Goal: Communication & Community: Answer question/provide support

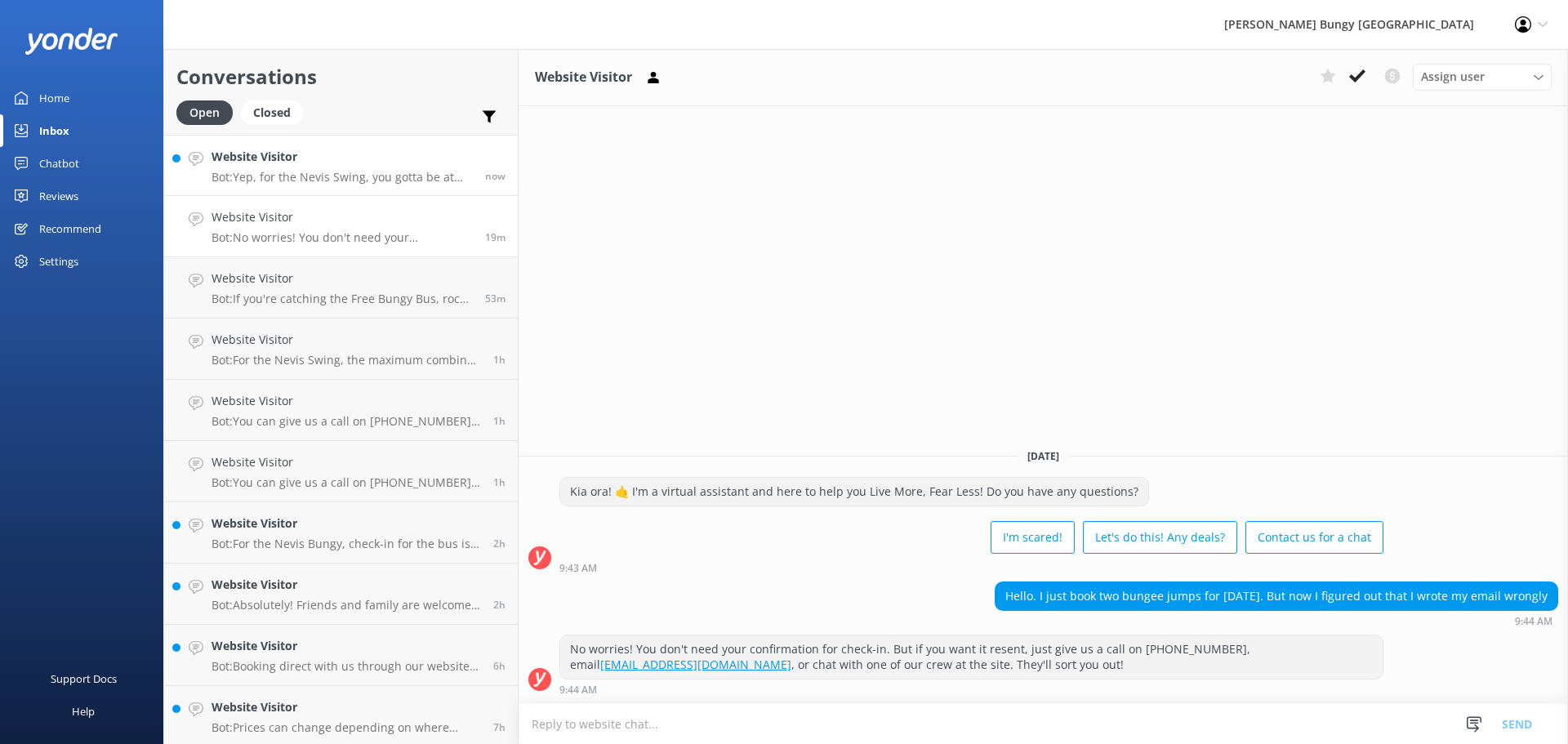
click at [271, 152] on h4 "Website Visitor" at bounding box center [343, 157] width 261 height 18
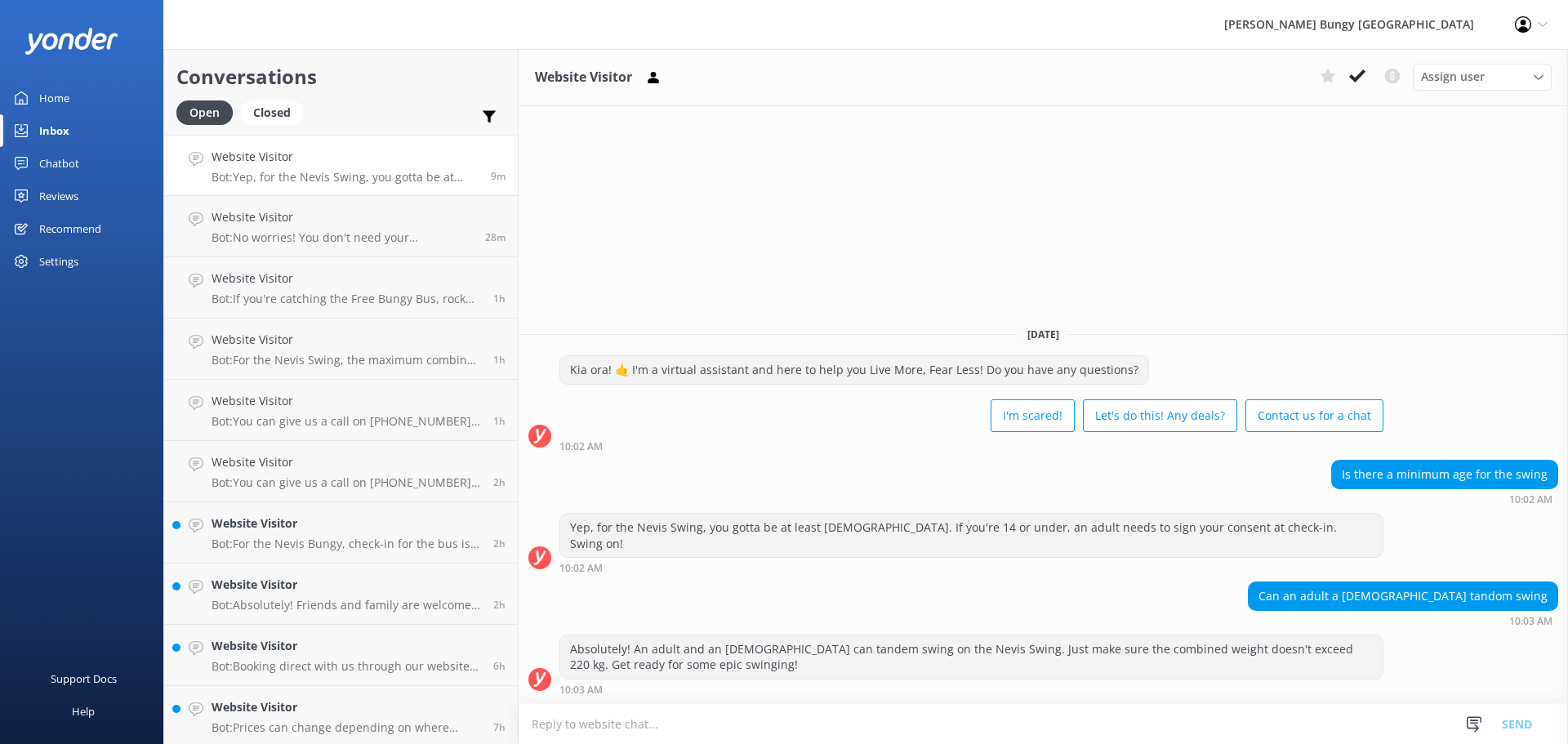
click at [243, 162] on h4 "Website Visitor" at bounding box center [345, 157] width 267 height 18
click at [706, 671] on div "Absolutely! An adult and an [DEMOGRAPHIC_DATA] can tandem swing on the Nevis Sw…" at bounding box center [971, 657] width 822 height 43
drag, startPoint x: 842, startPoint y: 715, endPoint x: 914, endPoint y: 688, distance: 76.9
click at [903, 680] on div "Website Visitor Assign user Mike Voyce Michelle Gillard Tech Admin Dan Waugh Re…" at bounding box center [1043, 396] width 1050 height 695
click at [736, 586] on div "Can an adult a 11 year old tandom swing 10:03 AM" at bounding box center [1043, 604] width 1050 height 45
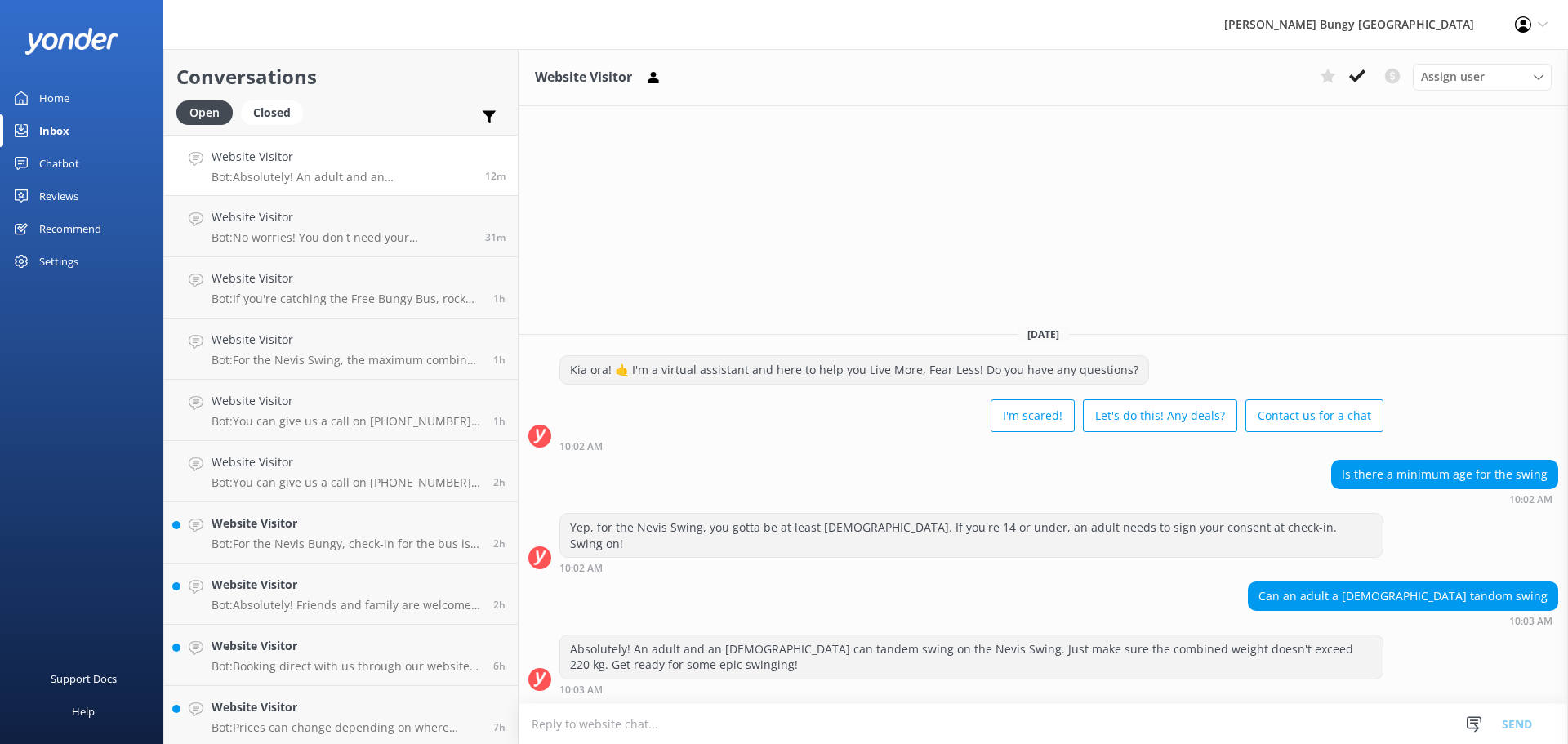
click at [735, 586] on div "Can an adult a 11 year old tandom swing 10:03 AM" at bounding box center [1043, 604] width 1050 height 45
click at [560, 638] on div "Absolutely! An adult and an 11-year-old can tandem swing on the Nevis Swing. Ju…" at bounding box center [971, 657] width 822 height 43
click at [263, 435] on link "Website Visitor Bot: You can give us a call on 0800 286 4958 or +64 3 450 1300 …" at bounding box center [341, 410] width 353 height 61
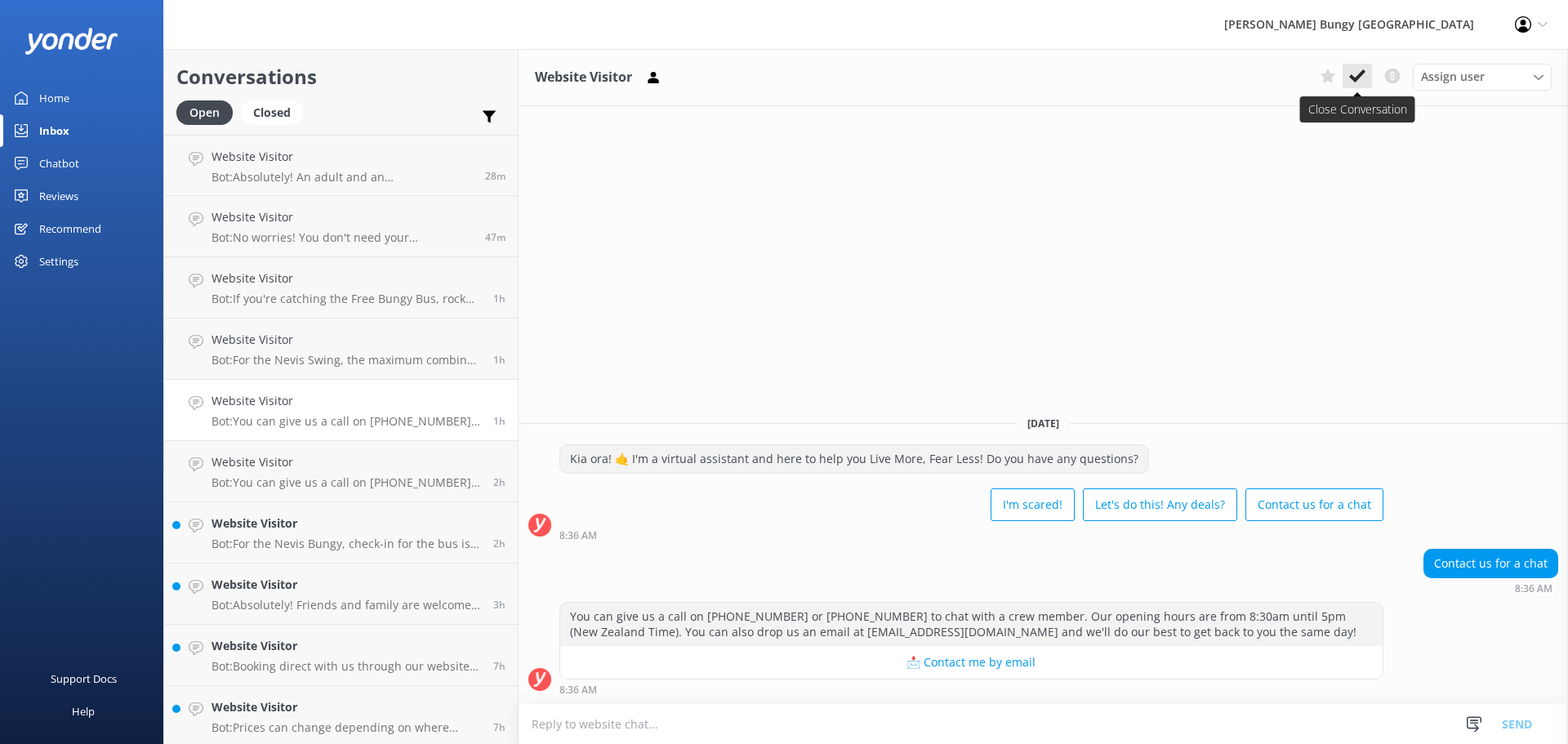
click at [1356, 77] on use at bounding box center [1357, 76] width 16 height 13
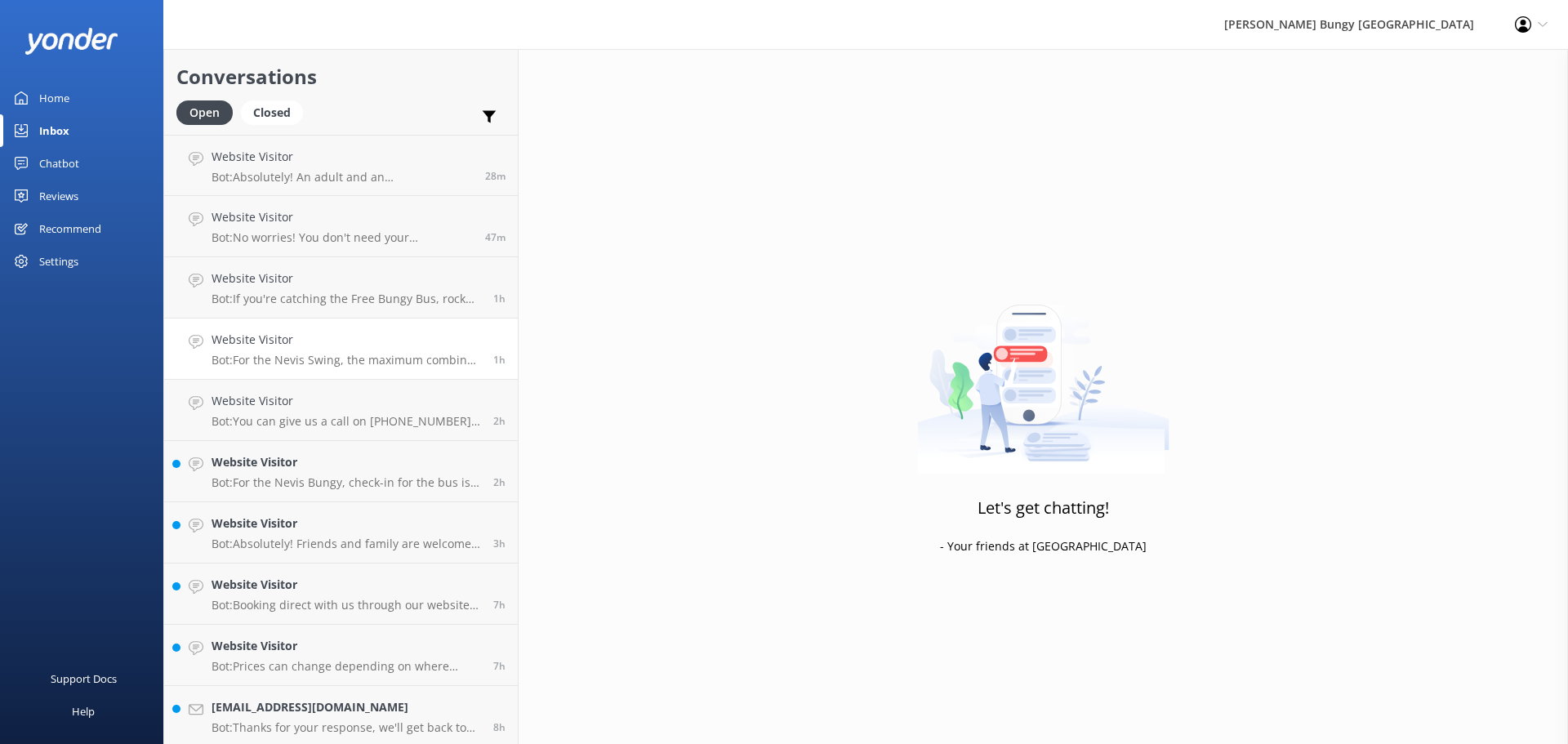
click at [433, 350] on div "Website Visitor Bot: For the Nevis Swing, the maximum combined weight for two p…" at bounding box center [346, 349] width 270 height 36
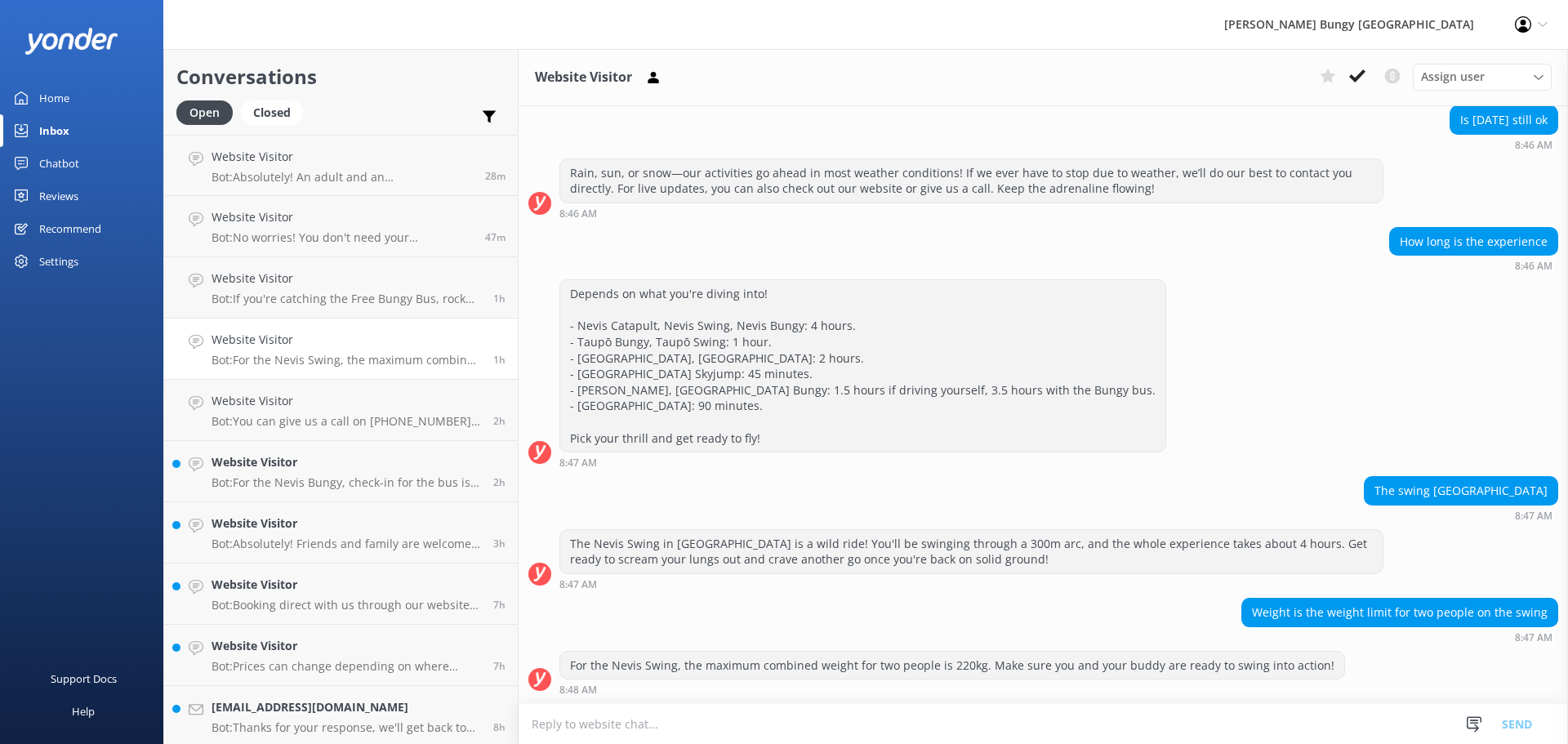
scroll to position [488, 0]
click at [1352, 71] on icon at bounding box center [1357, 76] width 16 height 16
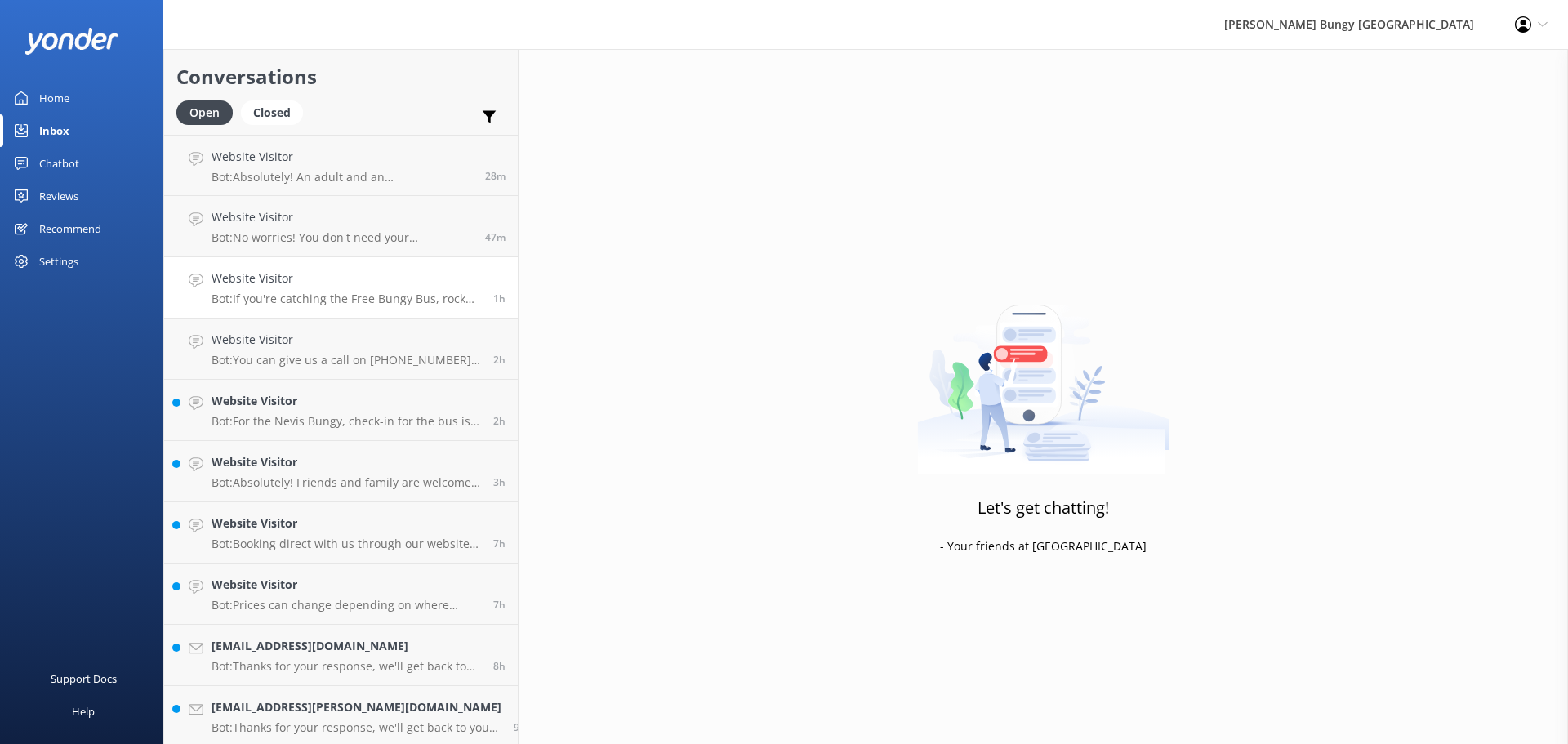
click at [364, 302] on p "Bot: If you're catching the Free Bungy Bus, rock up 30 minutes before the bus t…" at bounding box center [346, 299] width 270 height 14
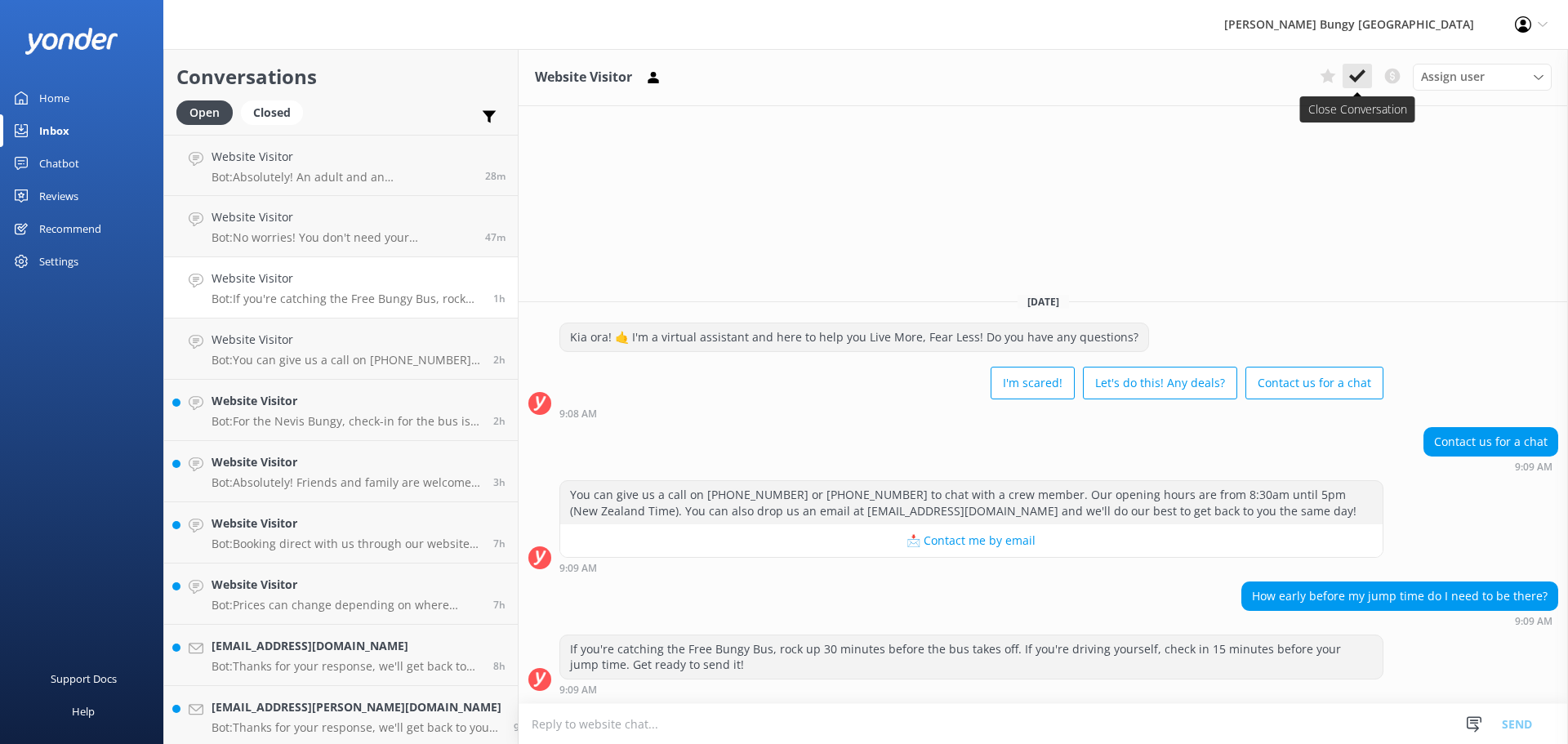
click at [1360, 78] on icon at bounding box center [1357, 76] width 16 height 16
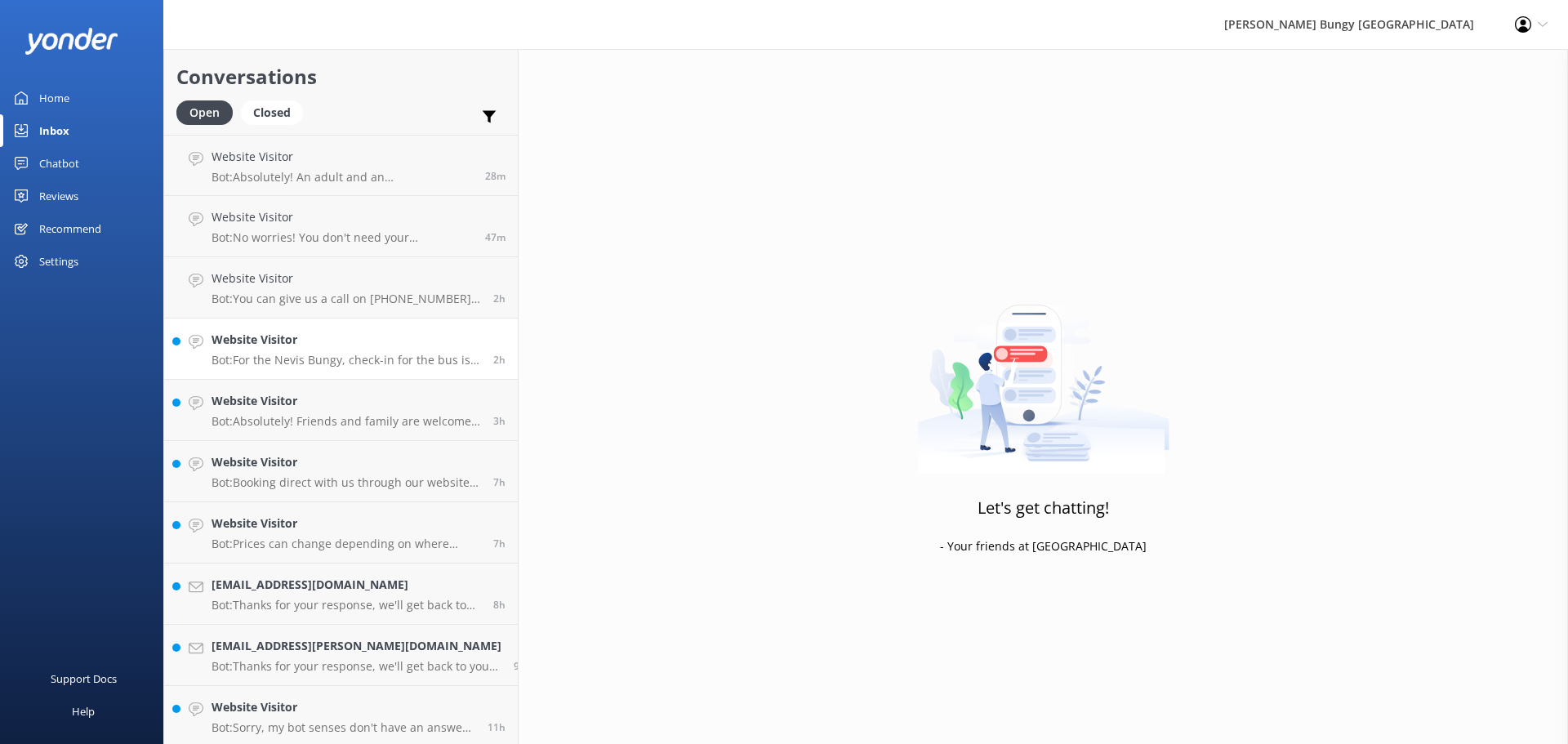
click at [329, 339] on h4 "Website Visitor" at bounding box center [346, 340] width 270 height 18
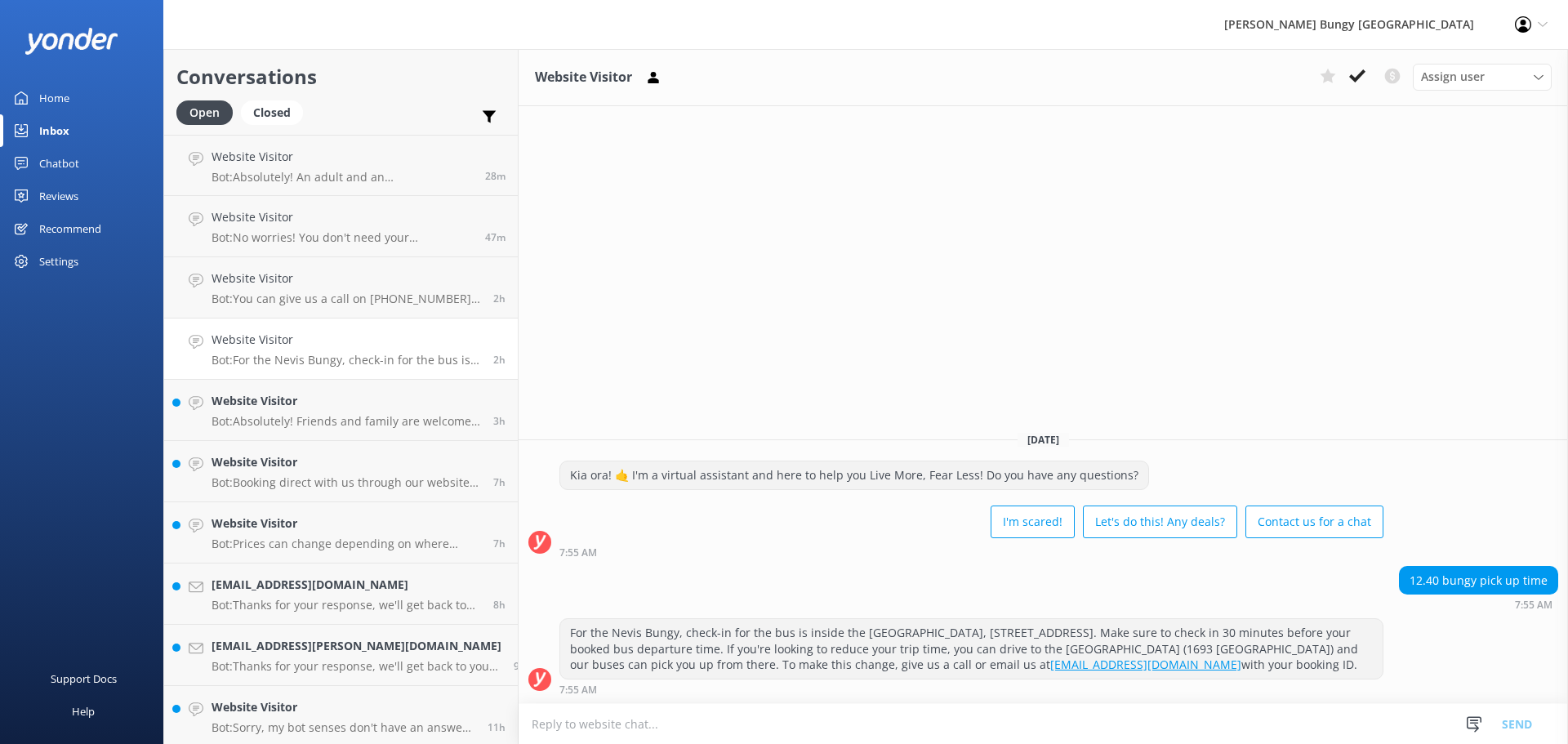
click at [1348, 77] on button at bounding box center [1357, 76] width 30 height 24
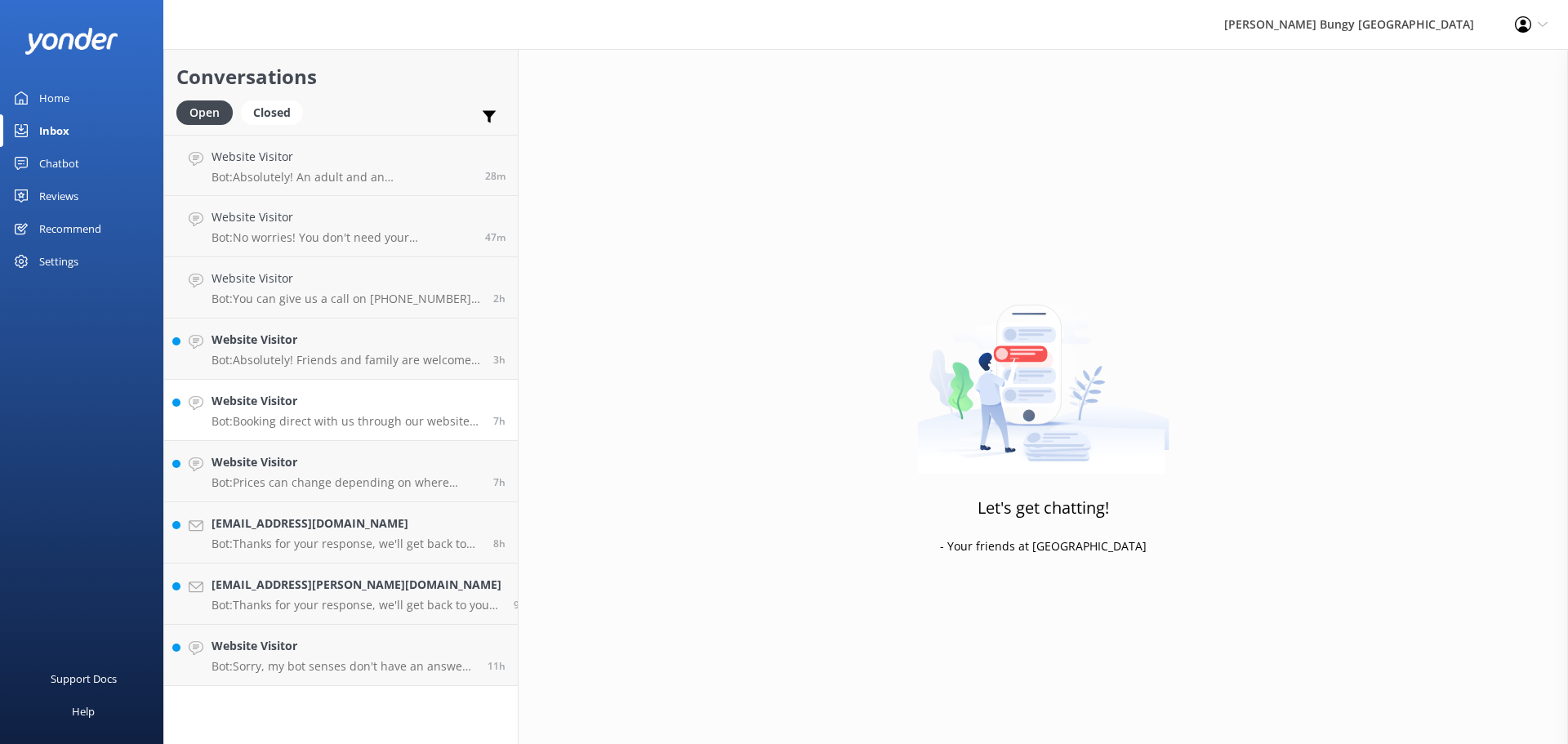
click at [349, 412] on div "Website Visitor Bot: Booking direct with us through our website always offers t…" at bounding box center [346, 410] width 270 height 36
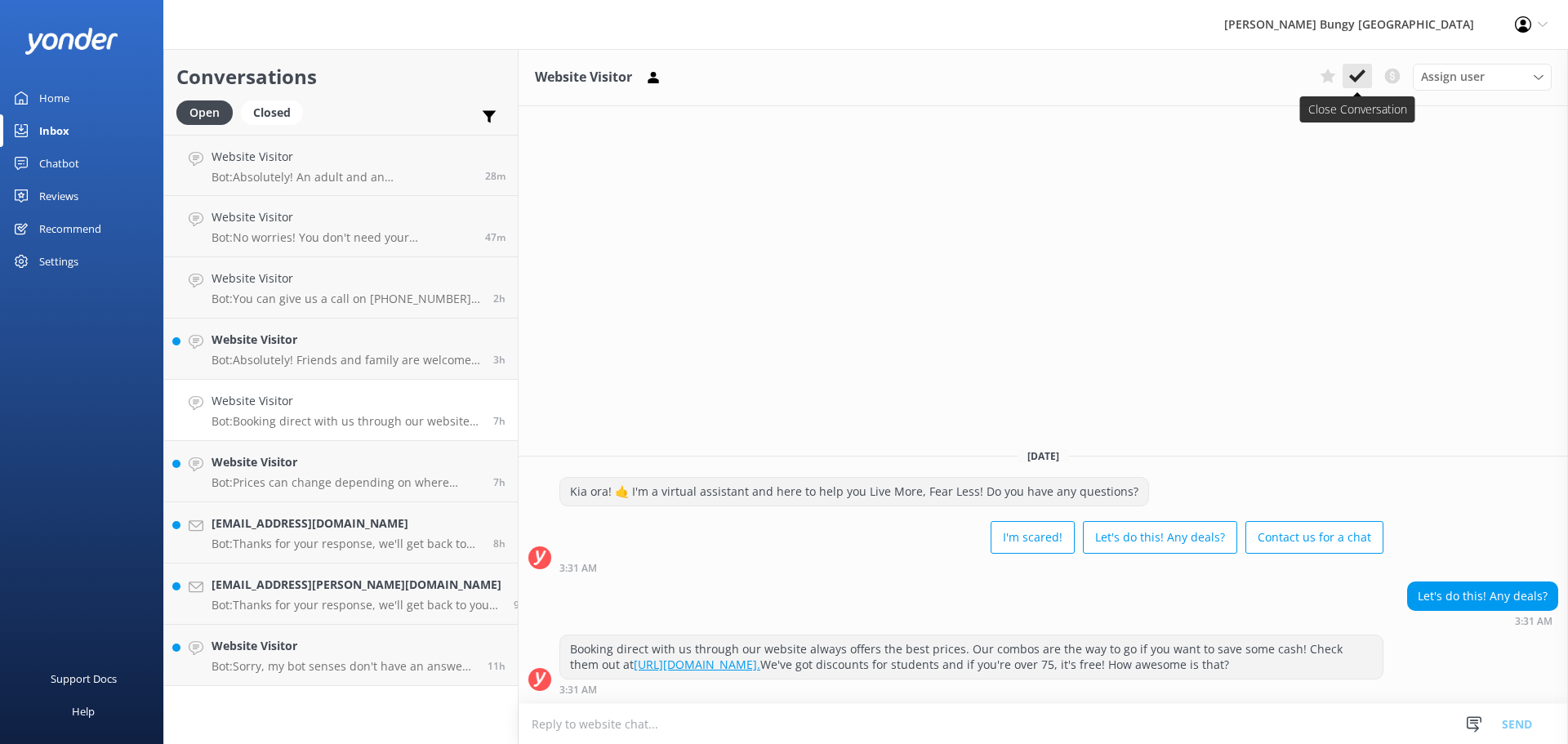
click at [1361, 80] on icon at bounding box center [1357, 76] width 16 height 16
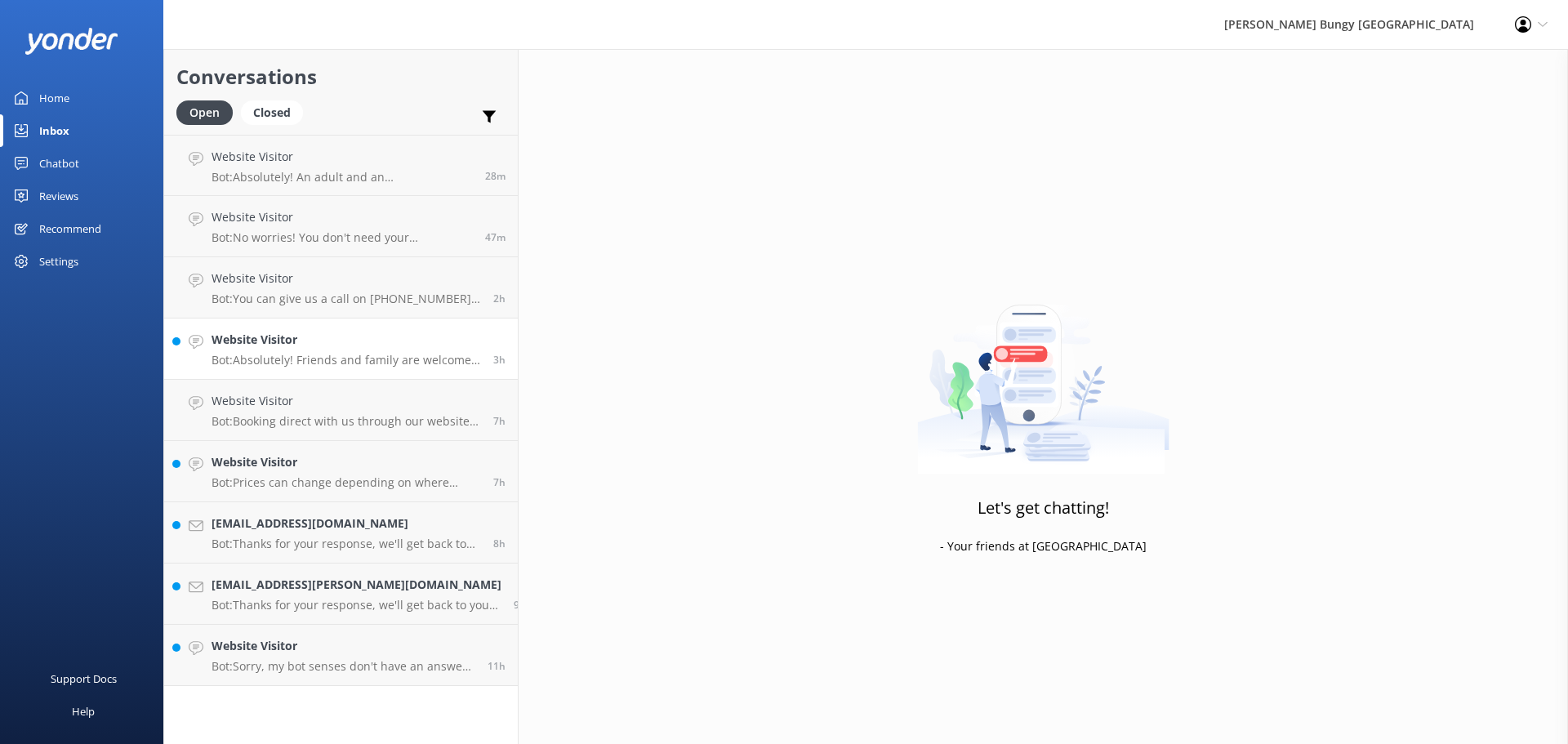
click at [362, 358] on p "Bot: Absolutely! Friends and family are welcome to watch the action. For Nevis …" at bounding box center [346, 360] width 270 height 14
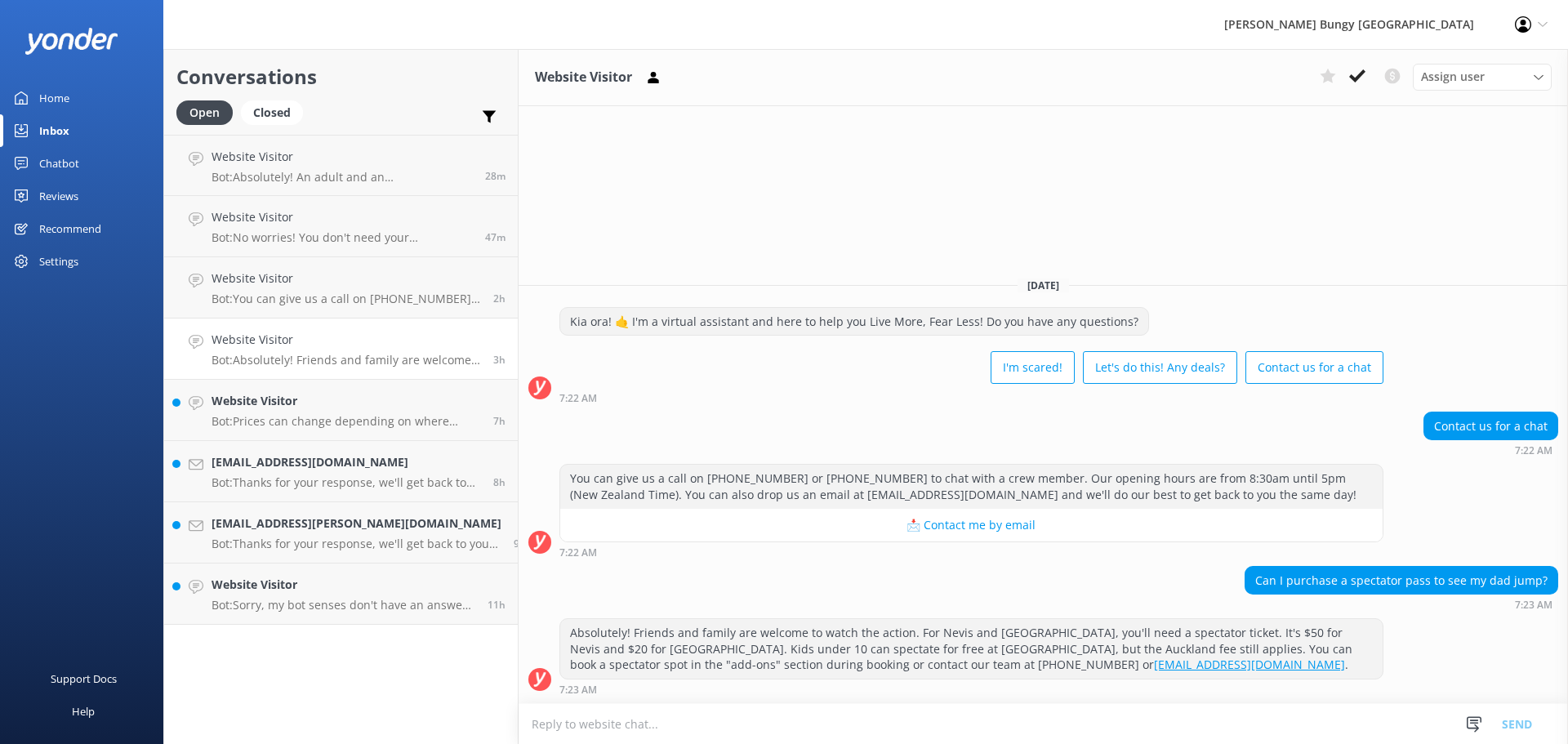
click at [1351, 89] on div "Assign user Mike Voyce Michelle Gillard Tech Admin Dan Waugh Res Team Alanna He…" at bounding box center [1432, 77] width 238 height 26
click at [1356, 82] on icon at bounding box center [1357, 76] width 16 height 16
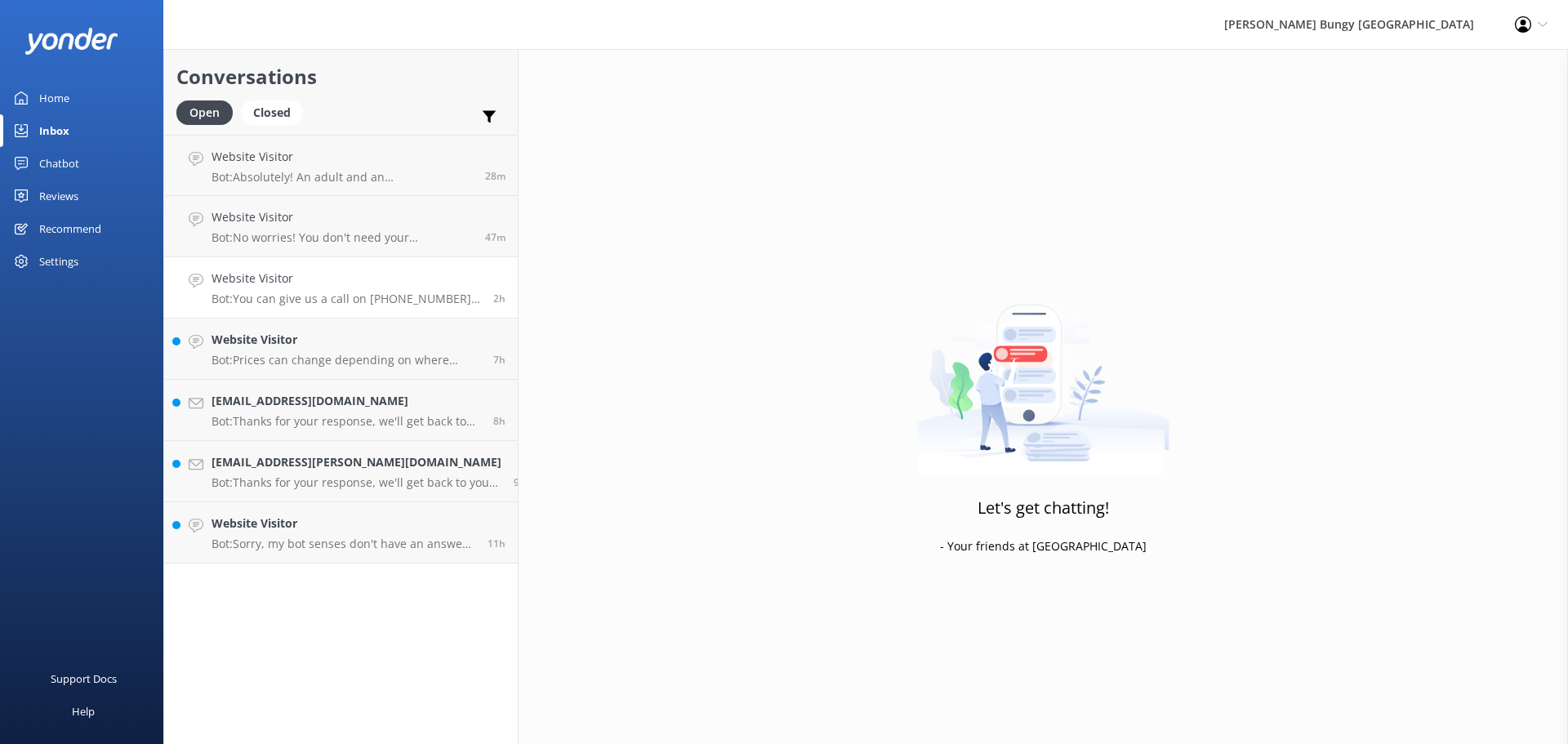
click at [368, 279] on h4 "Website Visitor" at bounding box center [346, 279] width 270 height 18
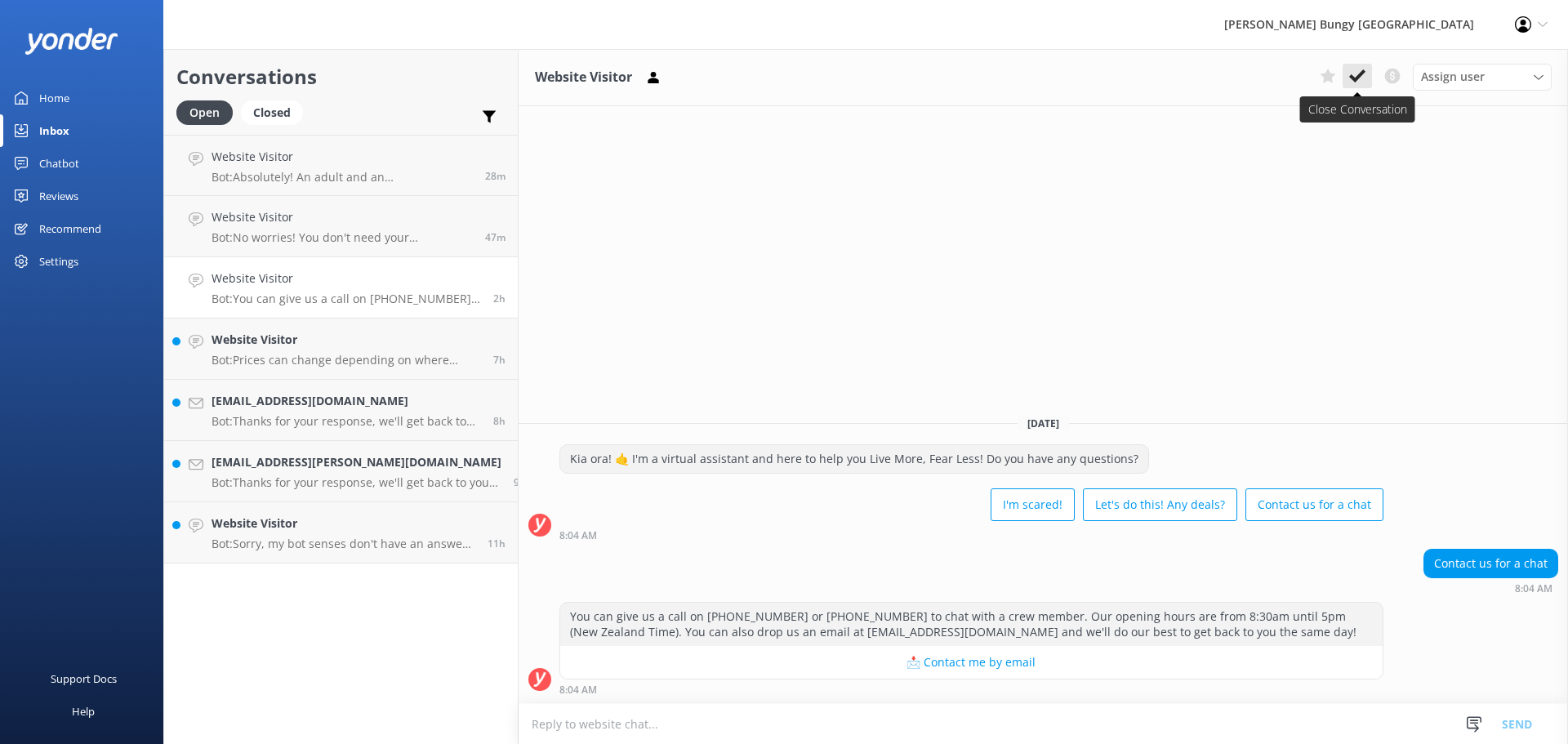
click at [1356, 71] on icon at bounding box center [1357, 76] width 16 height 16
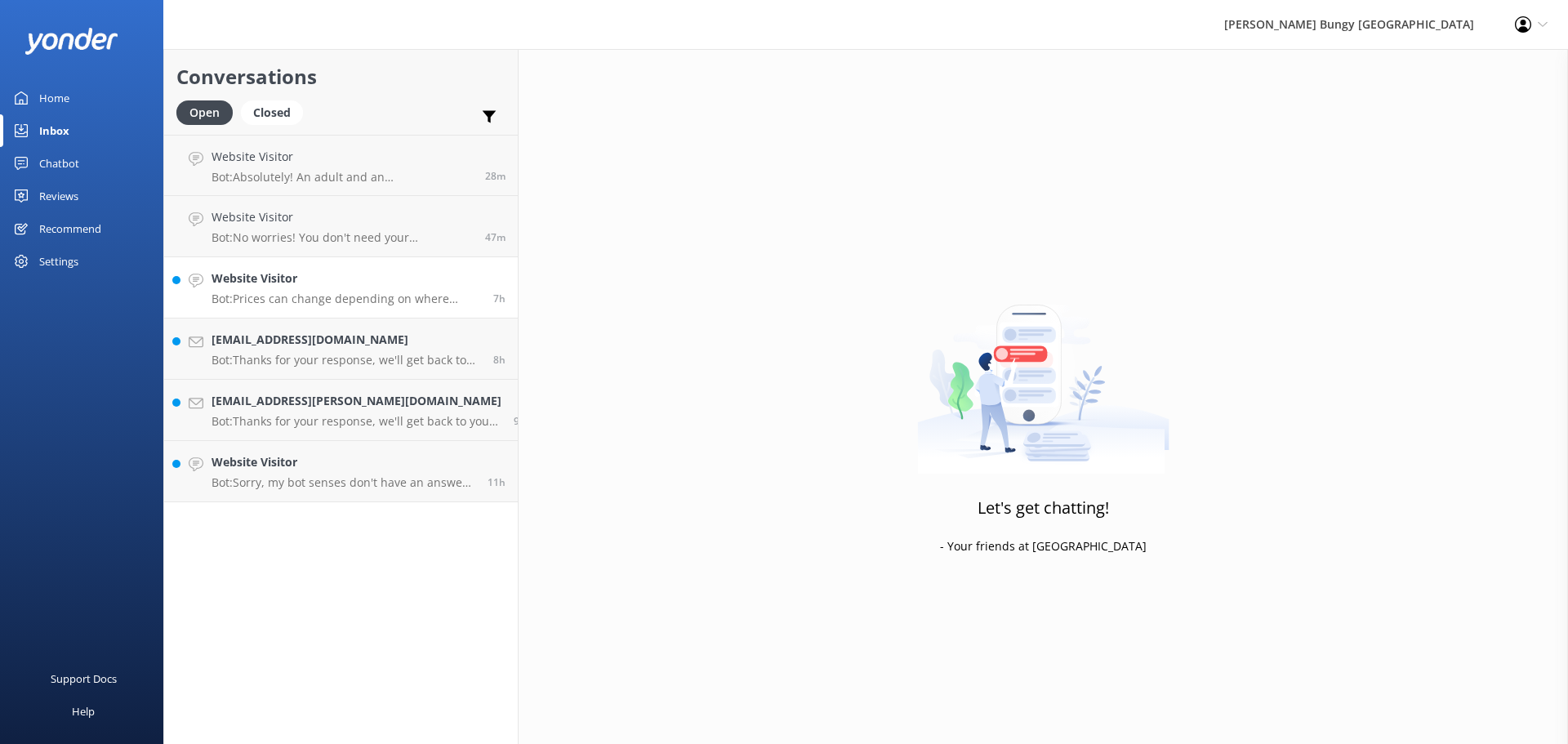
click at [355, 283] on h4 "Website Visitor" at bounding box center [346, 279] width 270 height 18
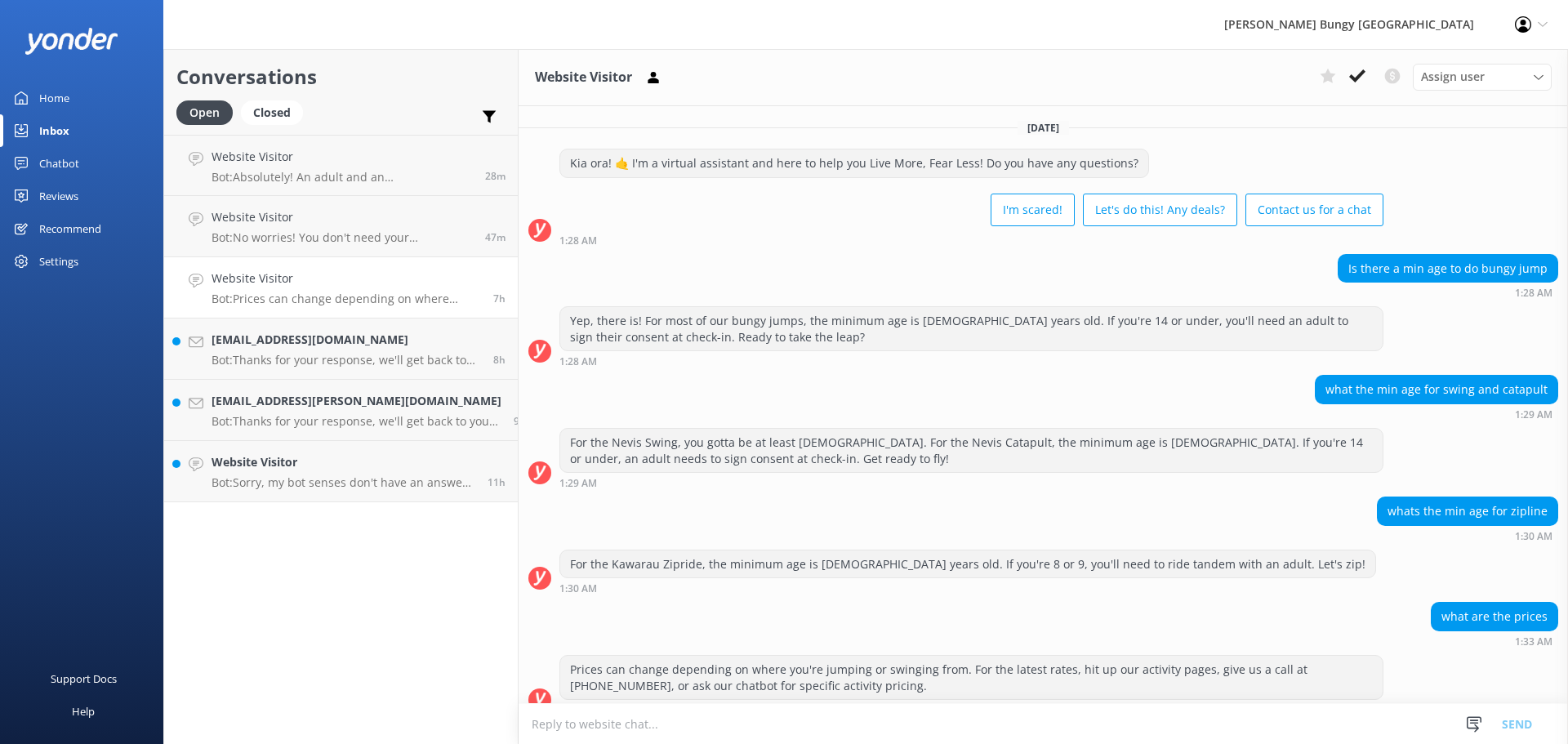
scroll to position [21, 0]
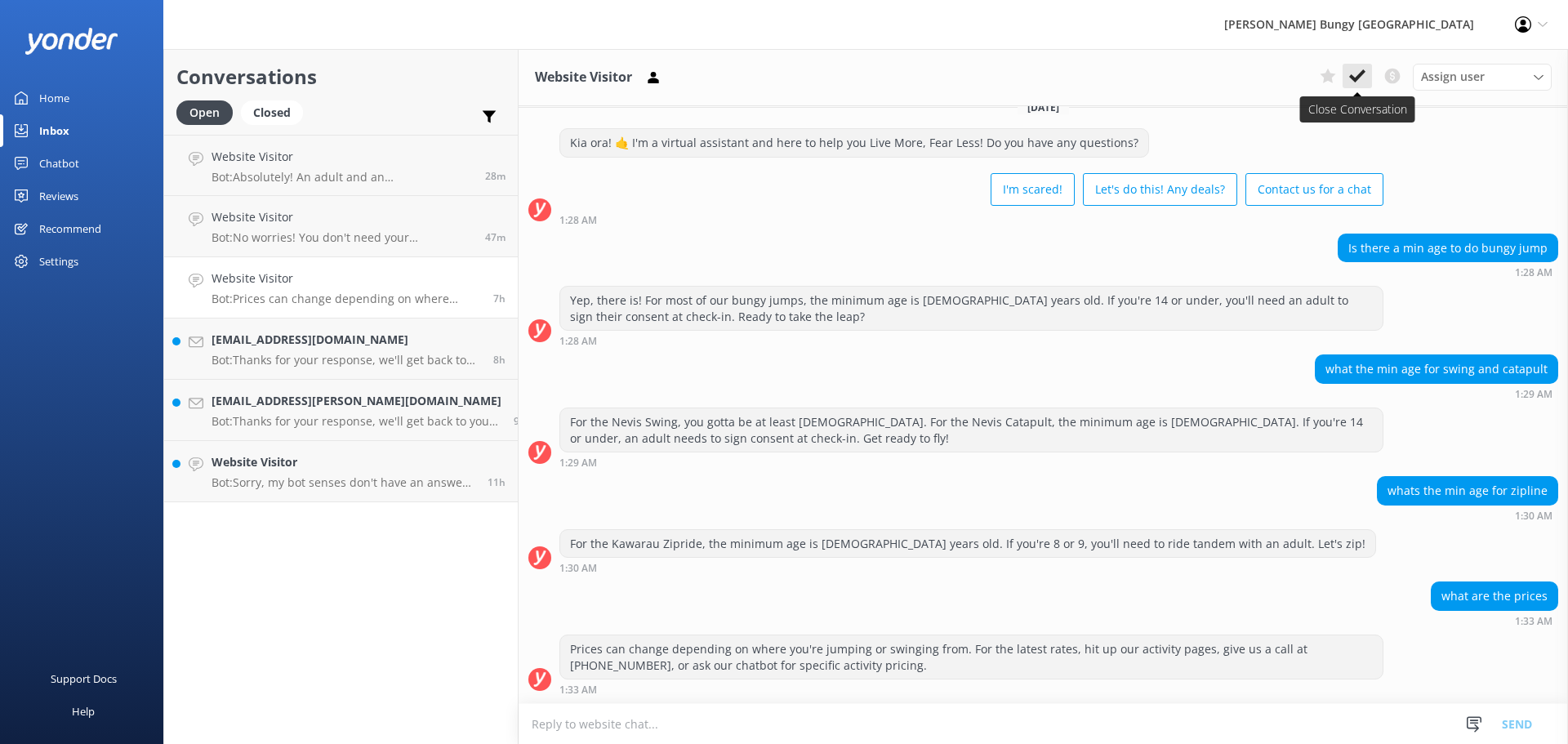
click at [1358, 69] on icon at bounding box center [1357, 76] width 16 height 16
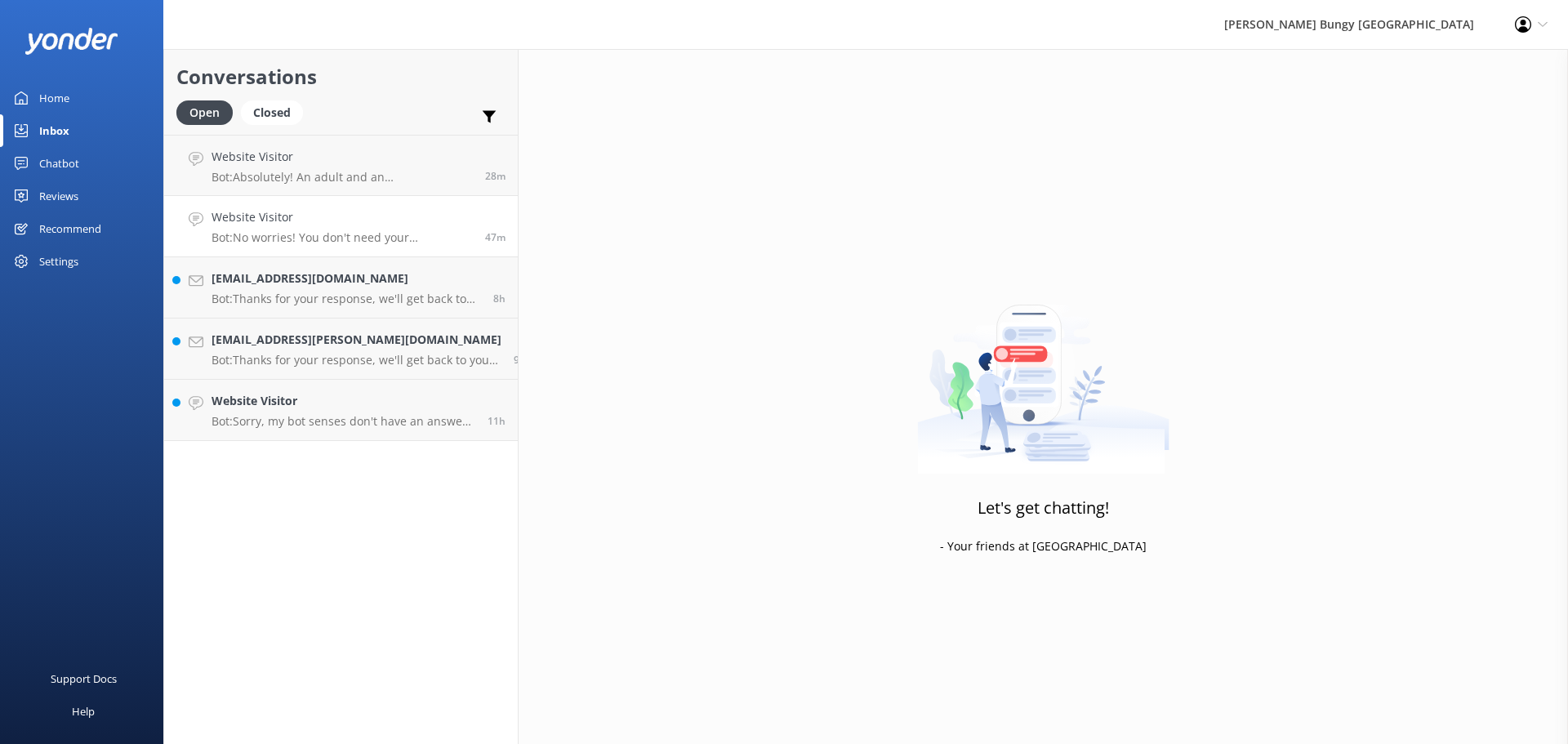
click at [261, 221] on h4 "Website Visitor" at bounding box center [343, 217] width 261 height 18
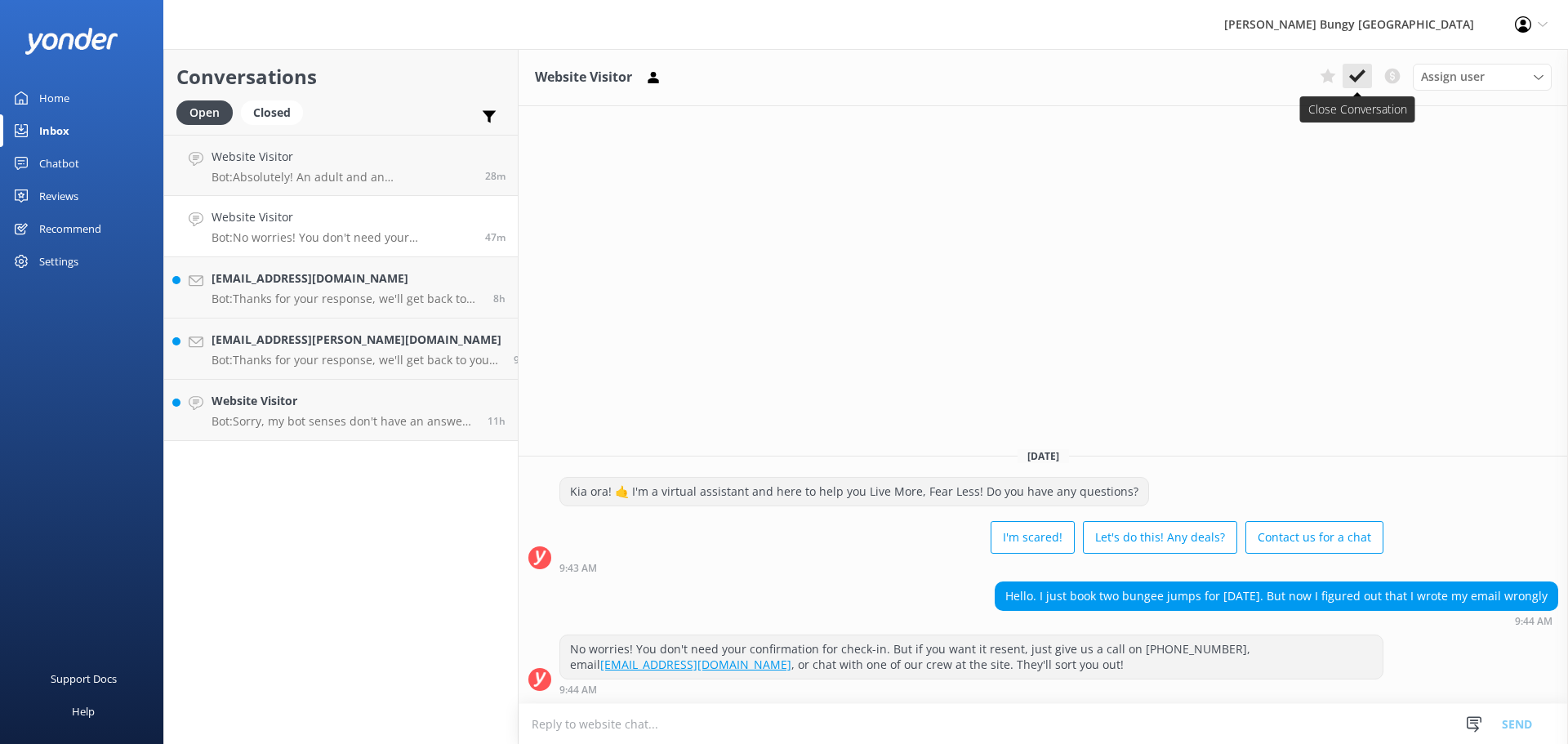
click at [1348, 71] on button at bounding box center [1357, 76] width 30 height 24
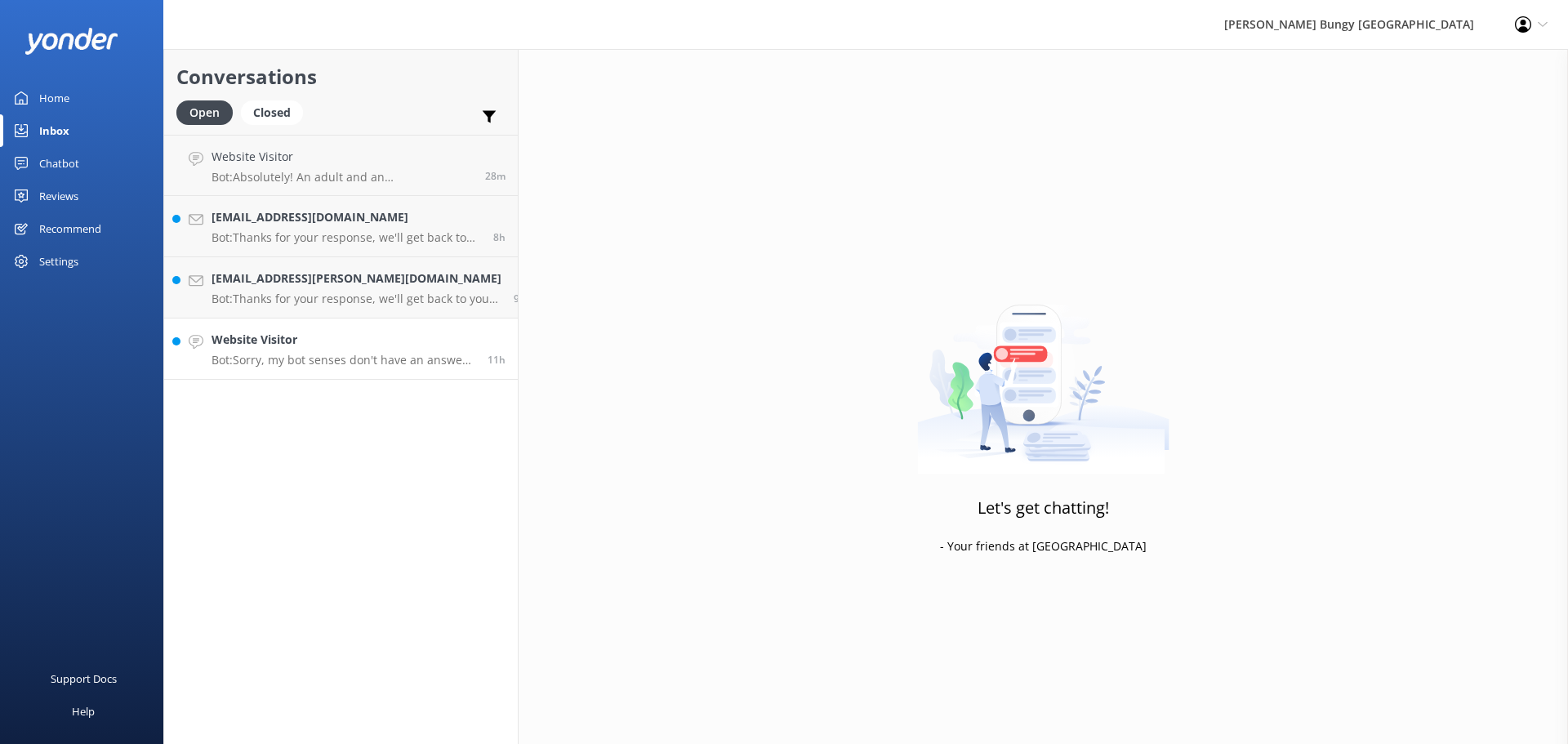
click at [306, 340] on h4 "Website Visitor" at bounding box center [344, 340] width 264 height 18
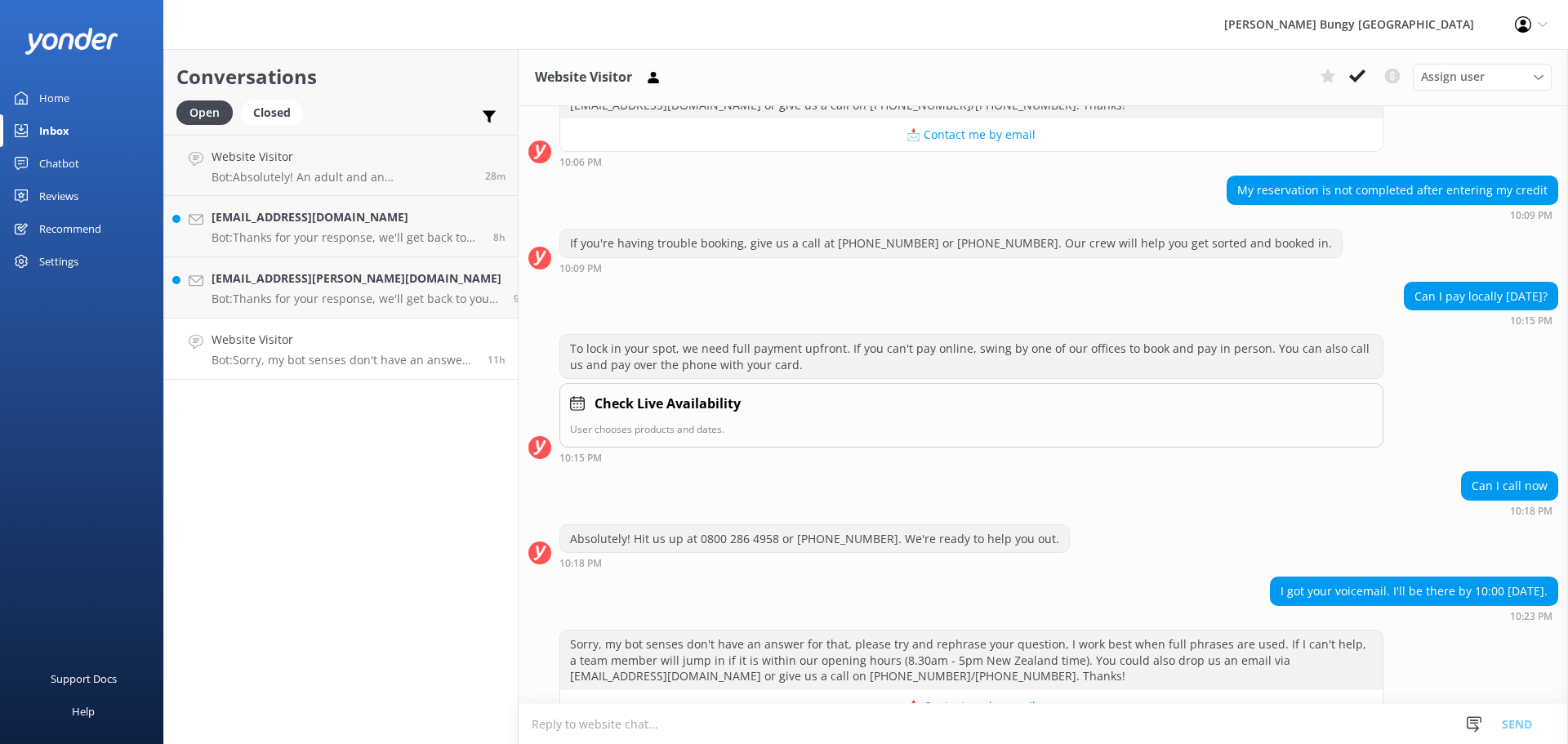
scroll to position [843, 0]
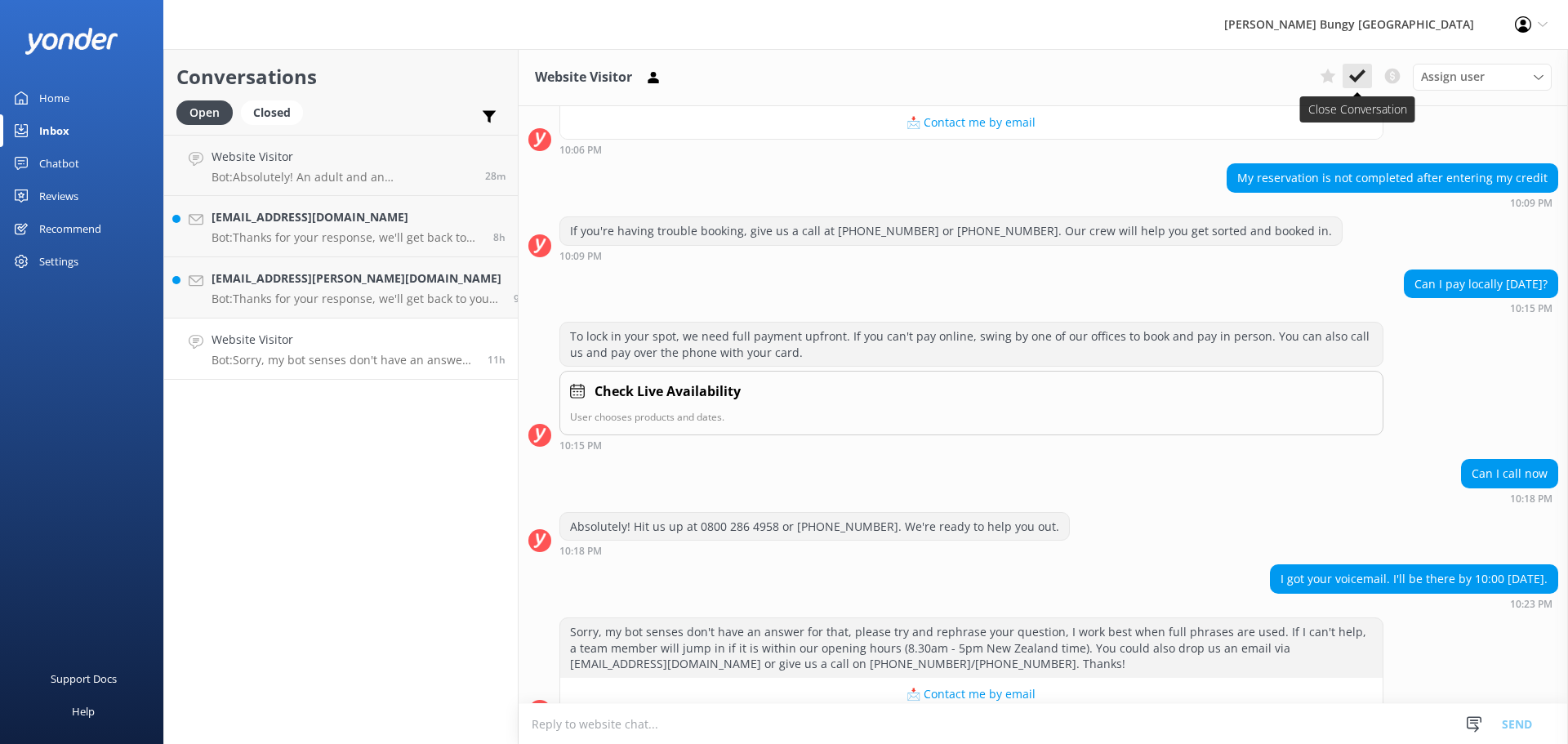
click at [1358, 86] on button at bounding box center [1357, 76] width 30 height 24
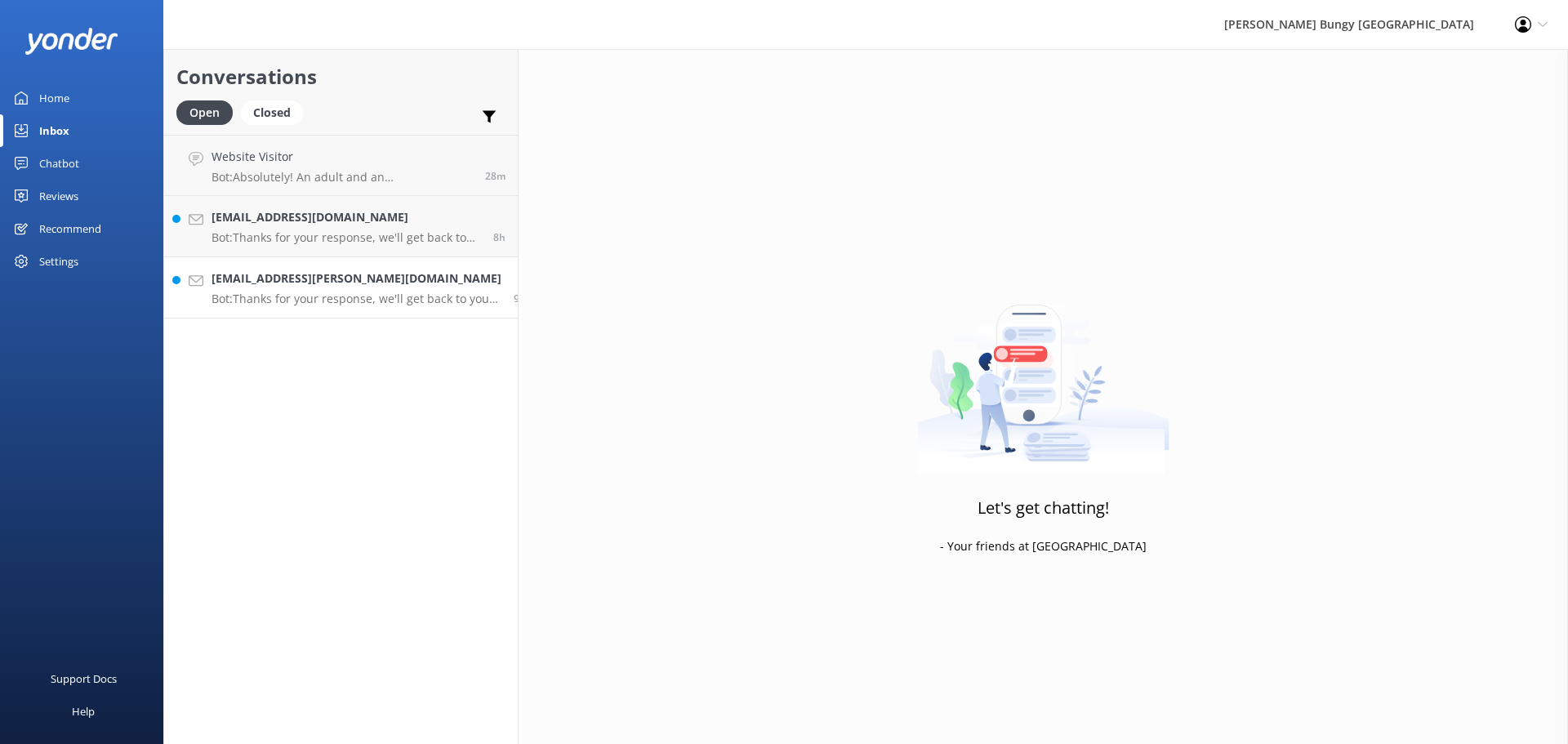
click at [360, 283] on h4 "[EMAIL_ADDRESS][PERSON_NAME][DOMAIN_NAME]" at bounding box center [357, 279] width 290 height 18
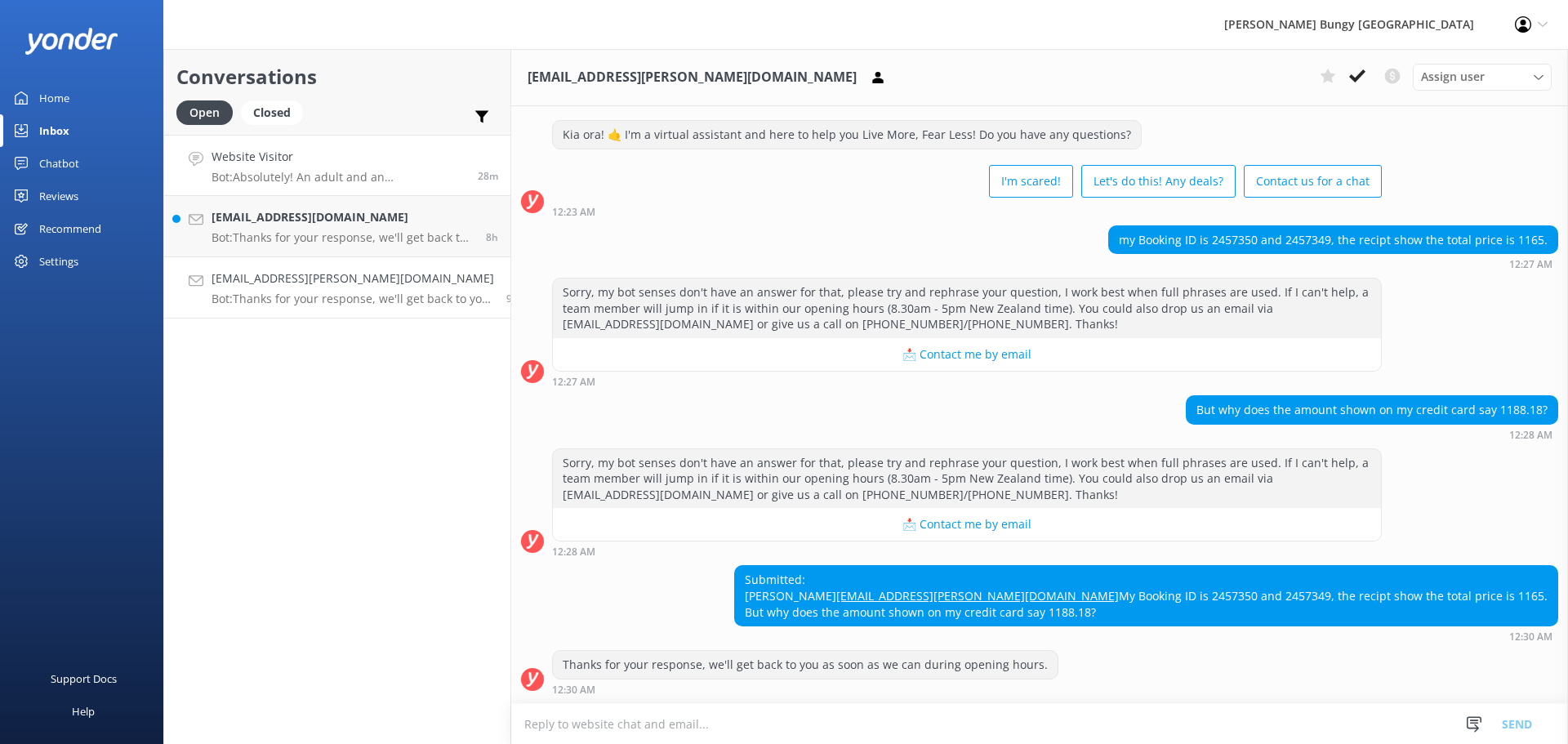
scroll to position [60, 0]
click at [285, 155] on h4 "Website Visitor" at bounding box center [339, 157] width 254 height 18
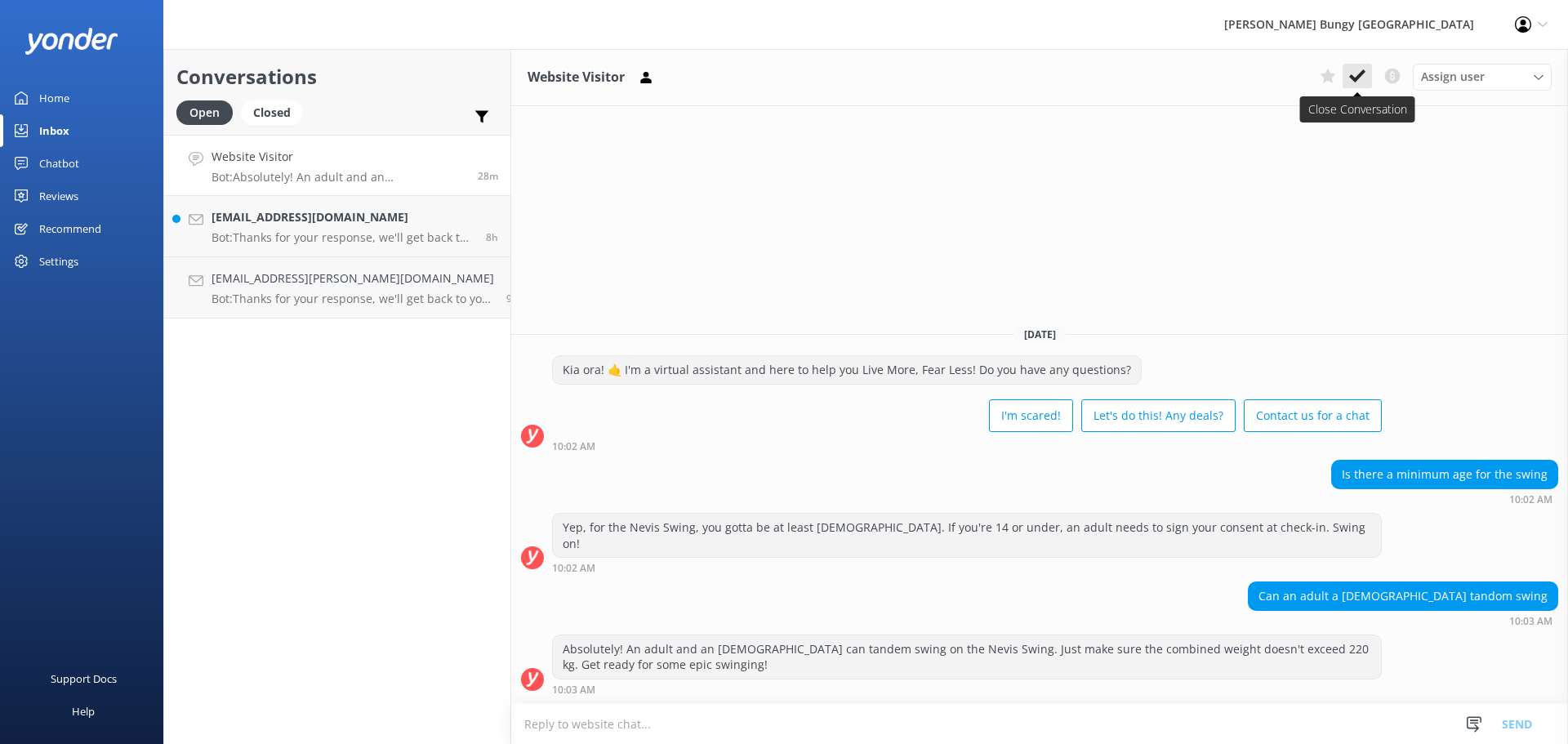
click at [1366, 68] on button at bounding box center [1357, 76] width 30 height 24
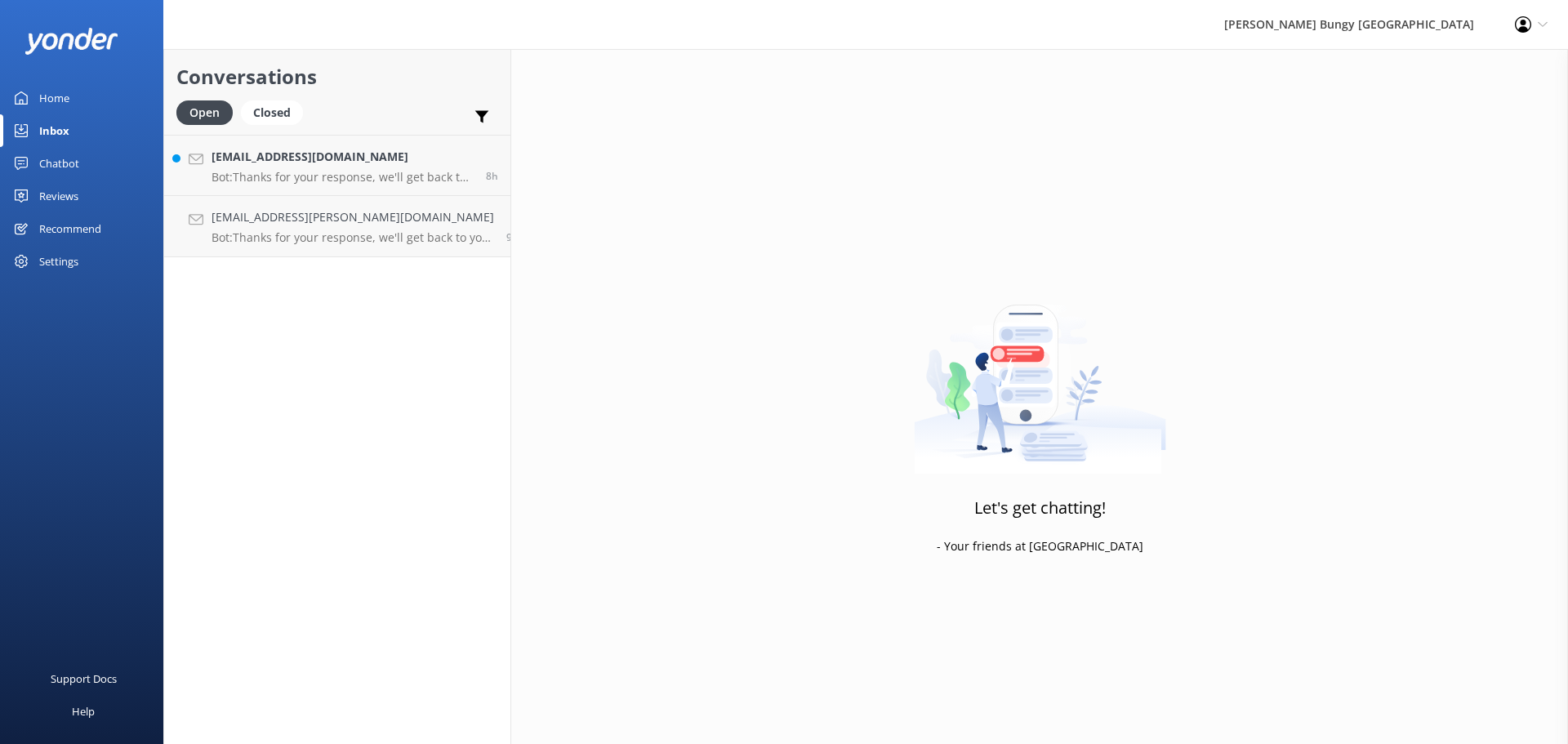
click at [377, 128] on div "Open Closed Important Converted Assigned to me Unassigned" at bounding box center [337, 119] width 322 height 39
click at [377, 139] on link "Dinu.Ionut.Stef@gmail.com Bot: Thanks for your response, we'll get back to you …" at bounding box center [337, 165] width 346 height 61
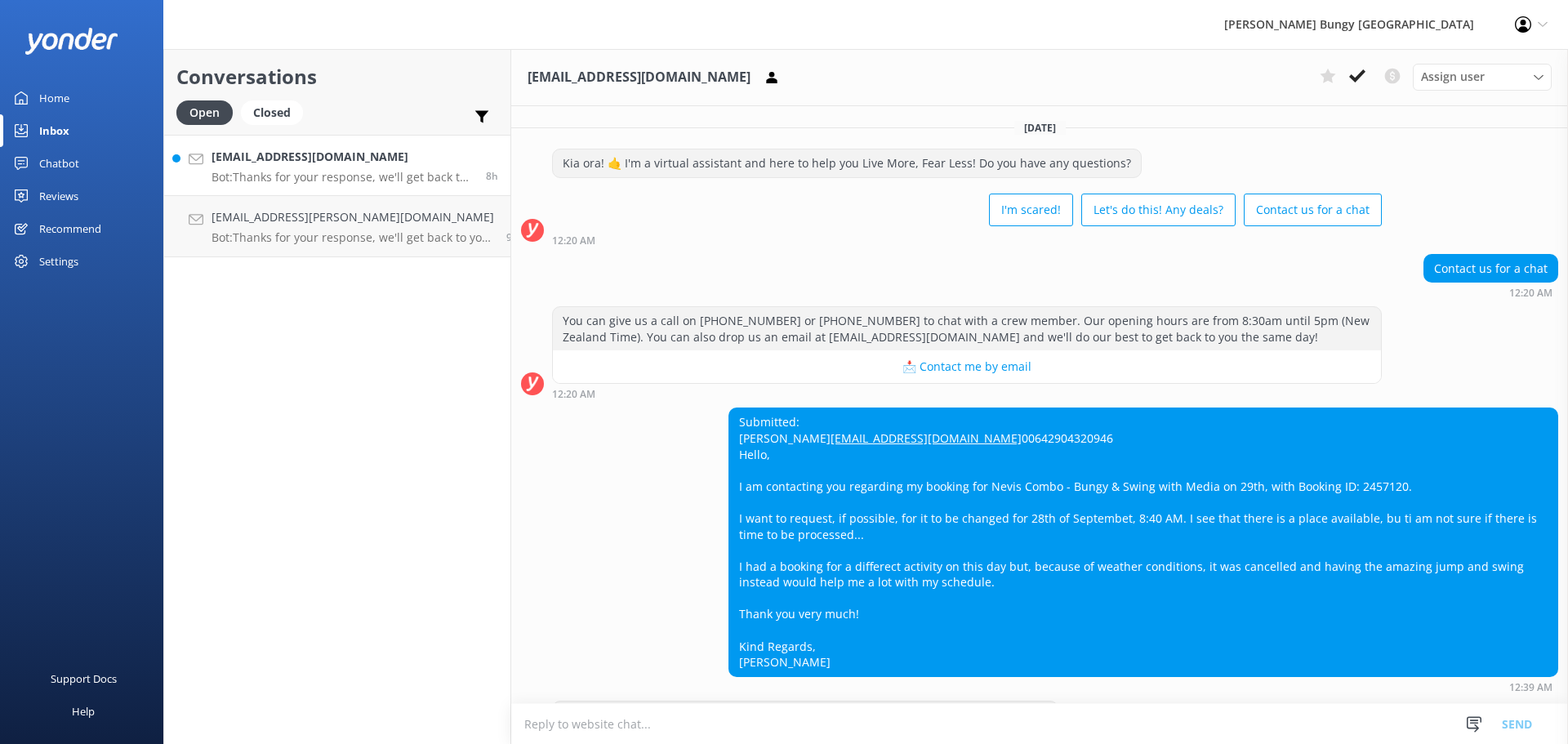
scroll to position [82, 0]
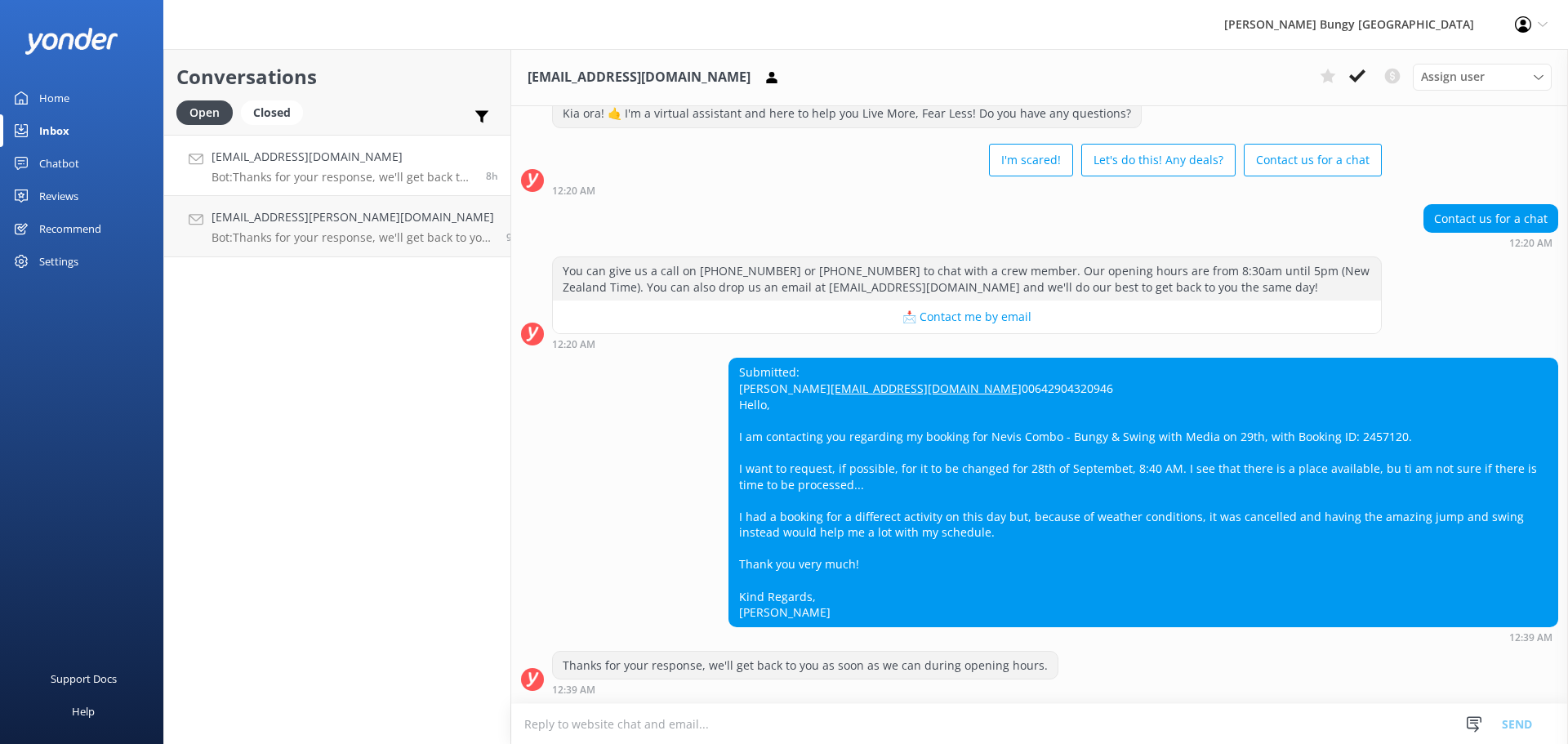
click at [428, 262] on div "Conversations Open Closed Important Converted Assigned to me Unassigned [EMAIL_…" at bounding box center [337, 396] width 348 height 695
click at [420, 238] on p "Bot: Thanks for your response, we'll get back to you as soon as we can during o…" at bounding box center [353, 237] width 282 height 14
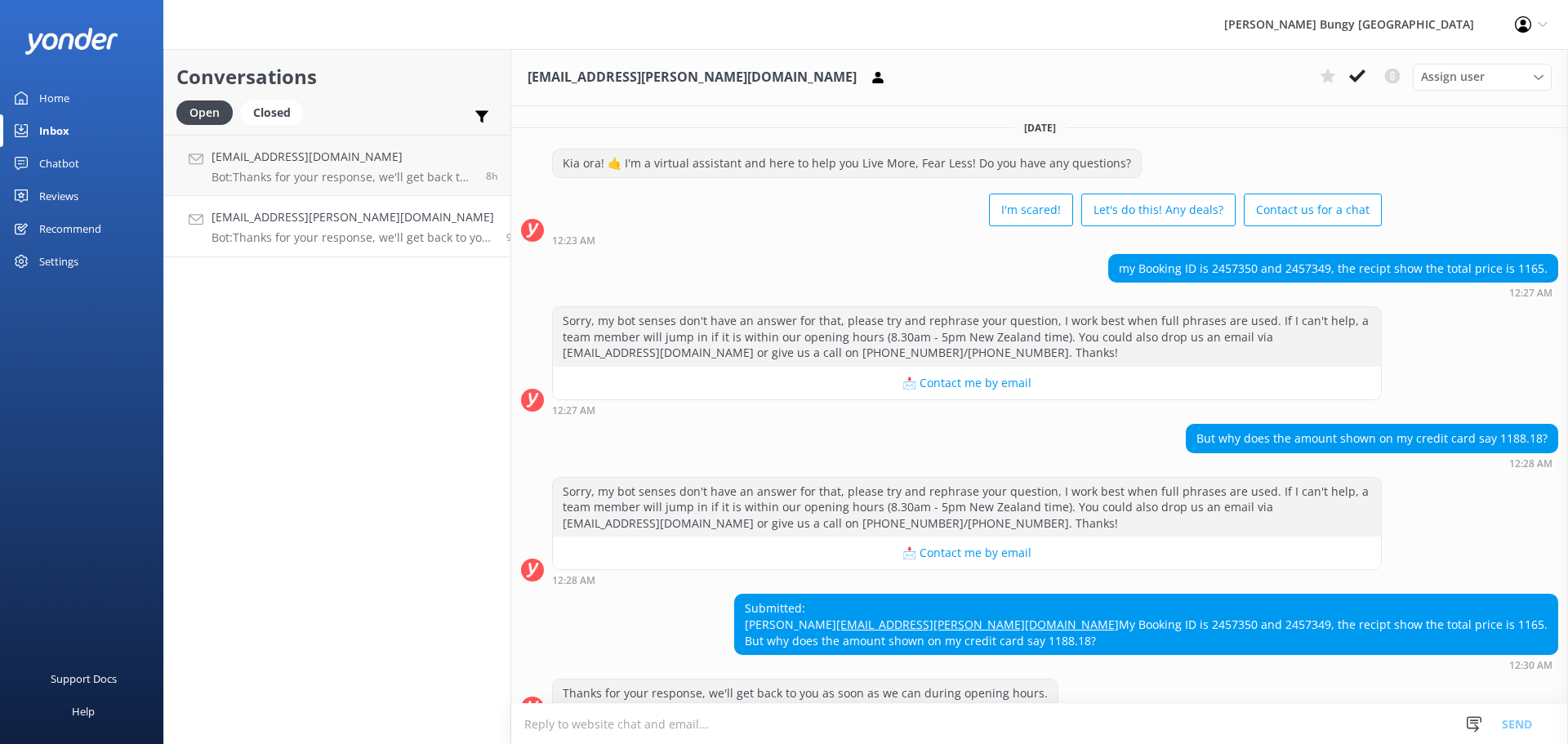
scroll to position [60, 0]
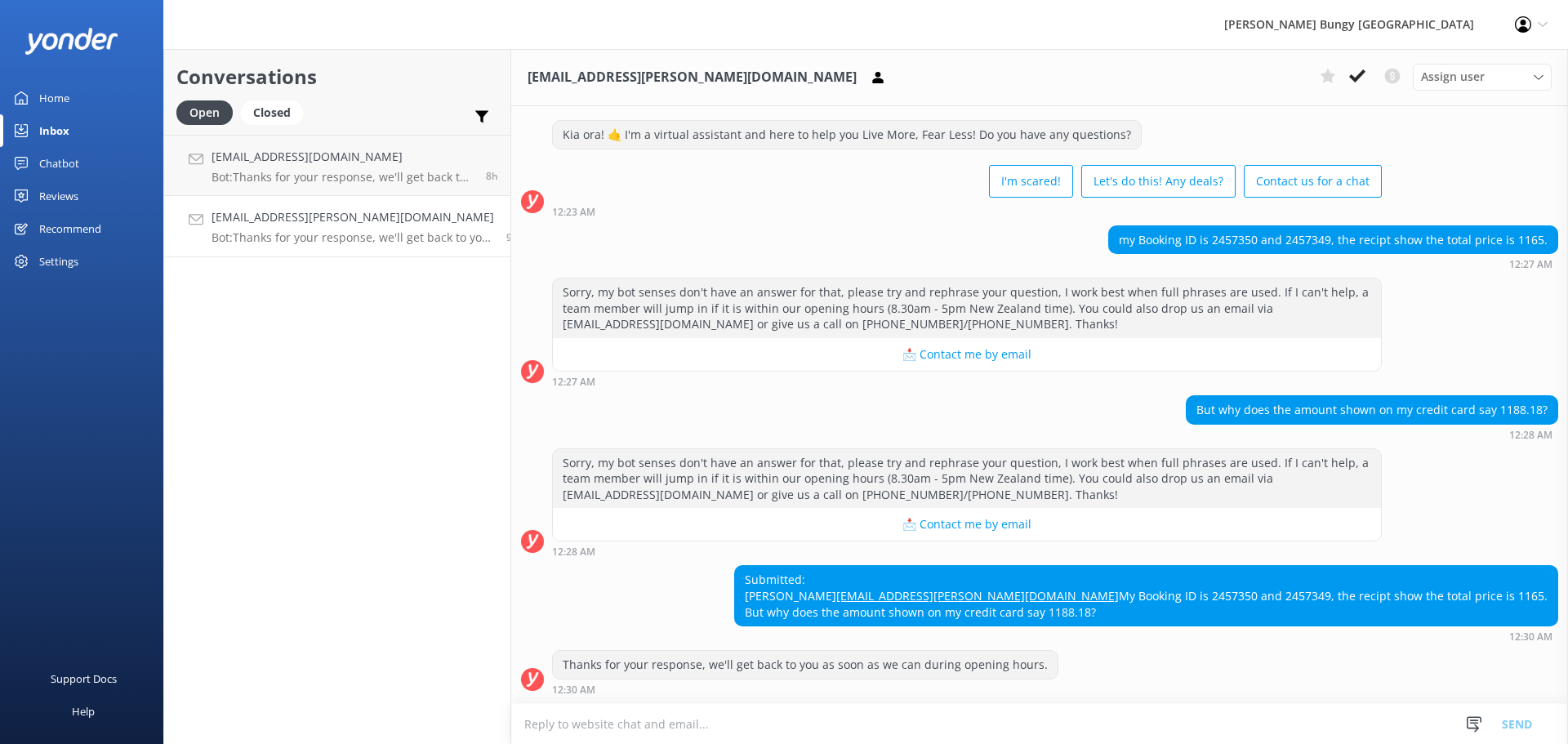
click at [1326, 732] on textarea at bounding box center [1040, 724] width 1057 height 40
type textarea "K"
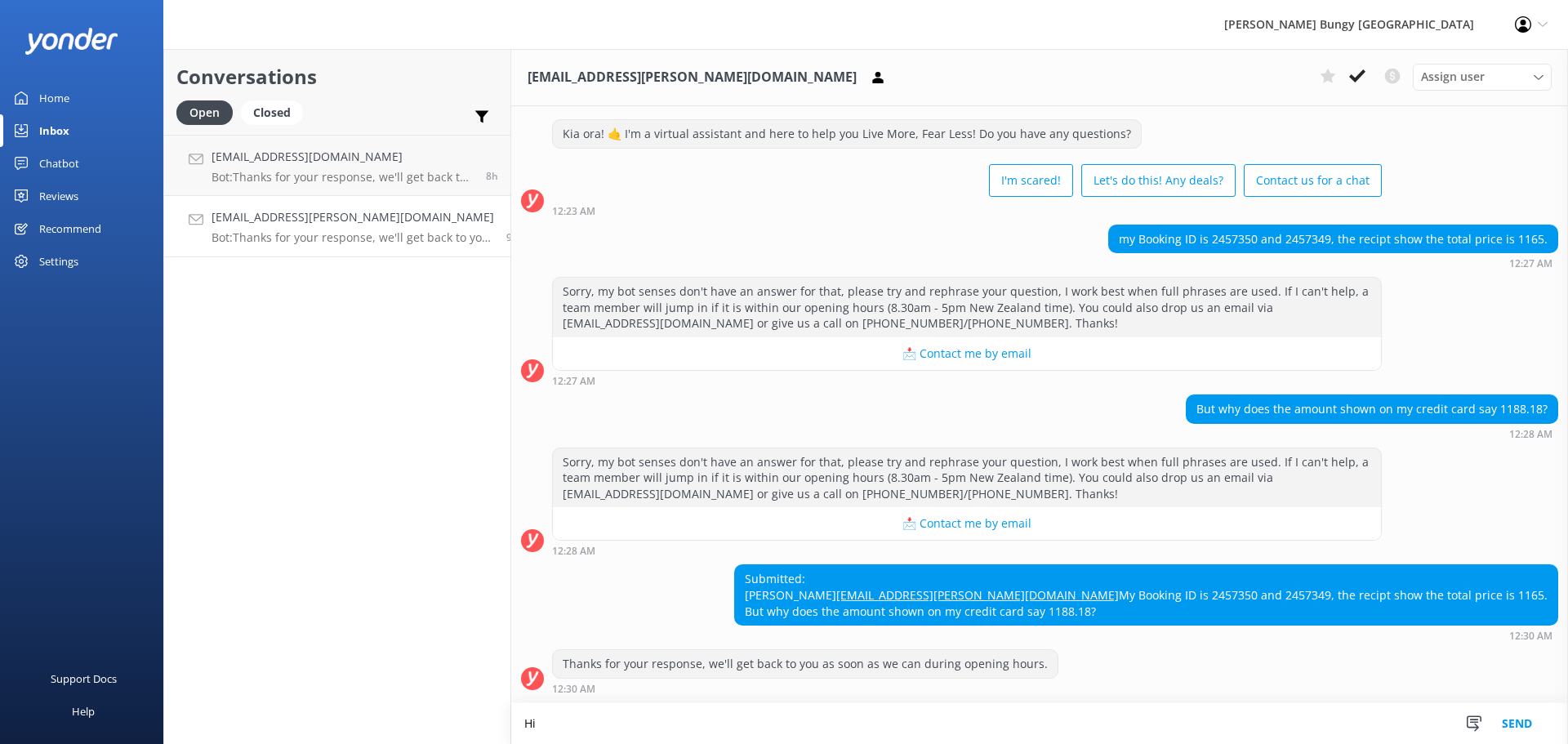
scroll to position [61, 0]
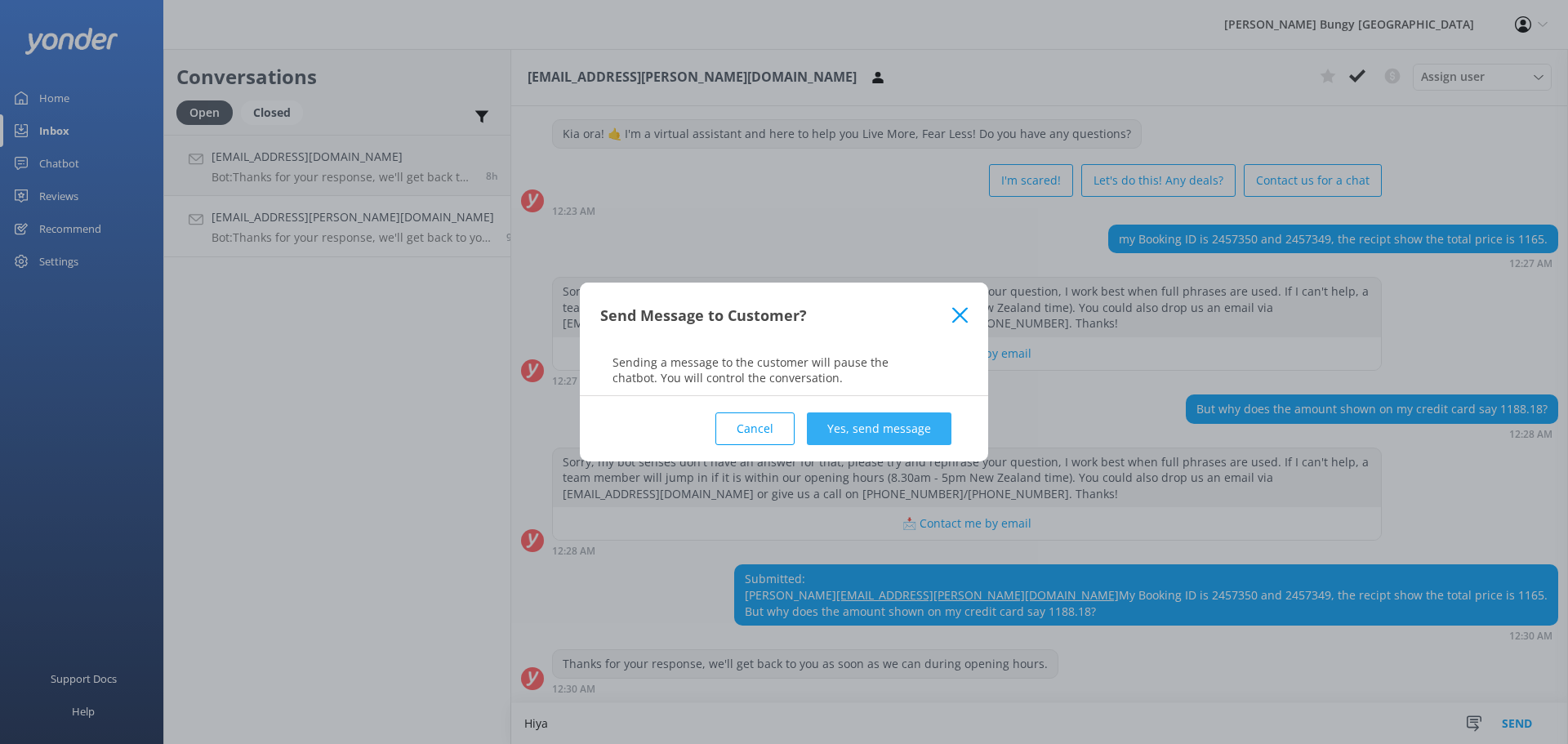
type textarea "Hiya"
click at [903, 423] on button "Yes, send message" at bounding box center [879, 428] width 144 height 32
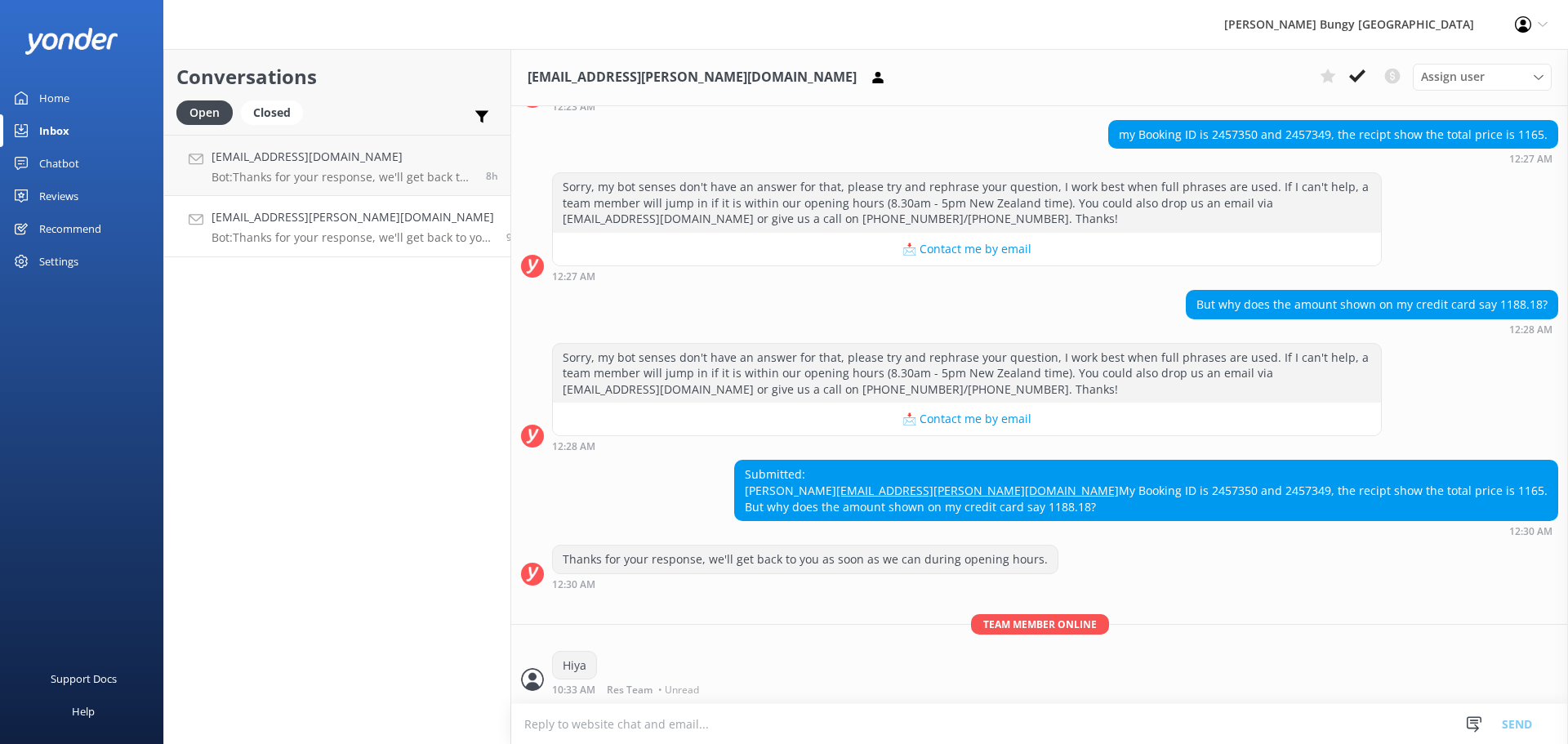
scroll to position [167, 0]
click at [692, 712] on textarea at bounding box center [1040, 724] width 1057 height 40
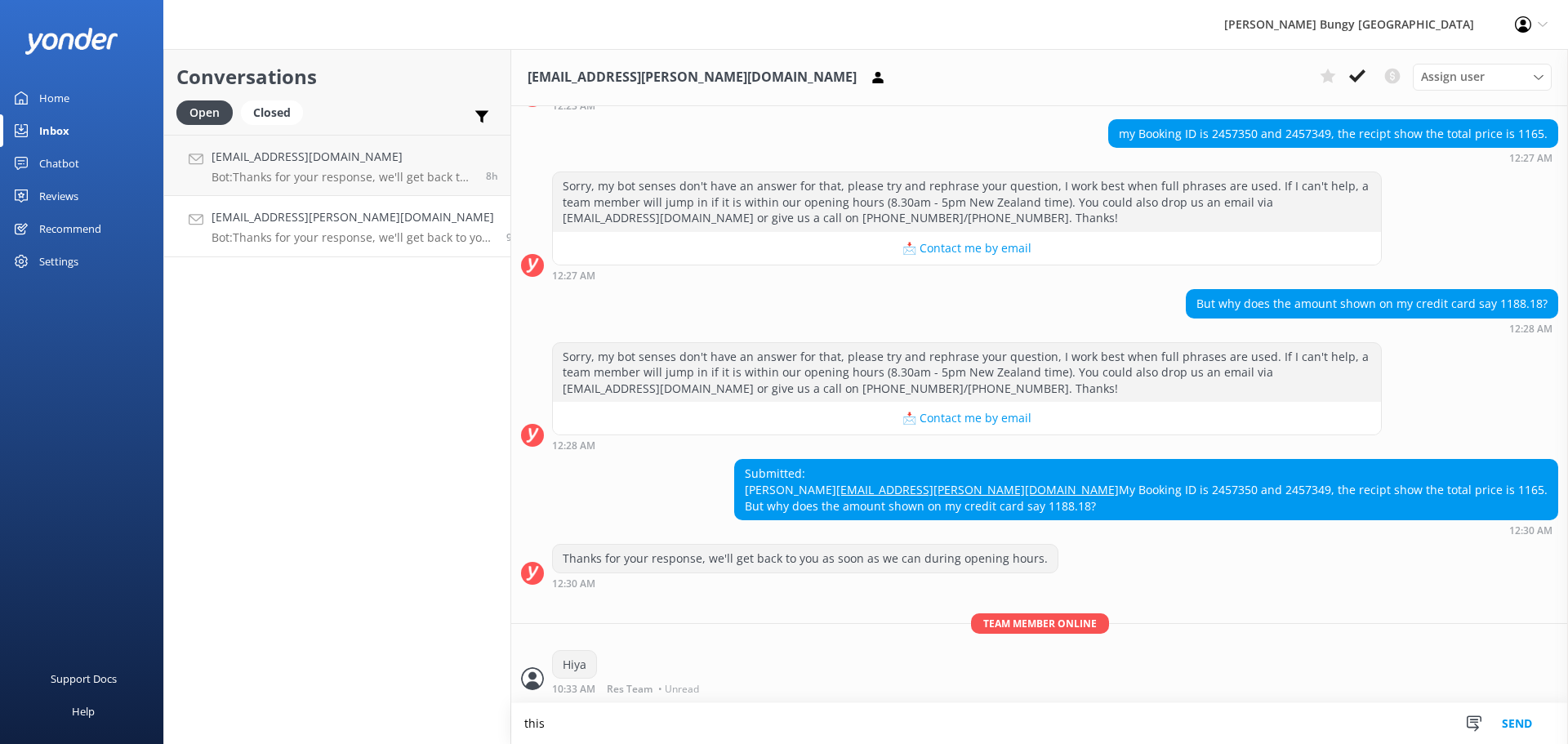
scroll to position [168, 0]
click at [597, 723] on textarea "this would be the surcharge of 1.99%" at bounding box center [1040, 723] width 1057 height 41
type textarea "this would be the bank surcharge of 1.99%"
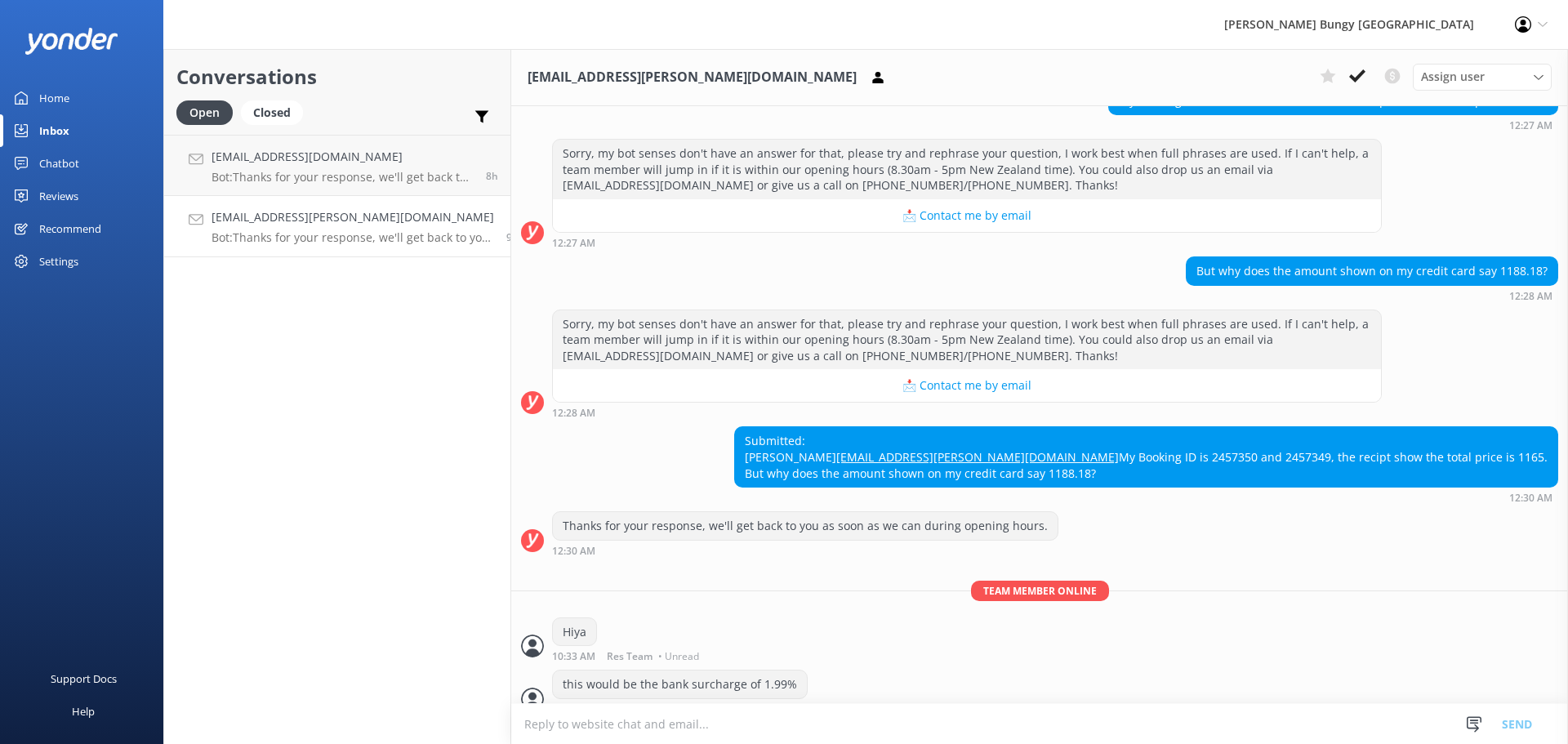
scroll to position [219, 0]
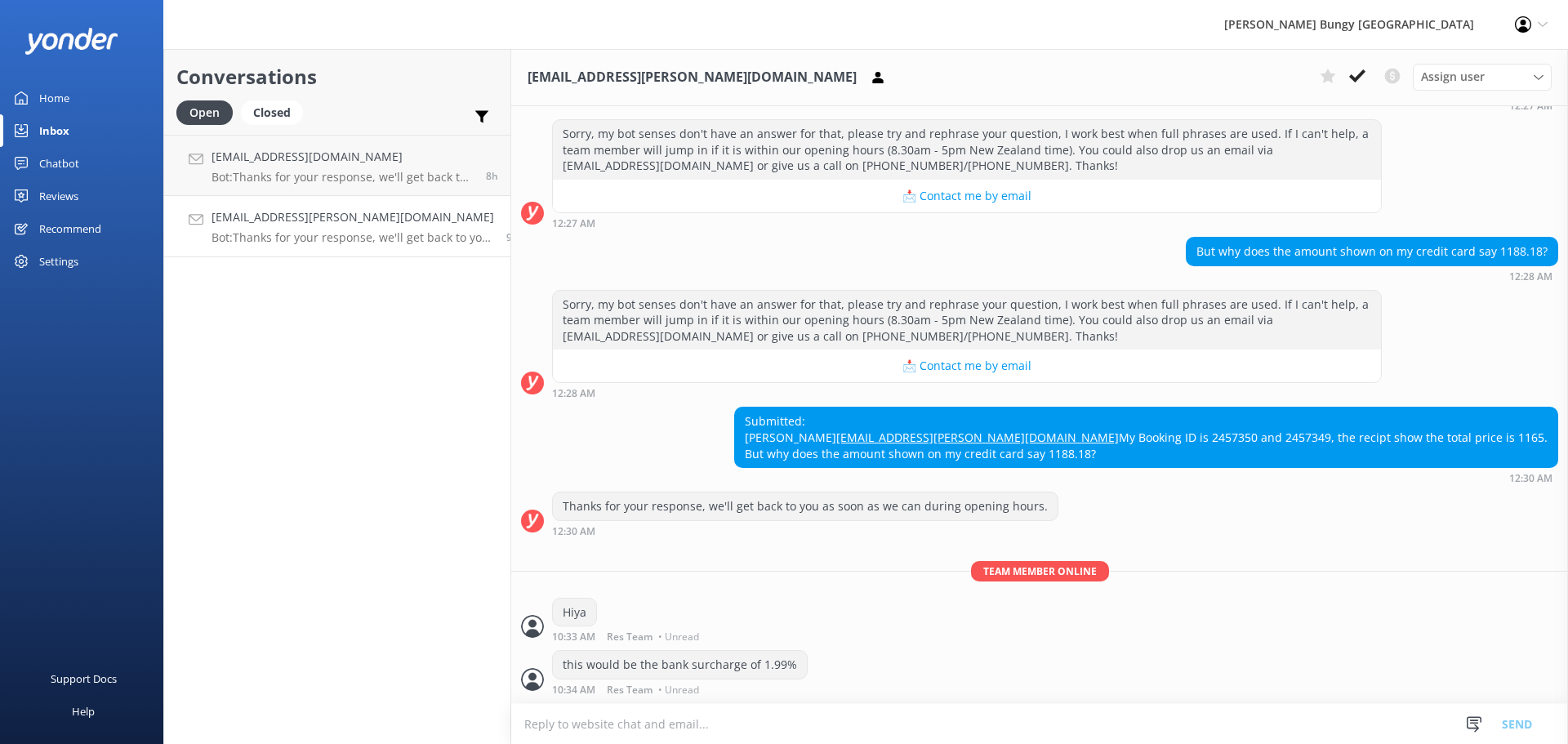
click at [417, 379] on div "Conversations Open Closed Important Converted Assigned to me Unassigned Dinu.Io…" at bounding box center [337, 396] width 348 height 695
click at [329, 133] on div "Open Closed Important Converted Assigned to me Unassigned" at bounding box center [337, 119] width 322 height 39
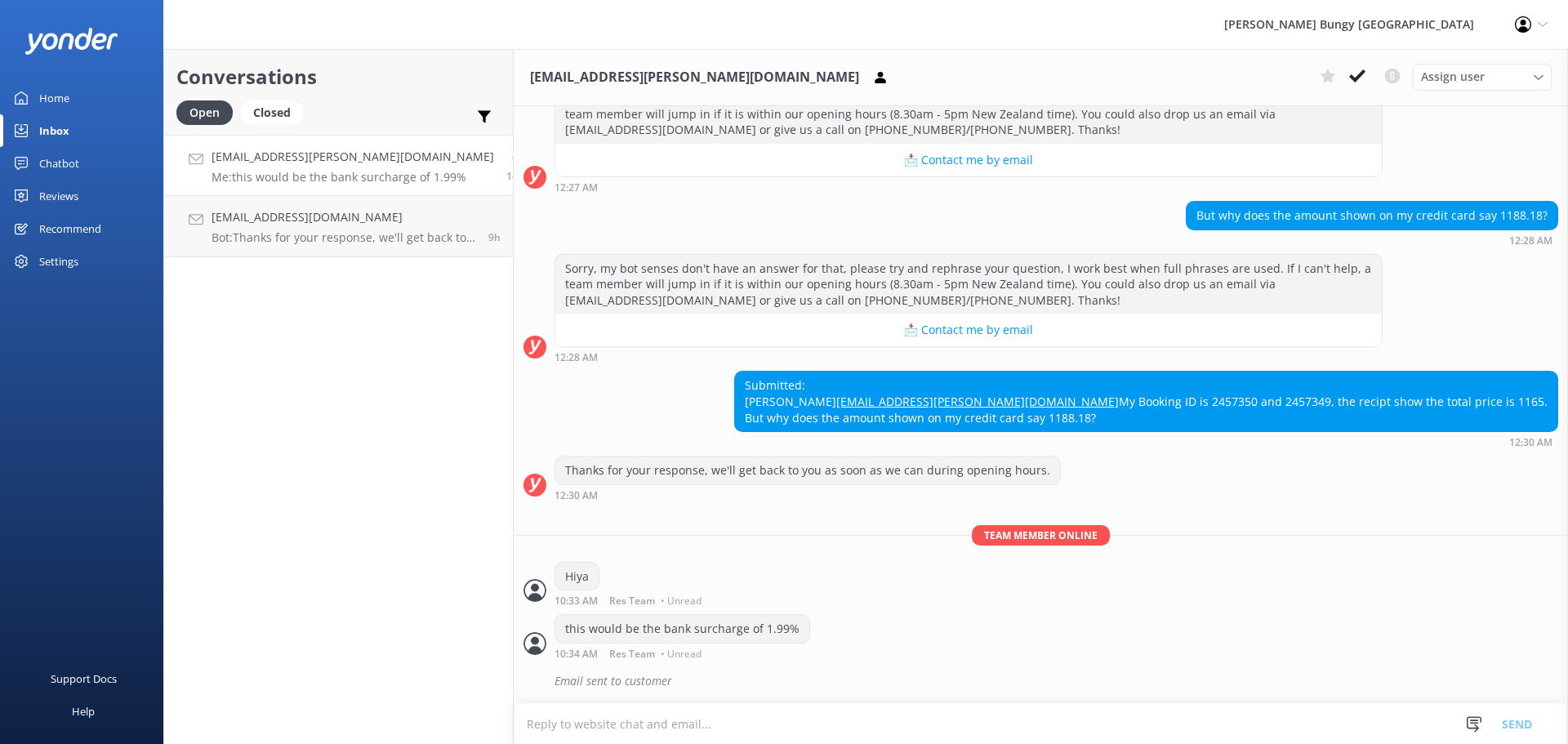
click at [897, 669] on div "Email sent to customer" at bounding box center [1056, 681] width 1004 height 28
click at [351, 253] on link "Dinu.Ionut.Stef@gmail.com Bot: Thanks for your response, we'll get back to you …" at bounding box center [338, 226] width 349 height 61
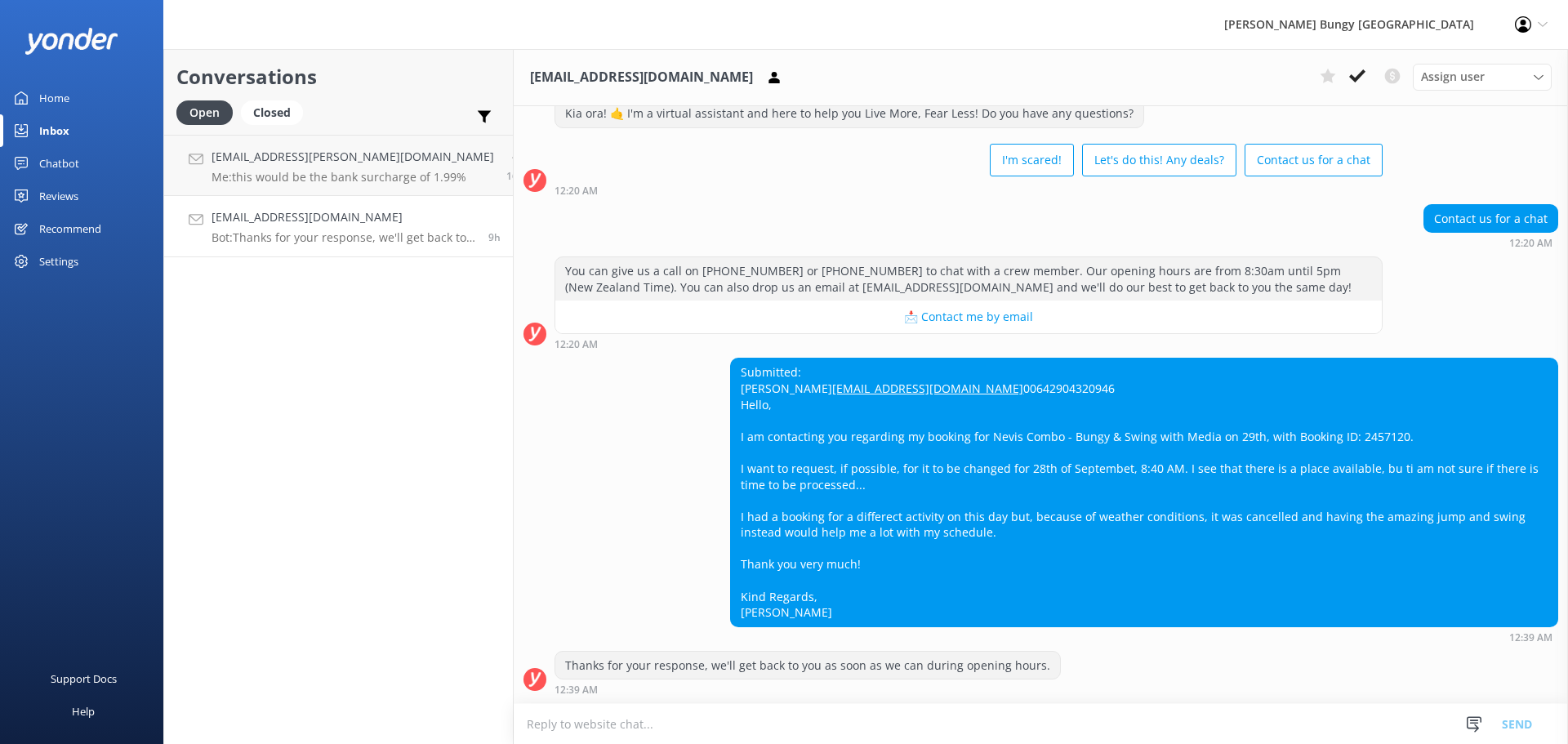
scroll to position [82, 0]
click at [1325, 431] on div "Submitted: Ionut Stefan Dinu Dinu.Ionut.Stef@gmail.com 00642904320946 Hello, I …" at bounding box center [1144, 492] width 827 height 268
copy div "2457120"
click at [1242, 532] on div "Submitted: Ionut Stefan Dinu Dinu.Ionut.Stef@gmail.com 00642904320946 Hello, I …" at bounding box center [1144, 492] width 827 height 268
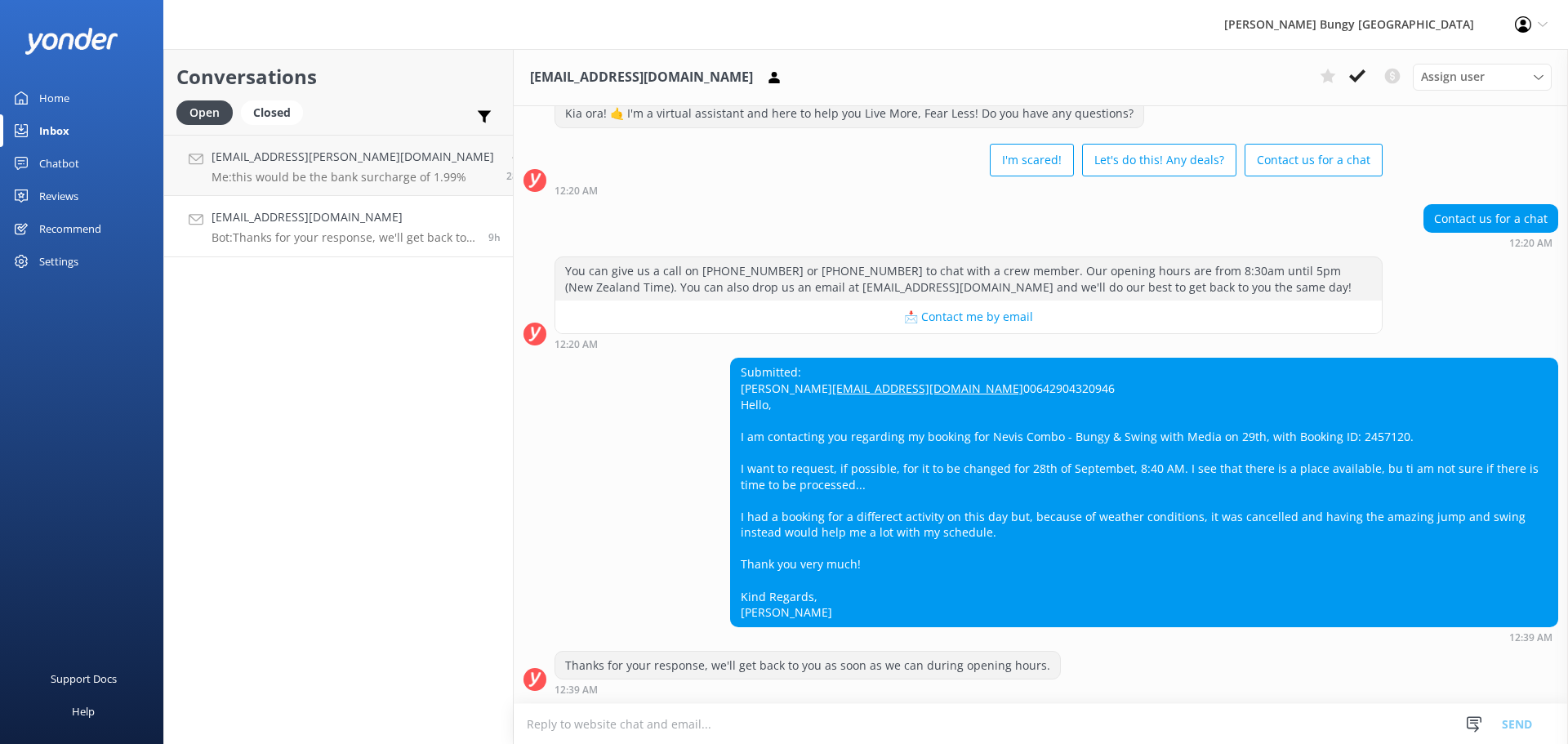
click at [687, 585] on div "Submitted: Ionut Stefan Dinu Dinu.Ionut.Stef@gmail.com 00642904320946 Hello, I …" at bounding box center [1041, 501] width 1054 height 285
click at [328, 378] on div "Conversations Open Closed Important Converted Assigned to me Unassigned Cheng.C…" at bounding box center [338, 396] width 351 height 695
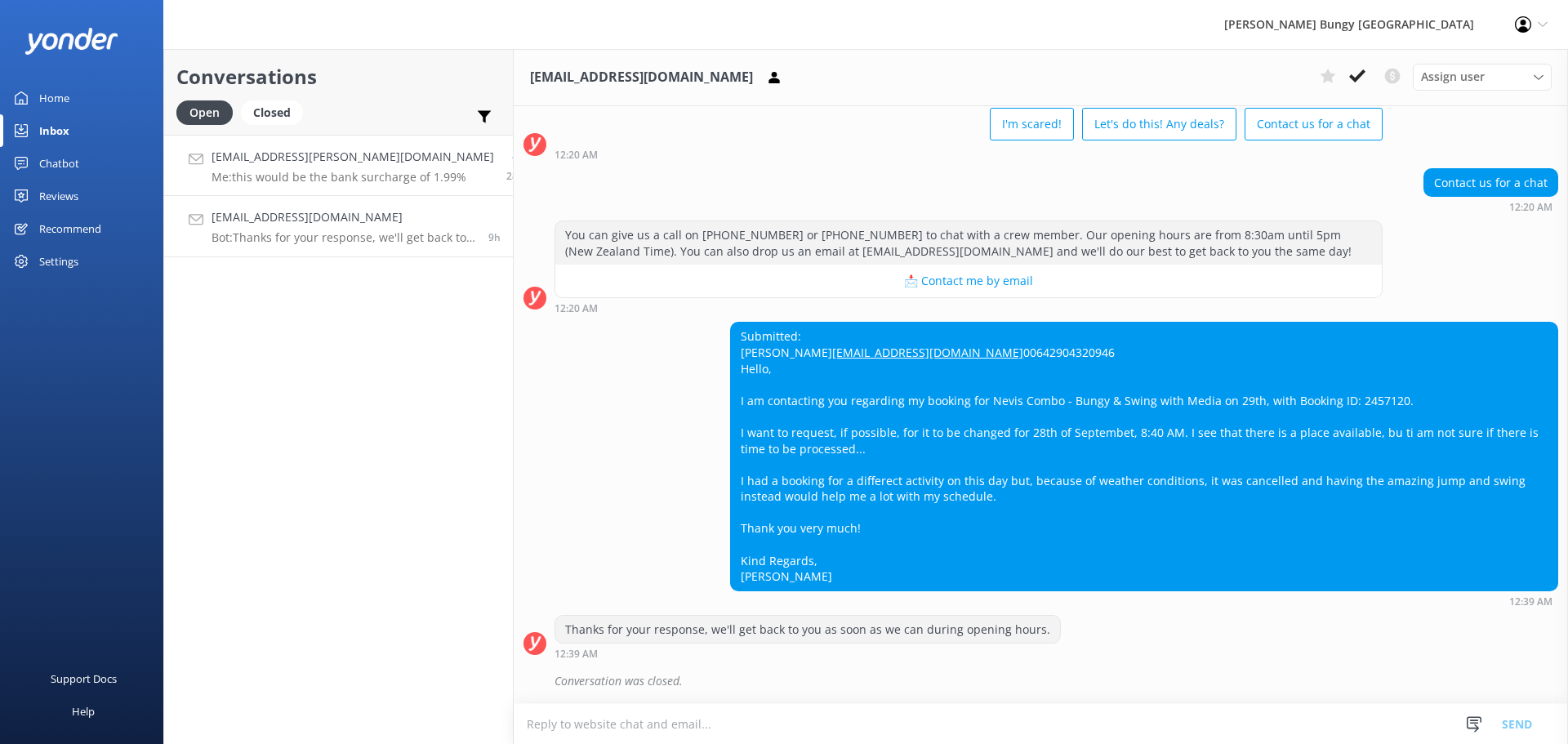
click at [342, 145] on link "Cheng.Chung.Chi@gmail.com Me: this would be the bank surcharge of 1.99% 28m" at bounding box center [338, 165] width 349 height 61
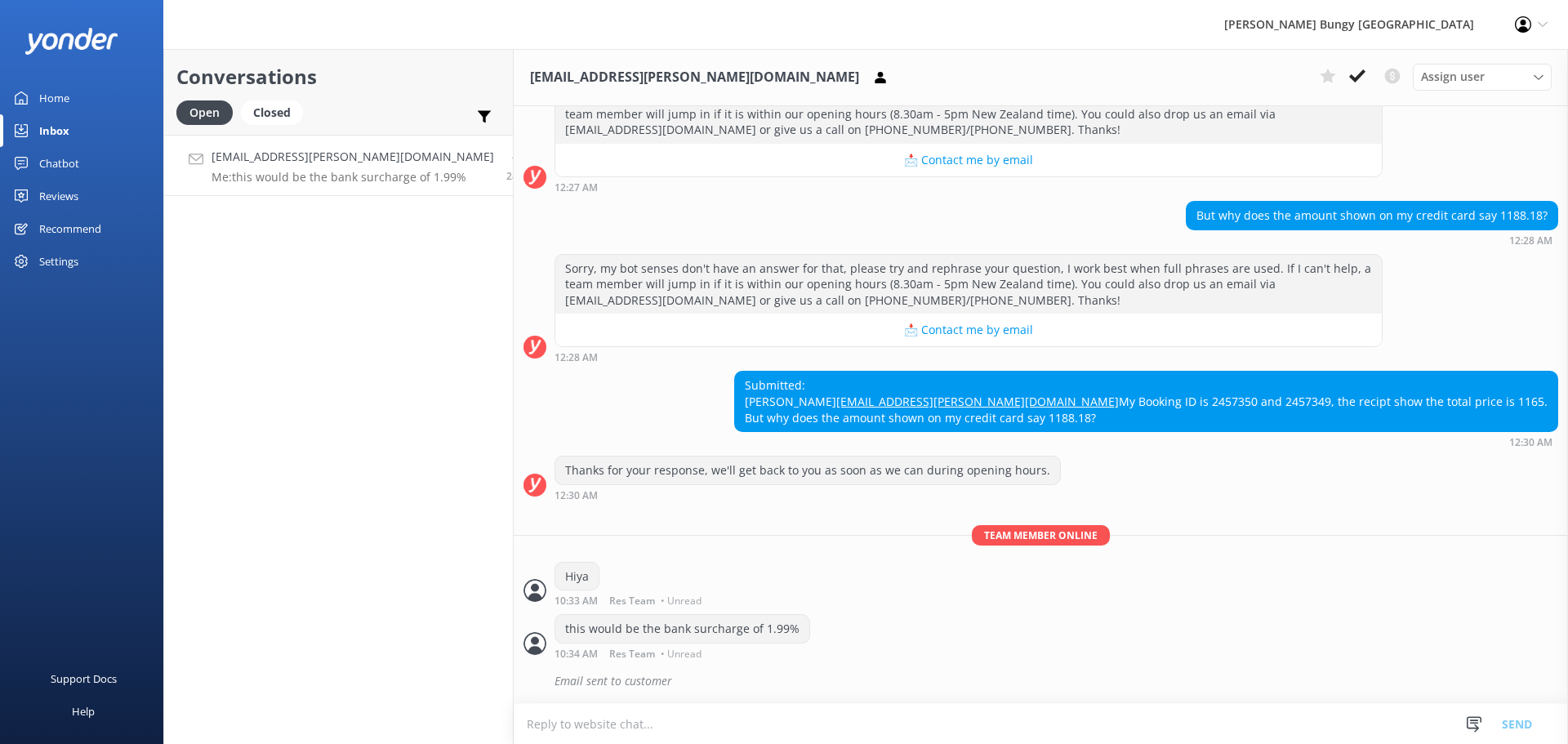
scroll to position [255, 0]
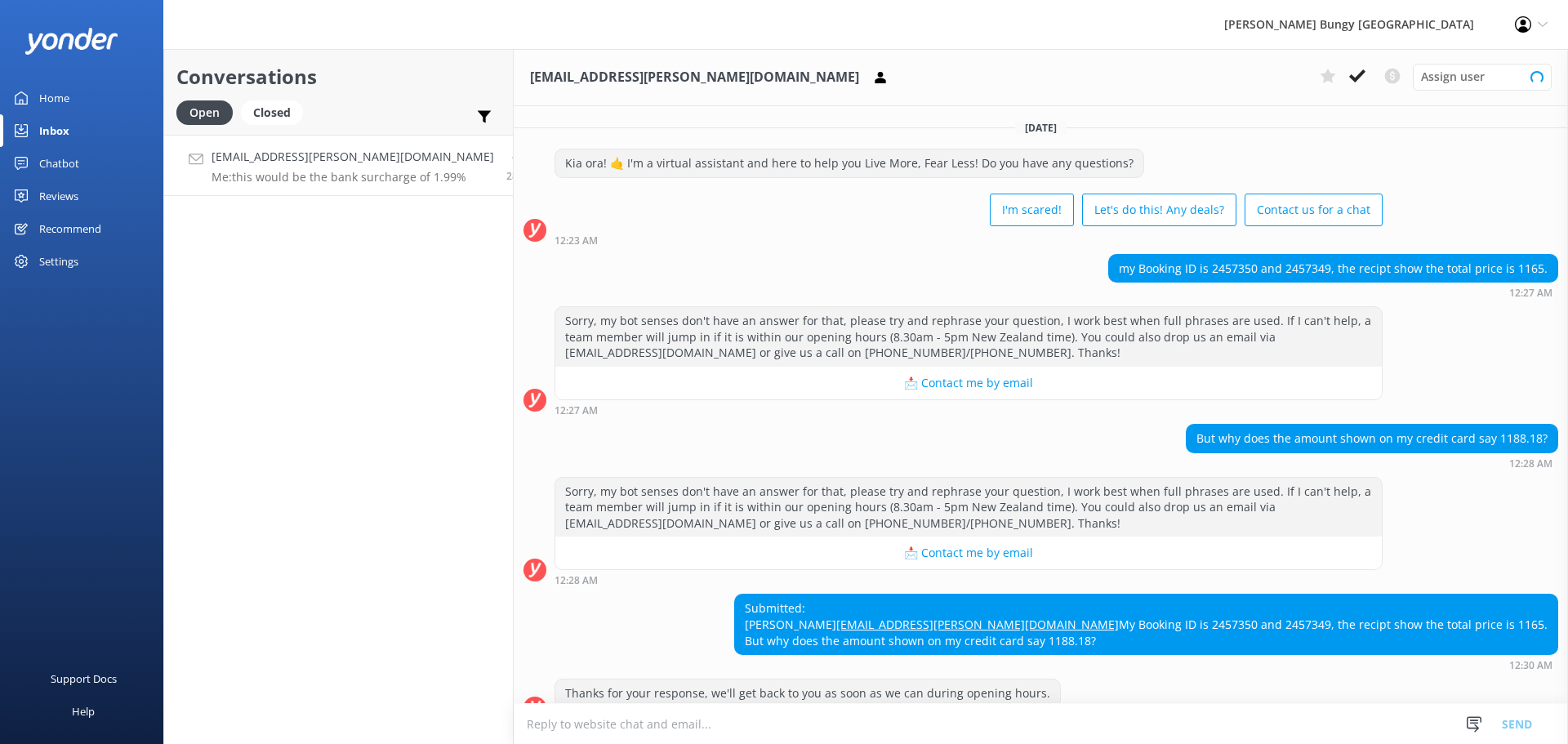
scroll to position [255, 0]
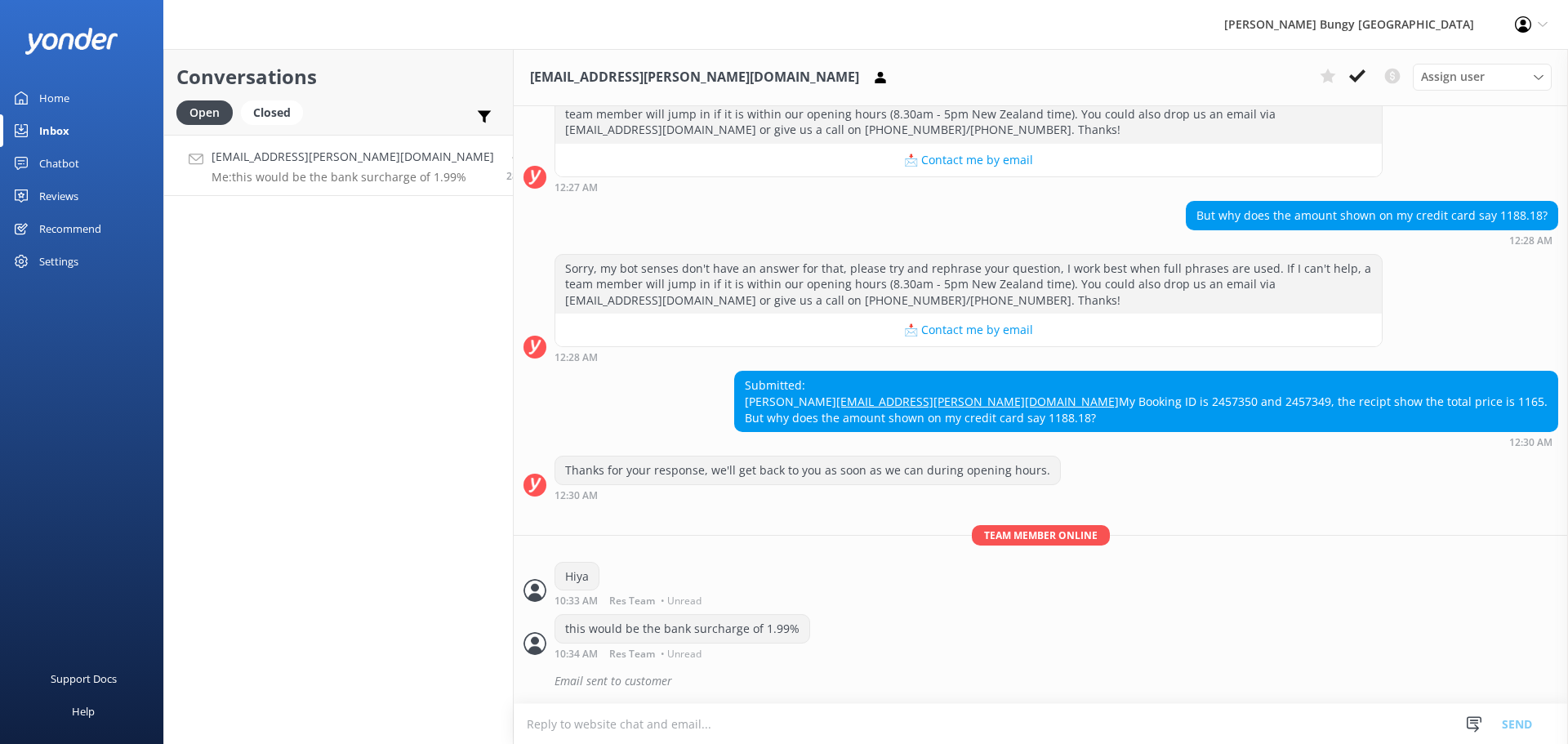
click at [460, 521] on div "Conversations Open Closed Important Converted Assigned to me Unassigned Cheng.C…" at bounding box center [338, 396] width 351 height 695
click at [326, 170] on p "Me: this would be the bank surcharge of 1.99%" at bounding box center [353, 177] width 282 height 14
click at [403, 694] on div "Conversations Open Closed Important Converted Assigned to me Unassigned Cheng.C…" at bounding box center [338, 396] width 351 height 695
click at [246, 178] on p "Bot: Absolutely! 14-year-olds can jump, but they'll need an adult to sign their…" at bounding box center [342, 177] width 260 height 14
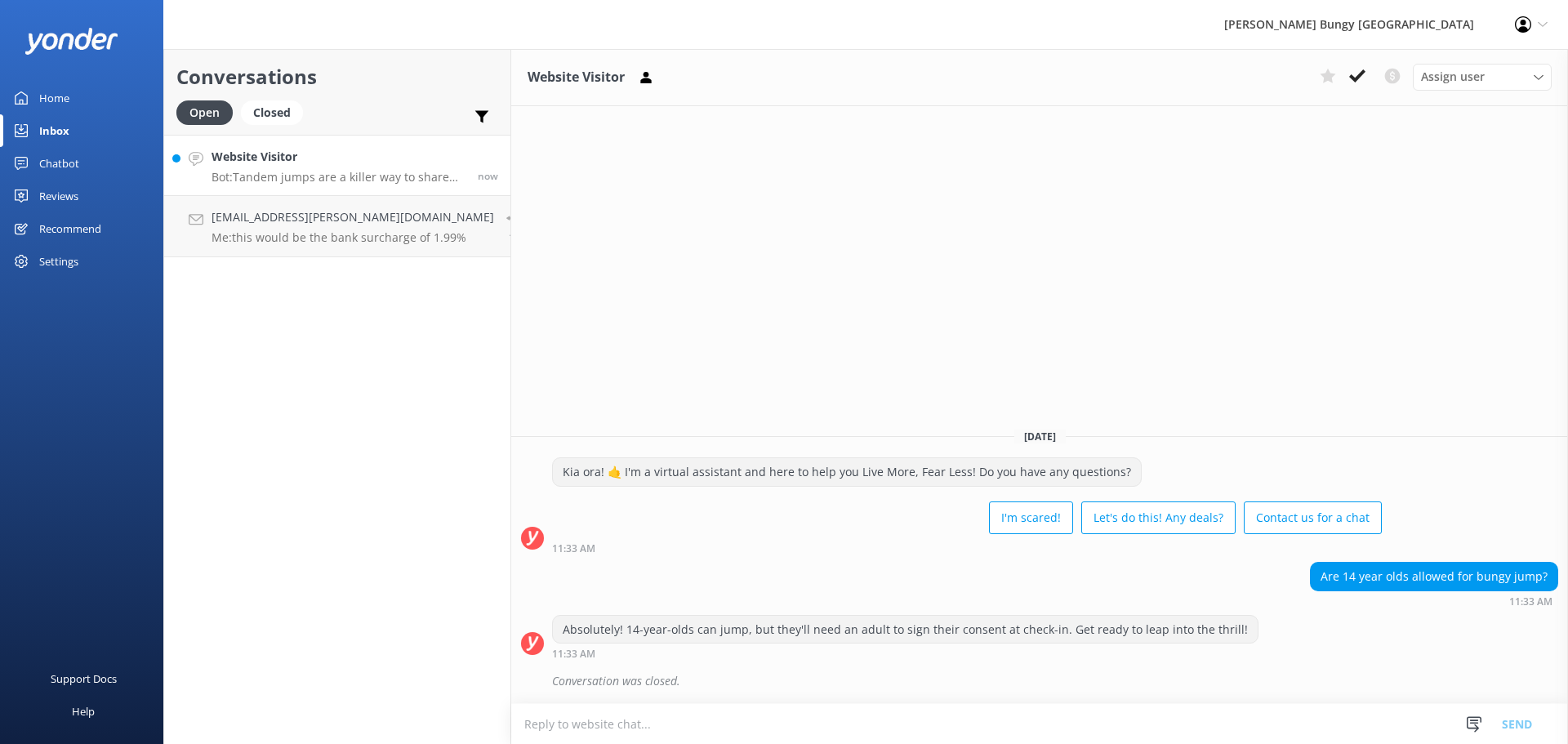
click at [370, 184] on p "Bot: Tandem jumps are a killer way to share the thrill! You can tandem bungy at…" at bounding box center [339, 177] width 254 height 14
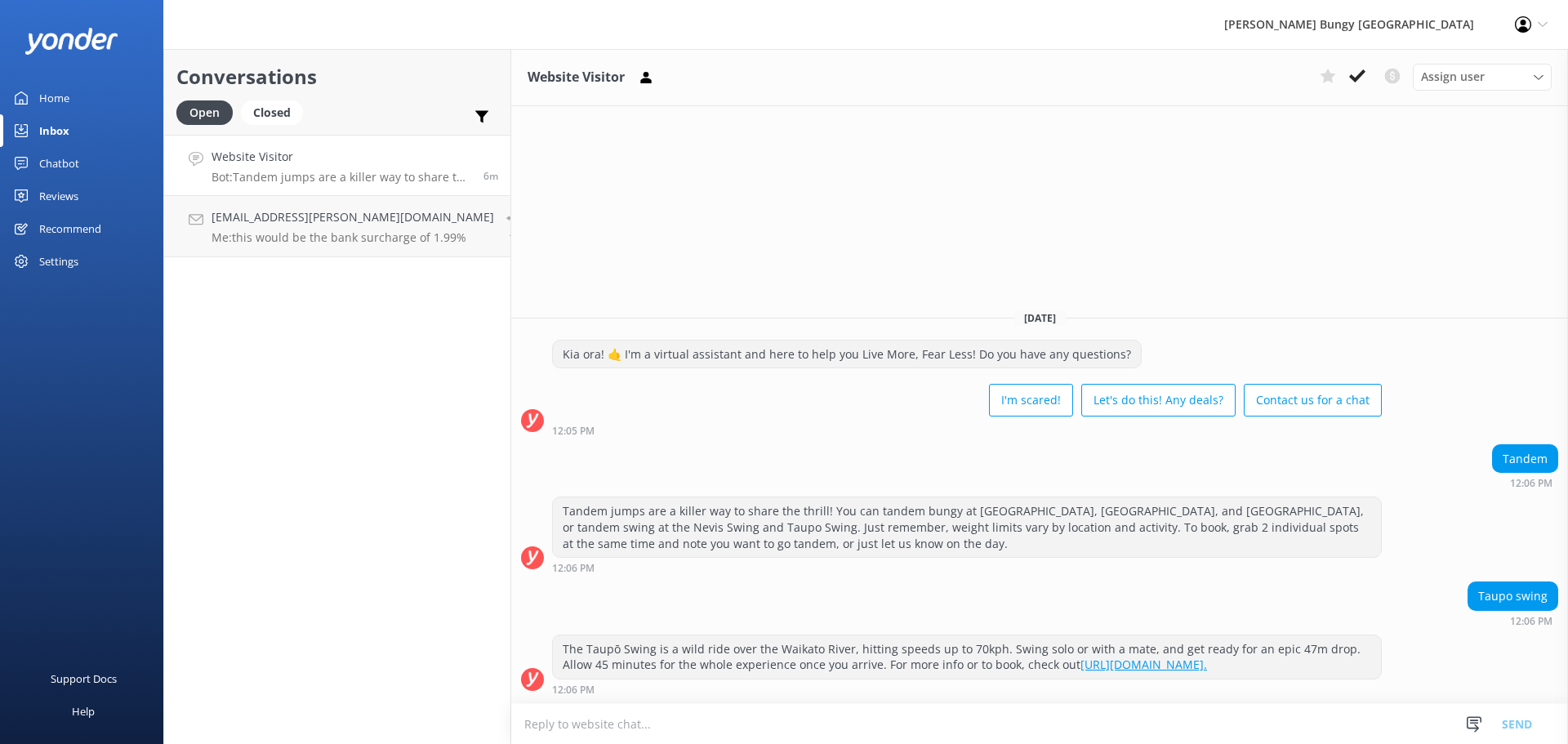
click at [288, 185] on link "Website Visitor Bot: Tandem jumps are a killer way to share the thrill! You can…" at bounding box center [337, 165] width 346 height 61
click at [303, 238] on p "Me: this would be the bank surcharge of 1.99%" at bounding box center [353, 237] width 282 height 14
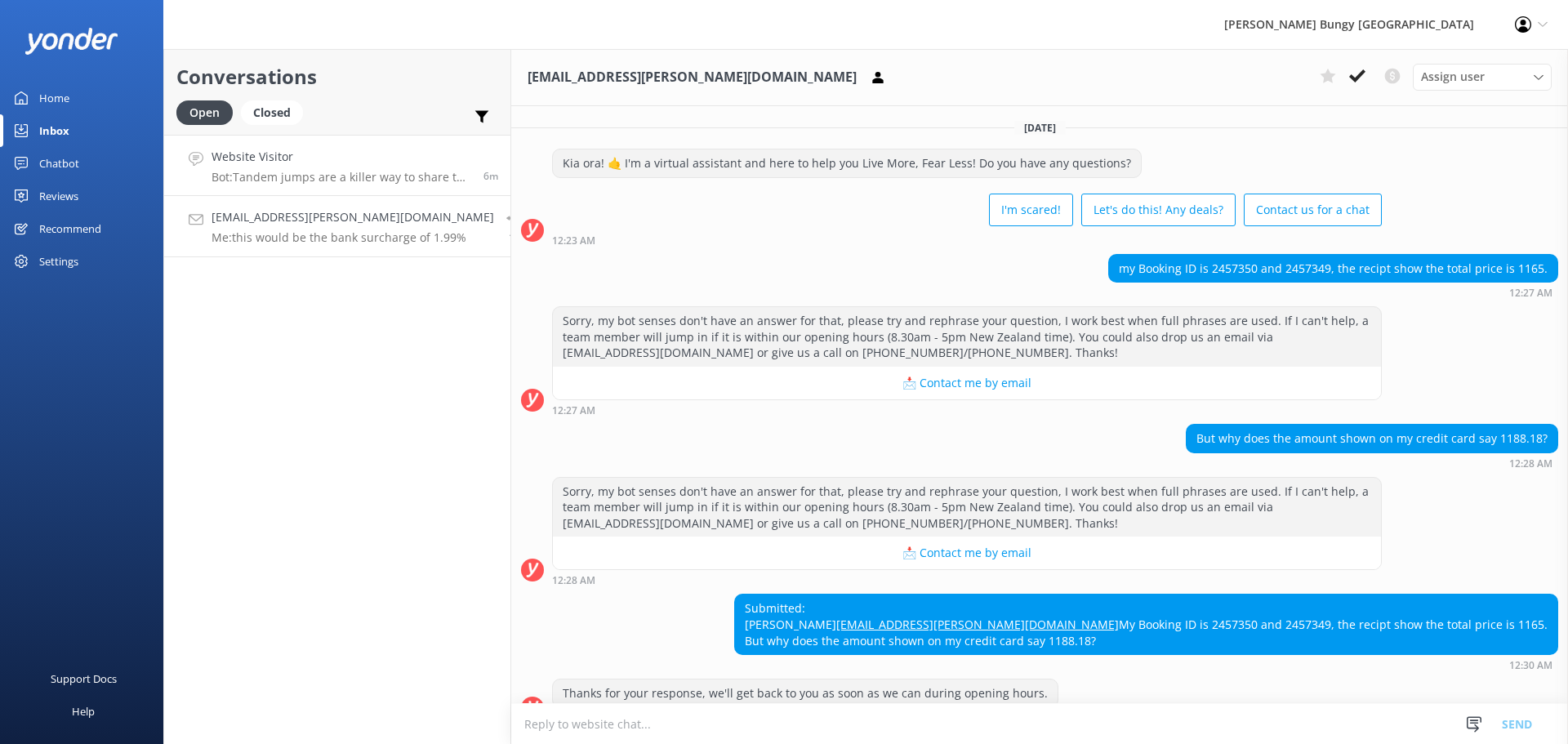
scroll to position [254, 0]
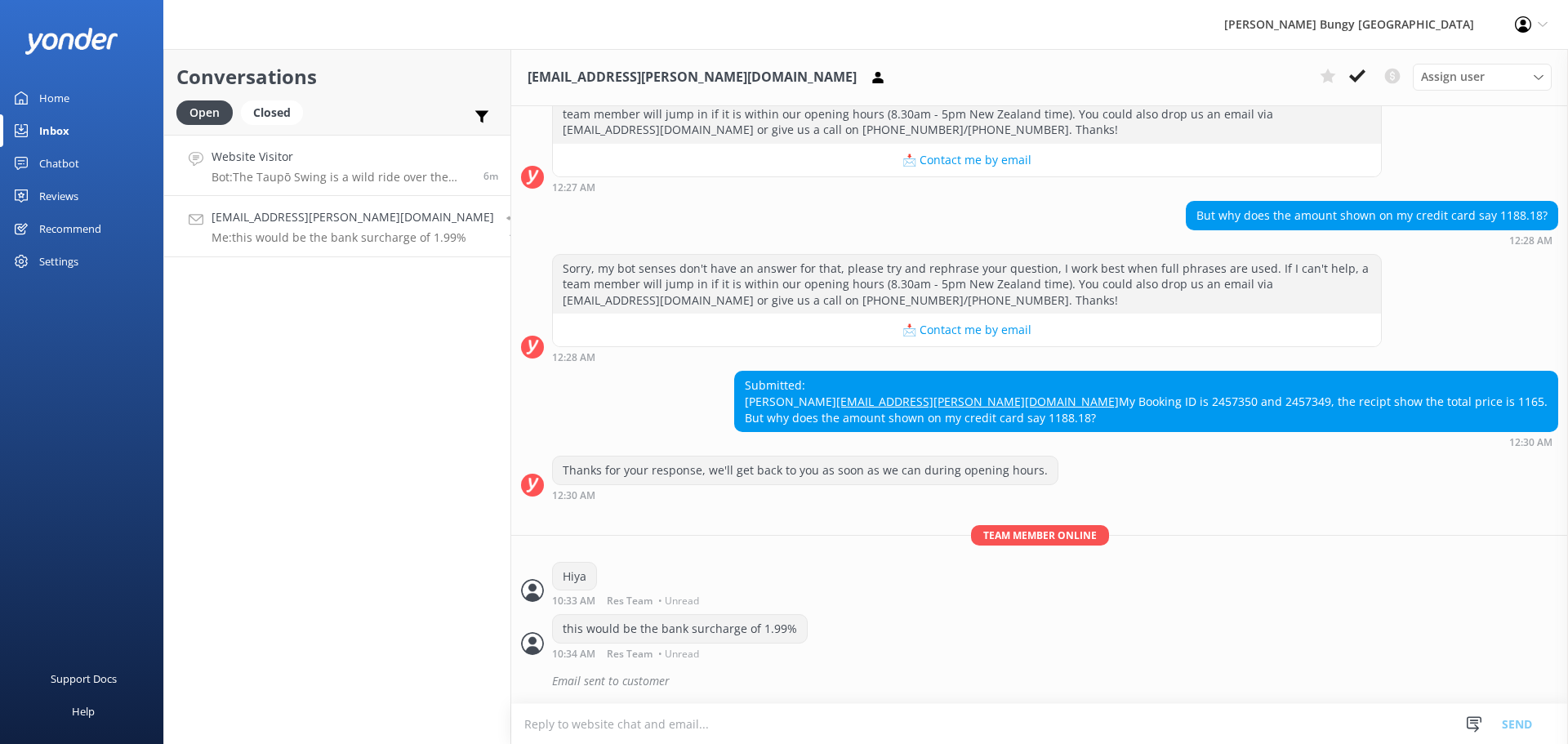
click at [283, 169] on div "Website Visitor Bot: The Taupō Swing is a wild ride over the Waikato River, hit…" at bounding box center [342, 165] width 260 height 35
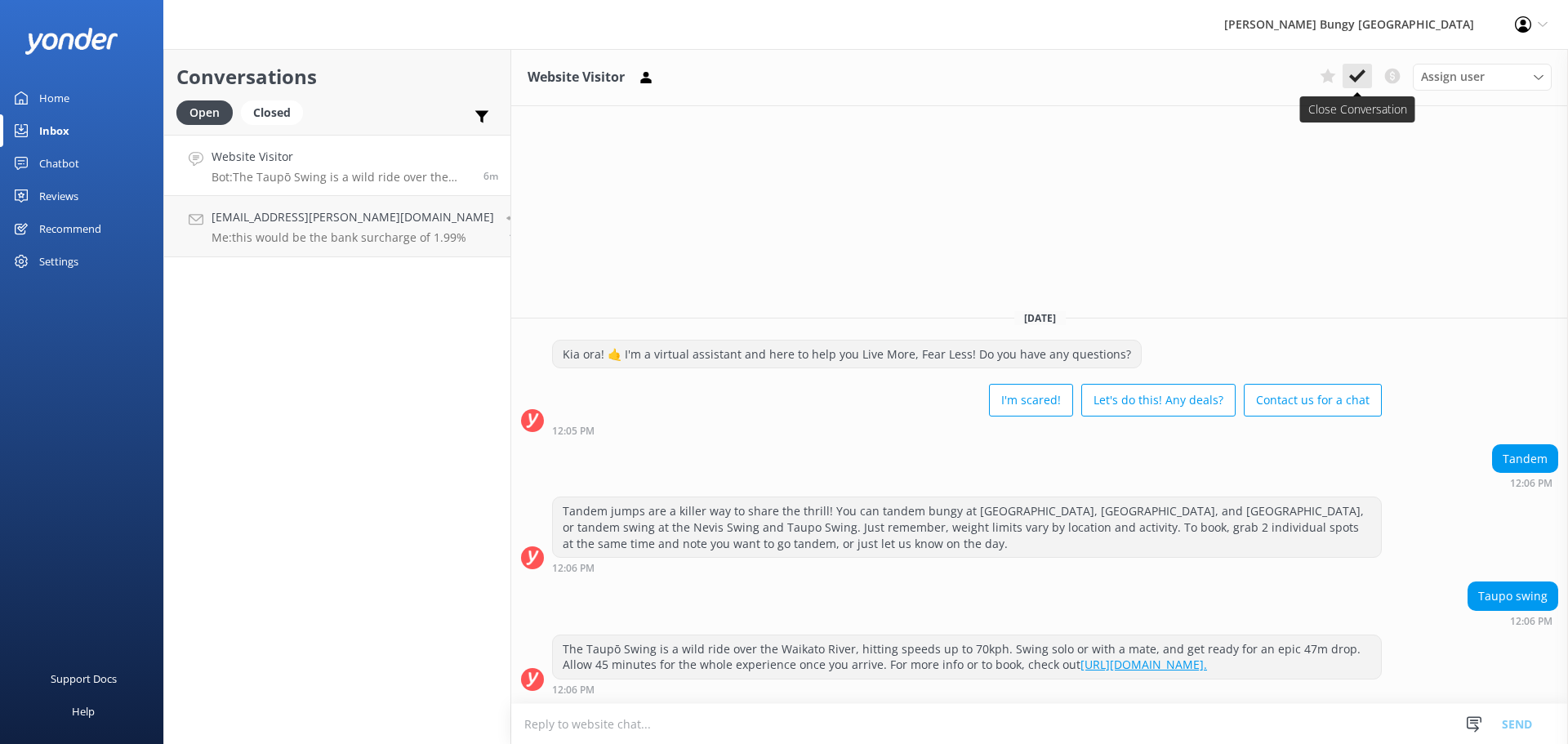
click at [1370, 73] on button at bounding box center [1357, 76] width 30 height 24
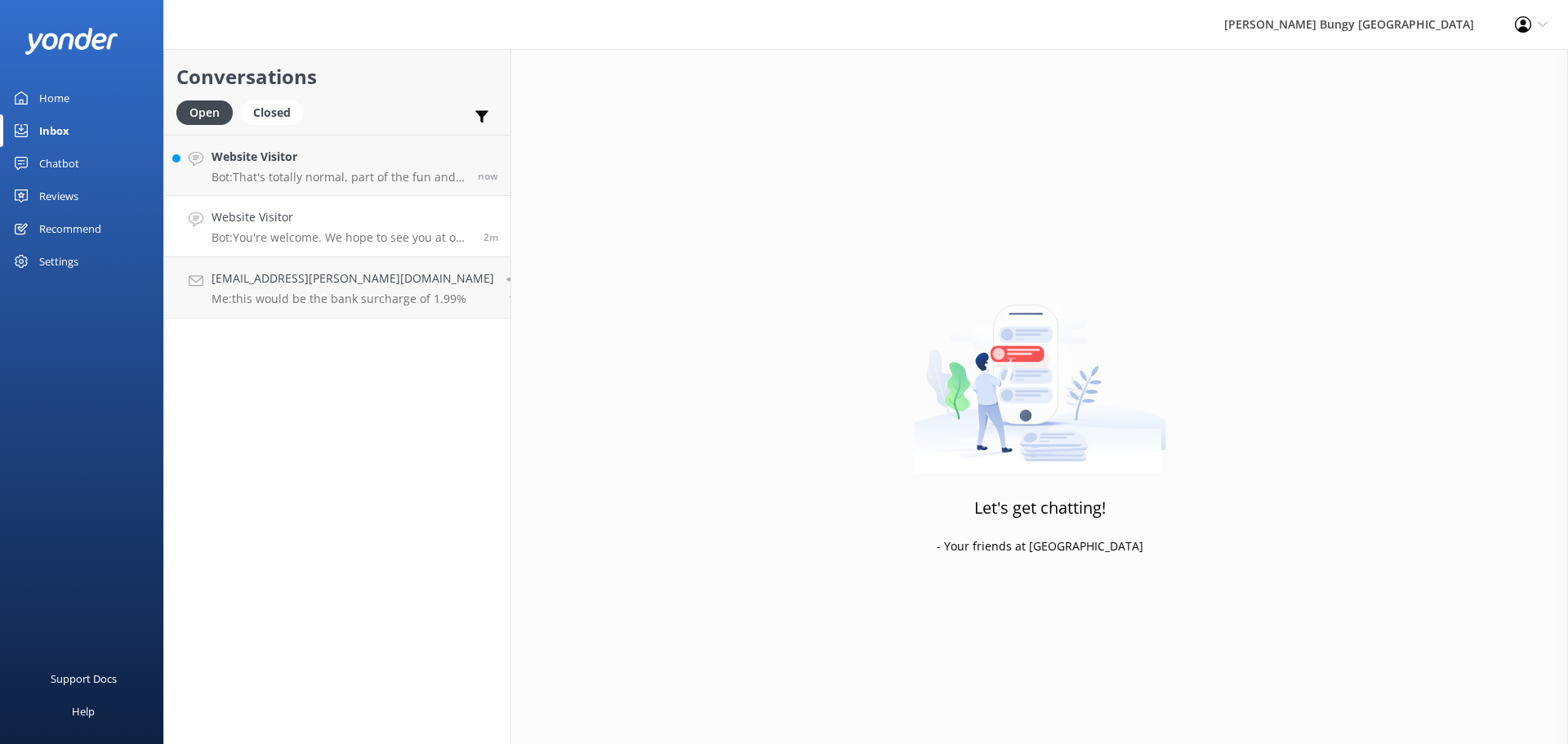
click at [333, 256] on link "Website Visitor Bot: You're welcome. We hope to see you at one of our AJ Hacket…" at bounding box center [337, 226] width 346 height 61
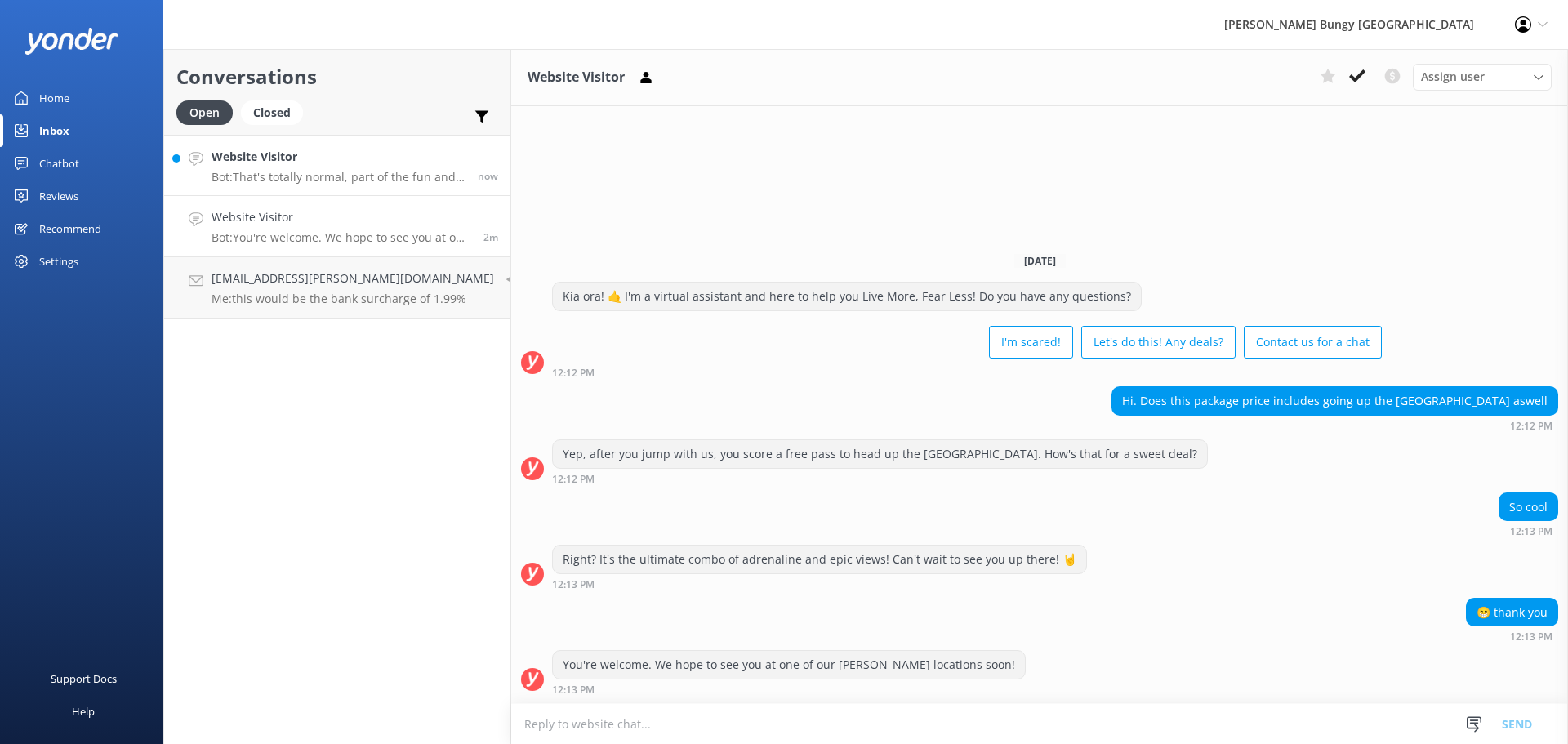
click at [354, 172] on p "Bot: That's totally normal, part of the fun and what leads to feeling accomplis…" at bounding box center [339, 177] width 254 height 14
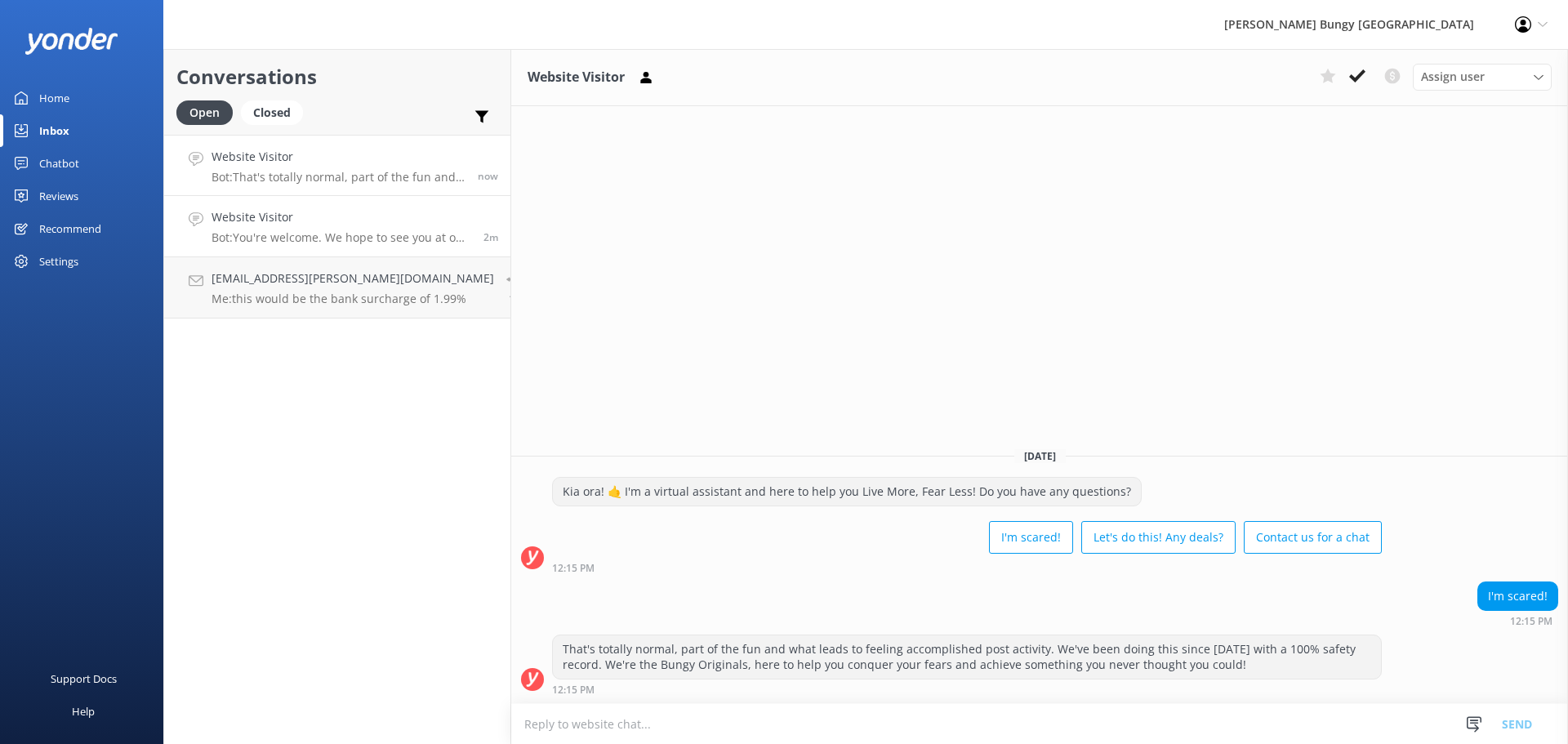
click at [342, 204] on link "Website Visitor Bot: You're welcome. We hope to see you at one of our AJ Hacket…" at bounding box center [337, 226] width 346 height 61
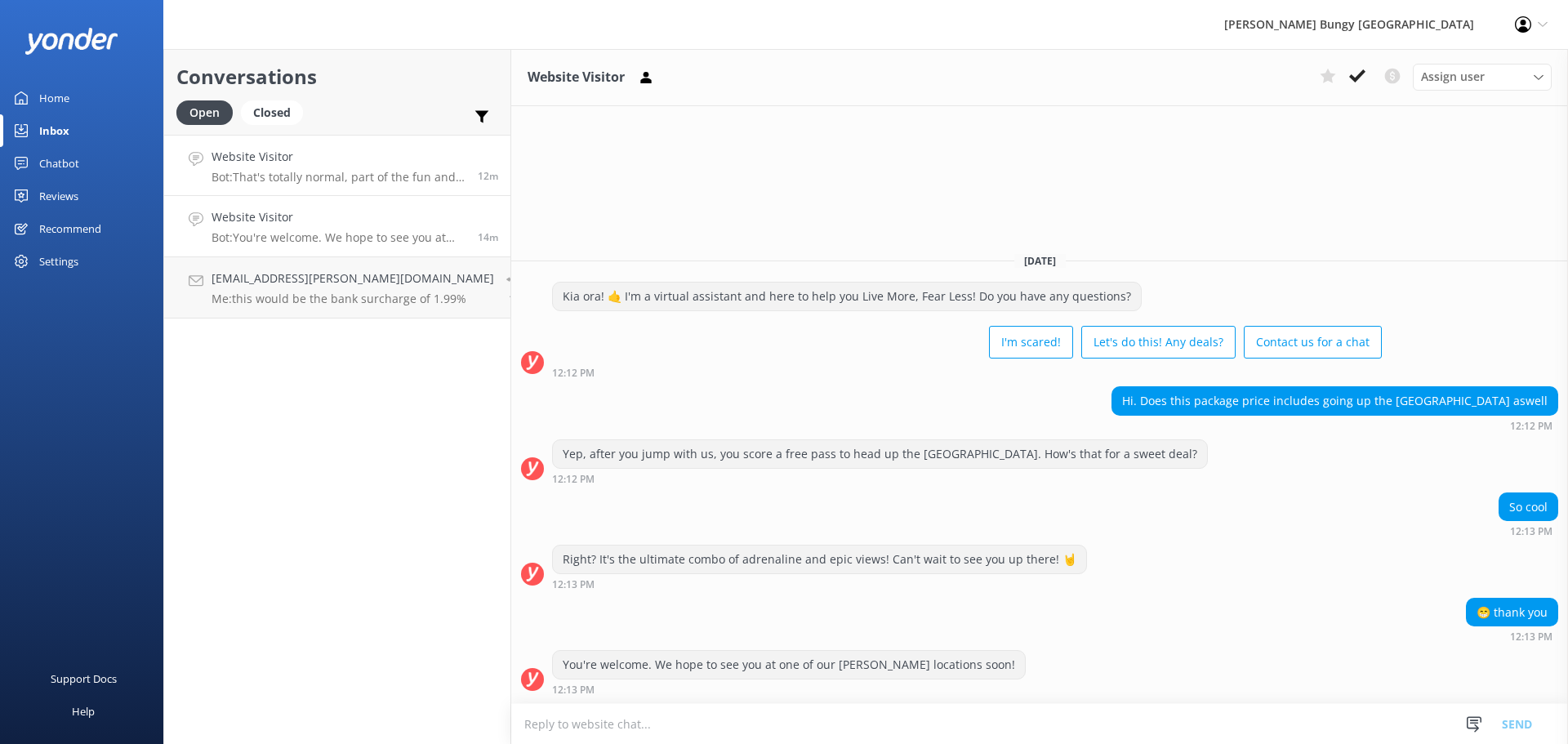
click at [337, 157] on h4 "Website Visitor" at bounding box center [339, 157] width 254 height 18
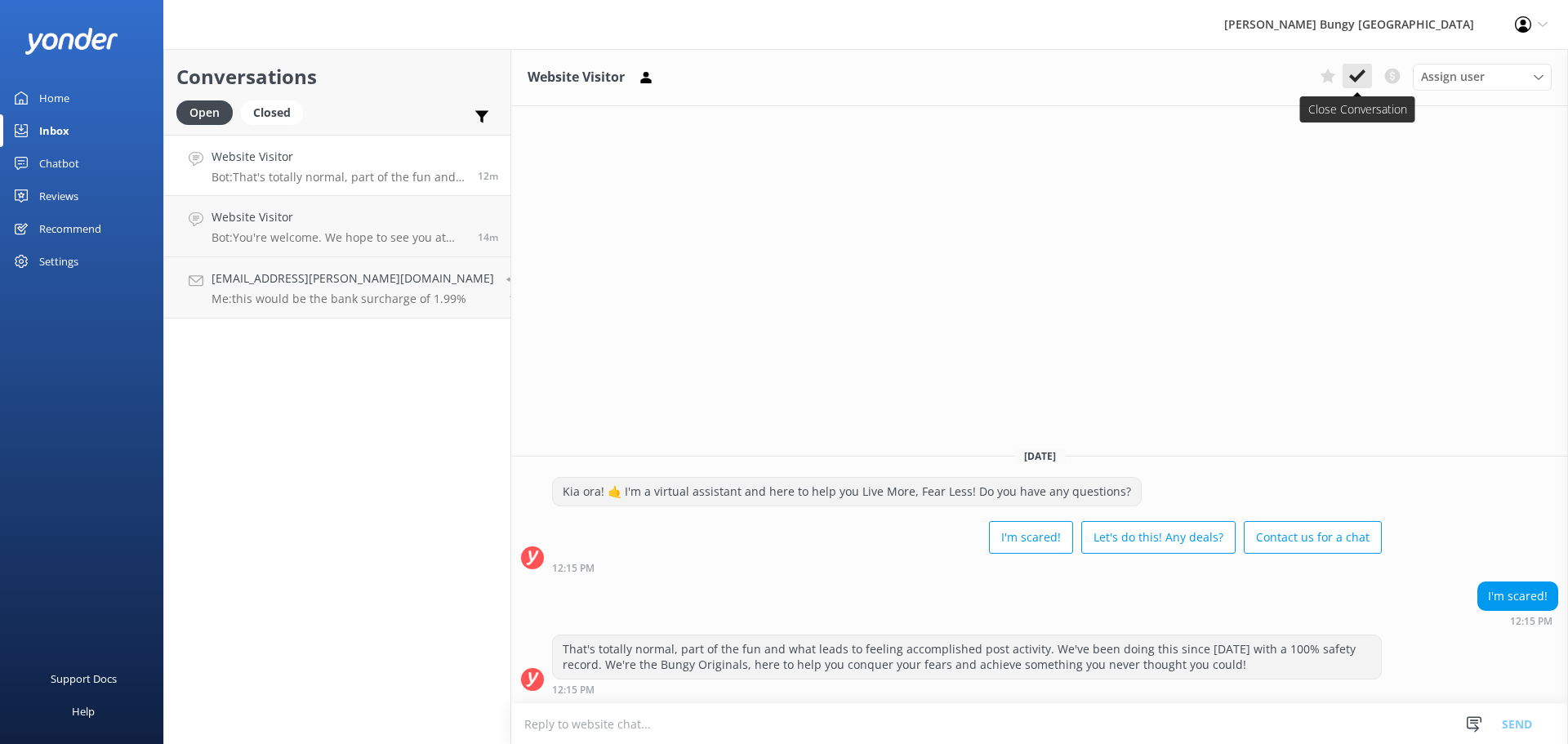
click at [1367, 74] on button at bounding box center [1357, 76] width 30 height 24
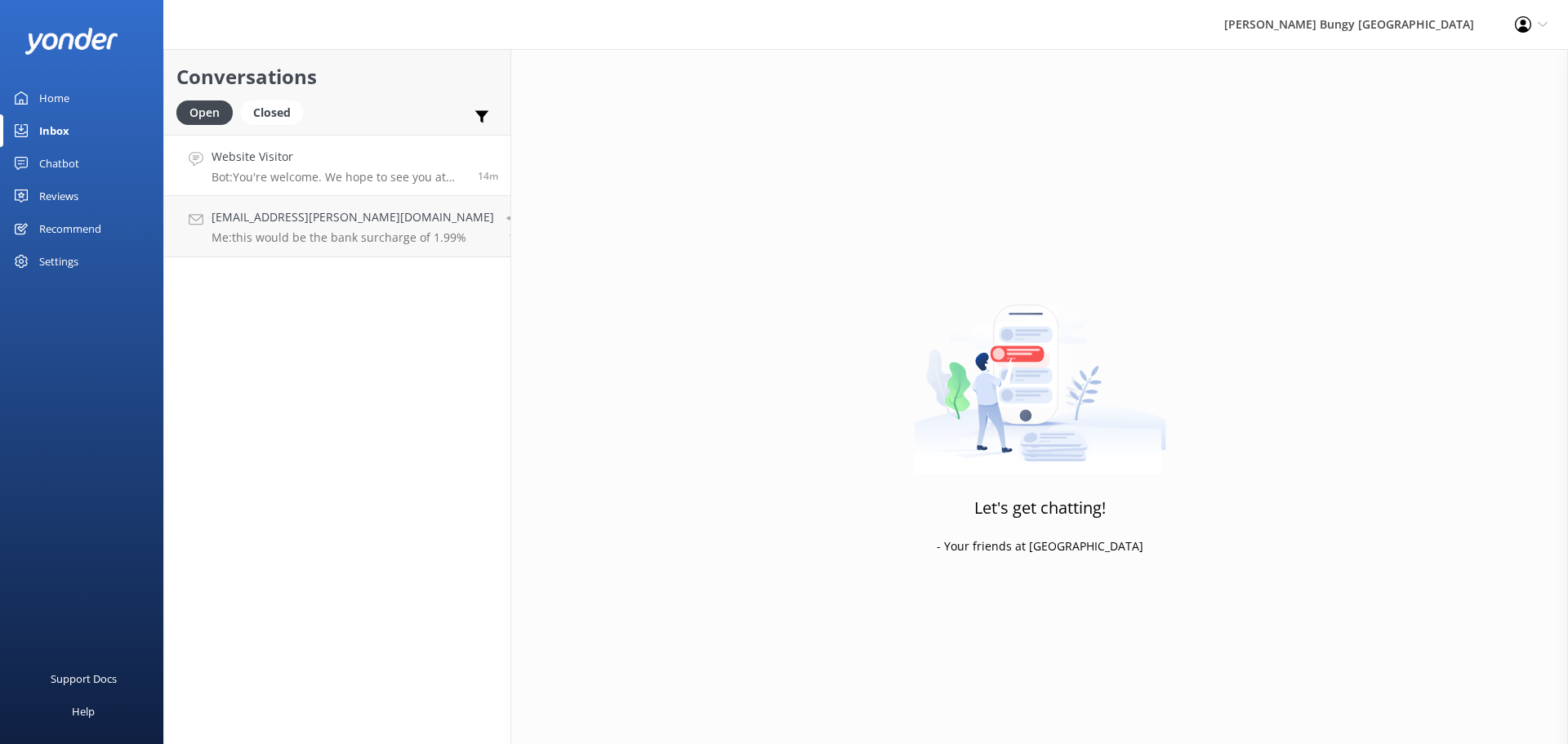
click at [465, 160] on div "14m" at bounding box center [481, 165] width 32 height 35
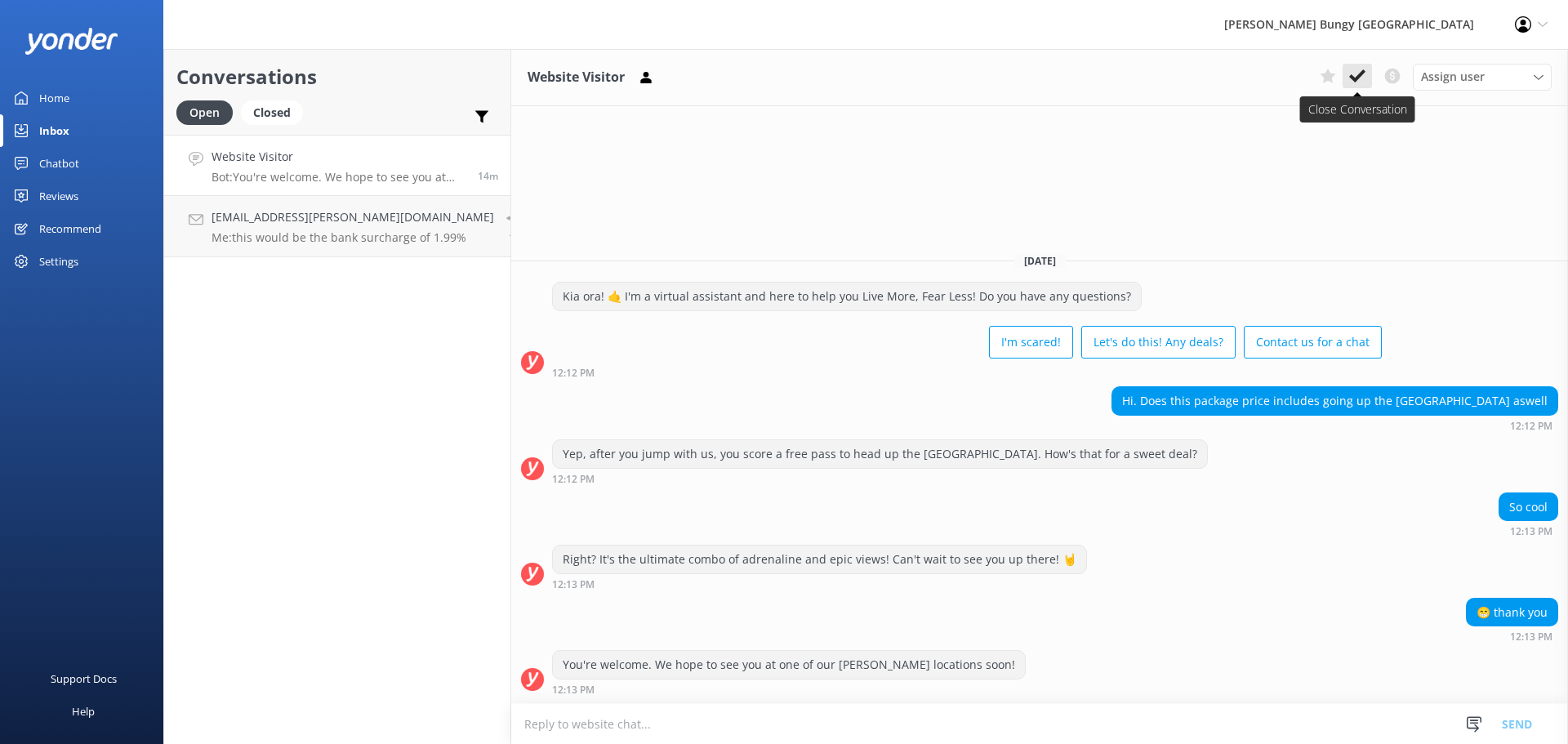
click at [1351, 85] on button at bounding box center [1357, 76] width 30 height 24
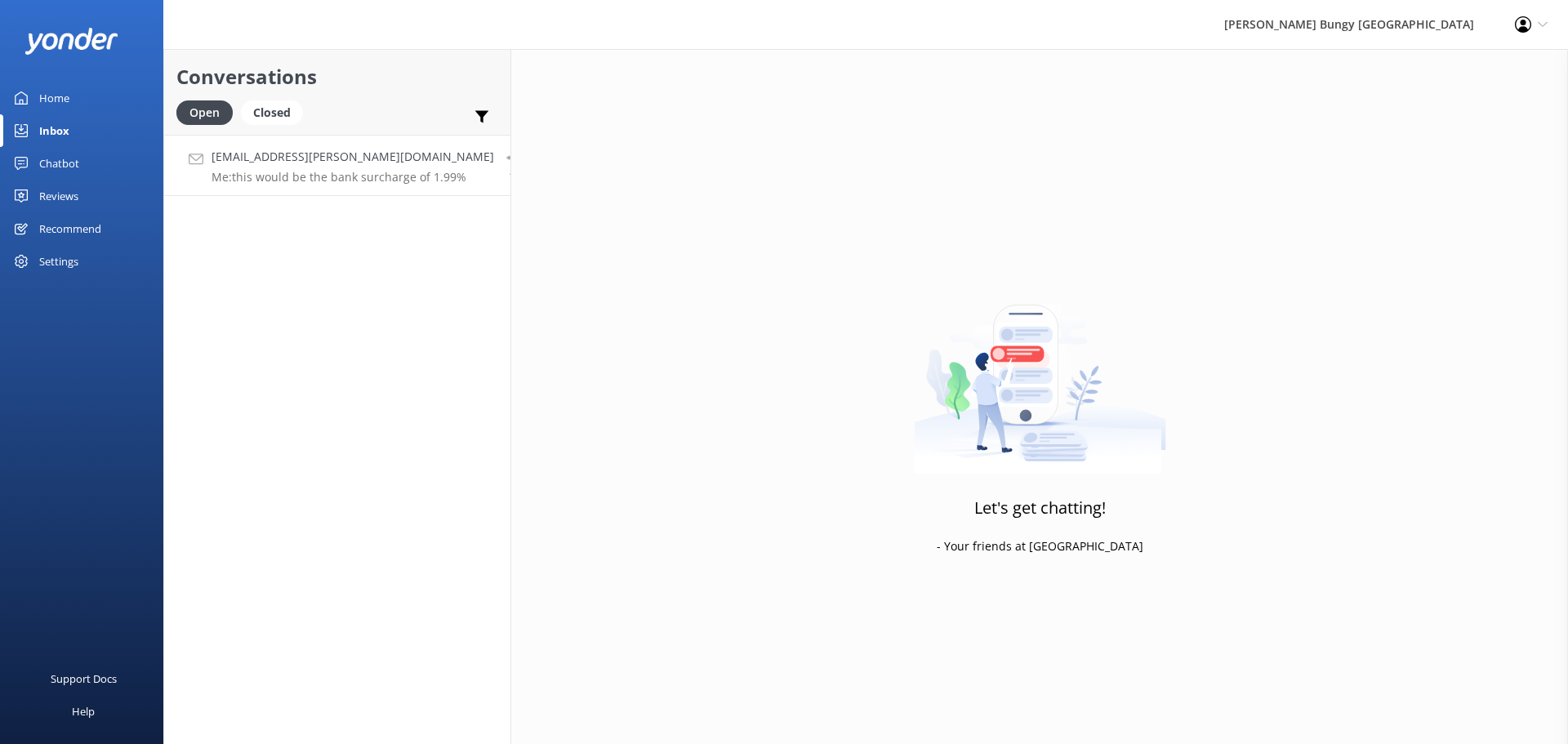
click at [344, 169] on div "Cheng.Chung.Chi@gmail.com Me: this would be the bank surcharge of 1.99%" at bounding box center [353, 165] width 282 height 35
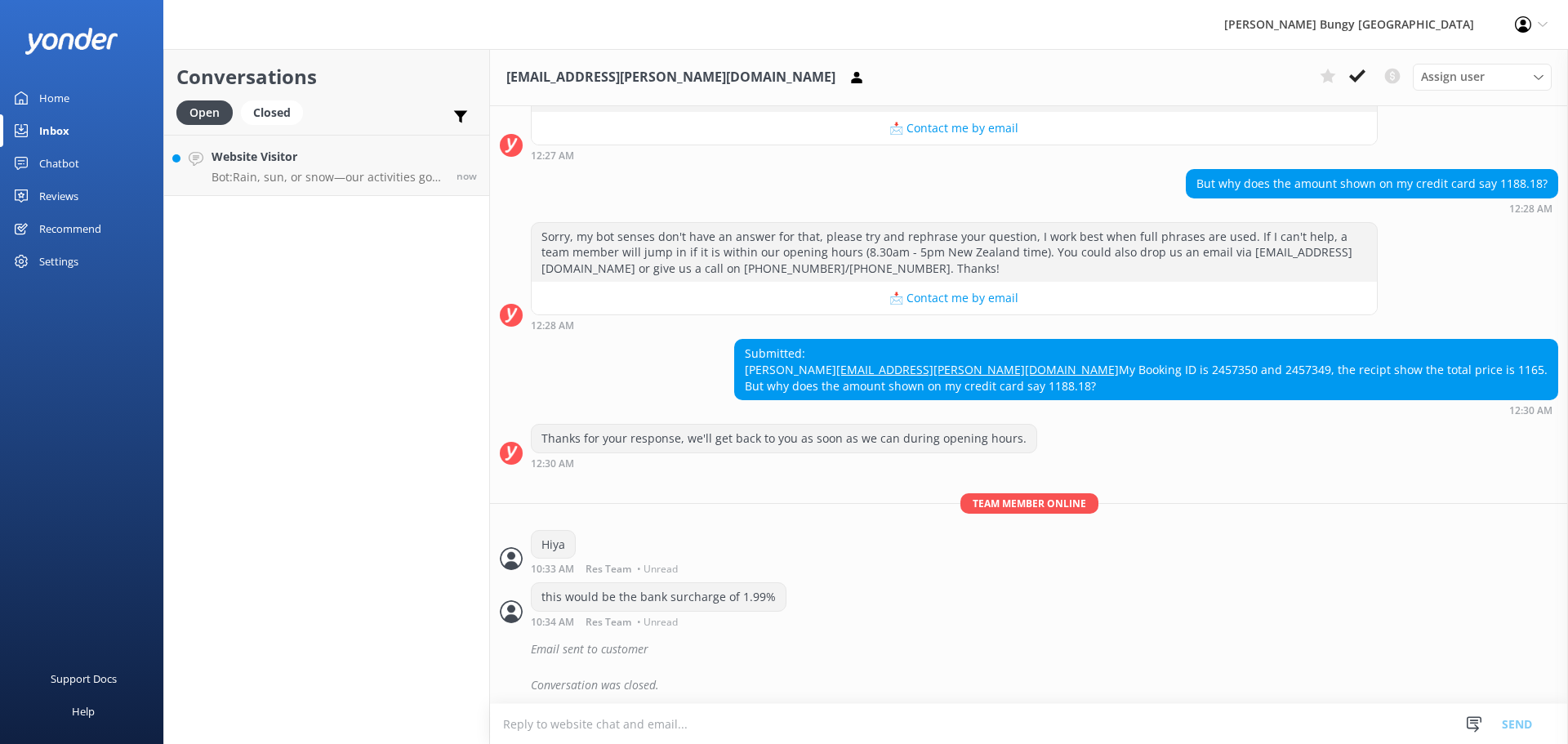
scroll to position [290, 0]
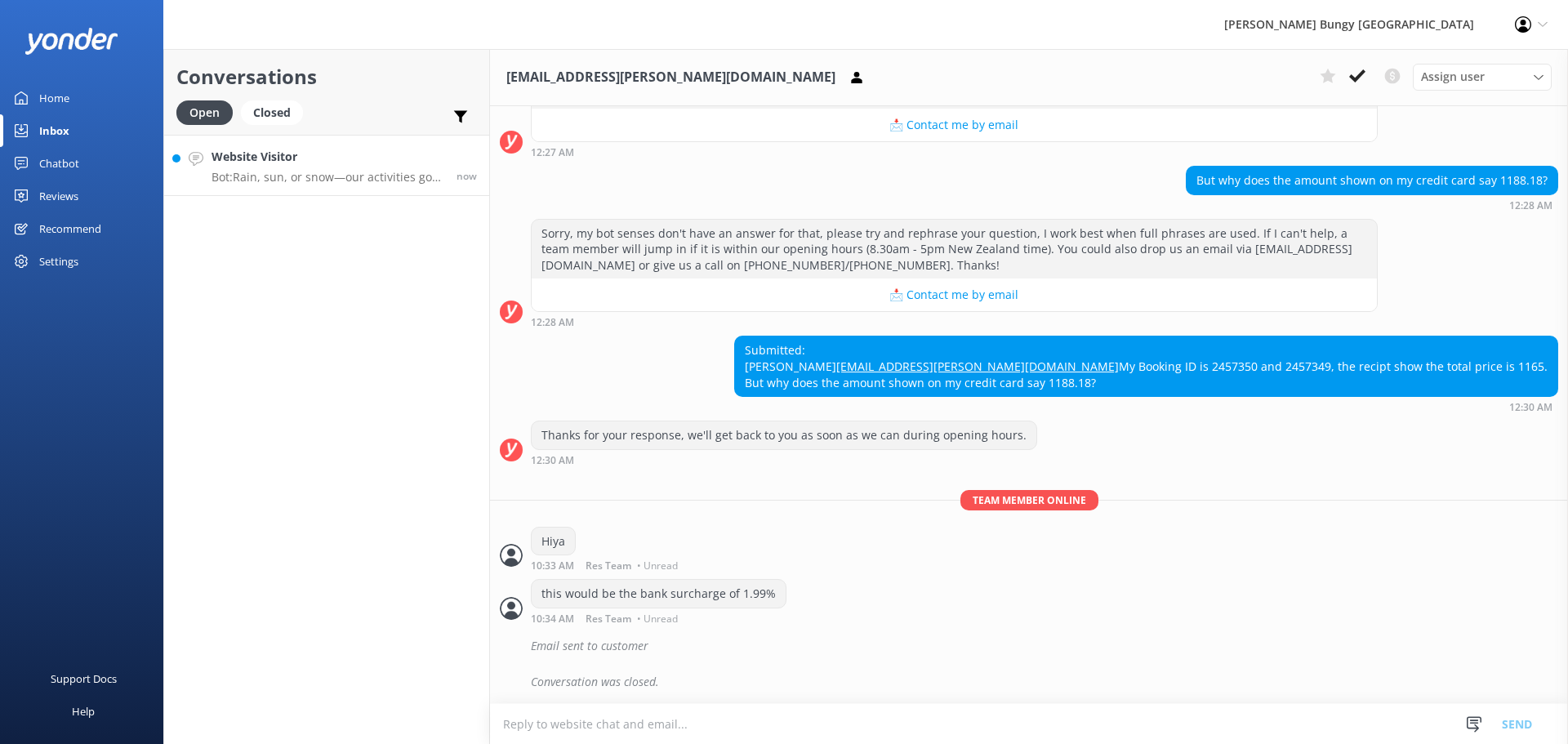
click at [373, 134] on link "Website Visitor Bot: Rain, sun, or snow—our activities go ahead in most weather…" at bounding box center [326, 165] width 325 height 61
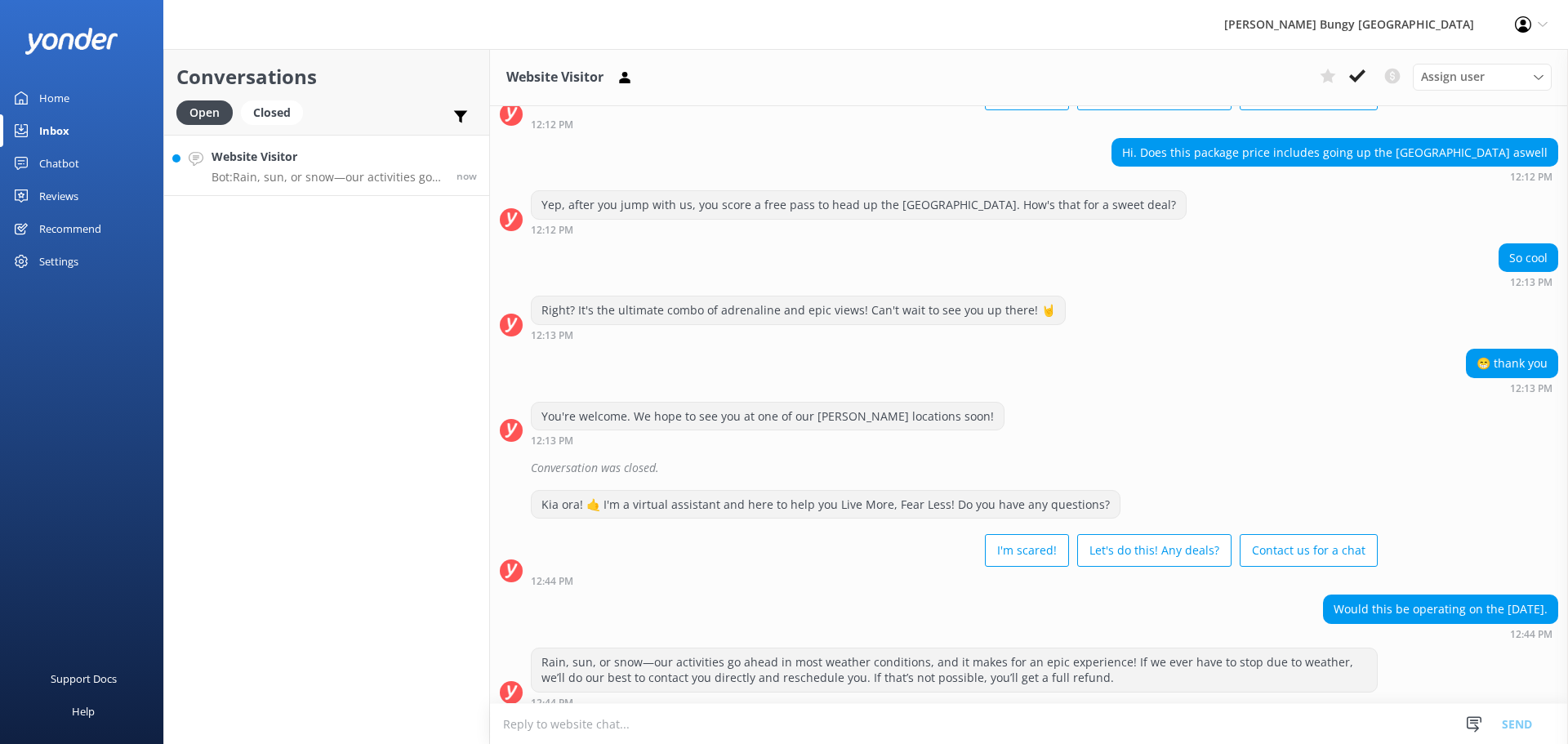
scroll to position [129, 0]
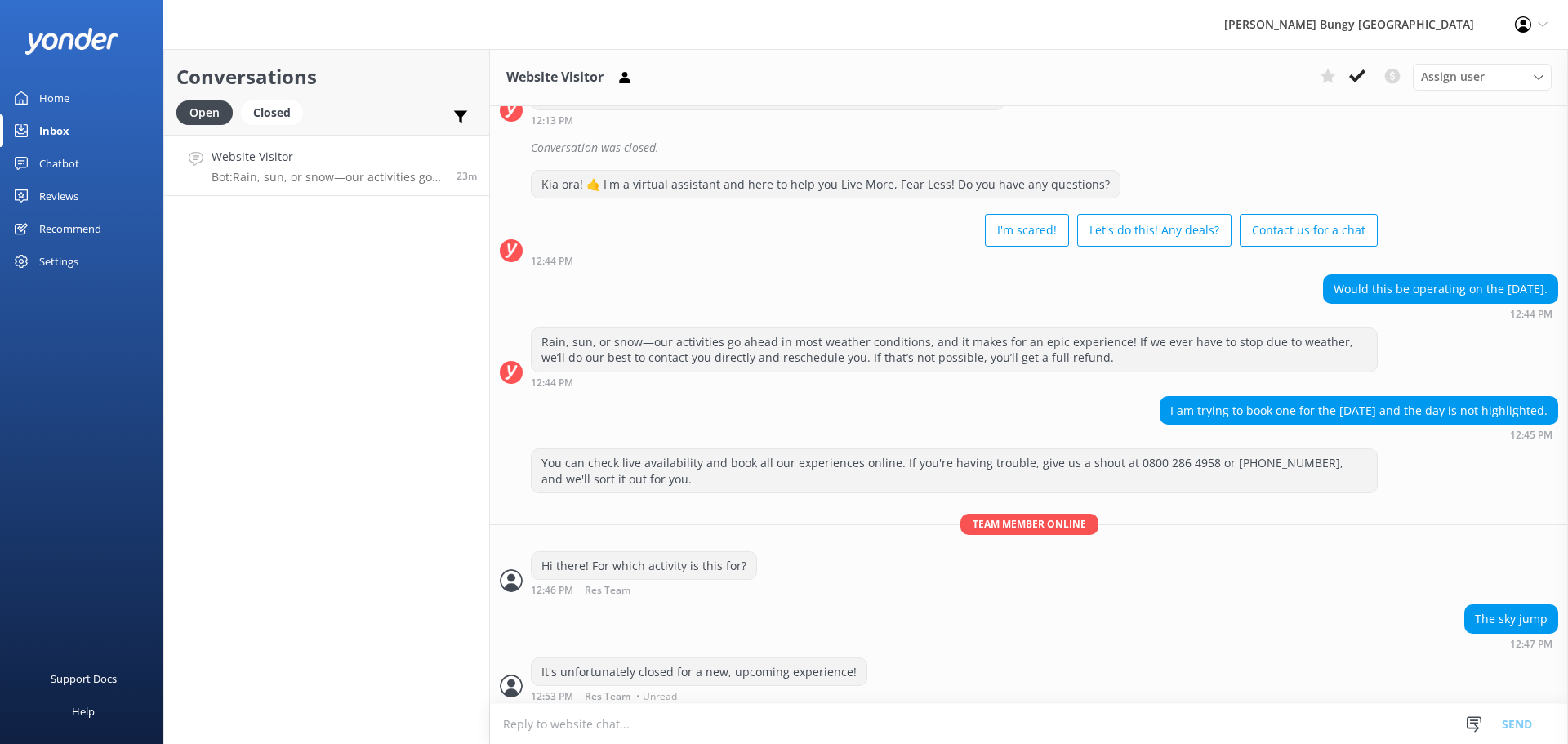
scroll to position [443, 0]
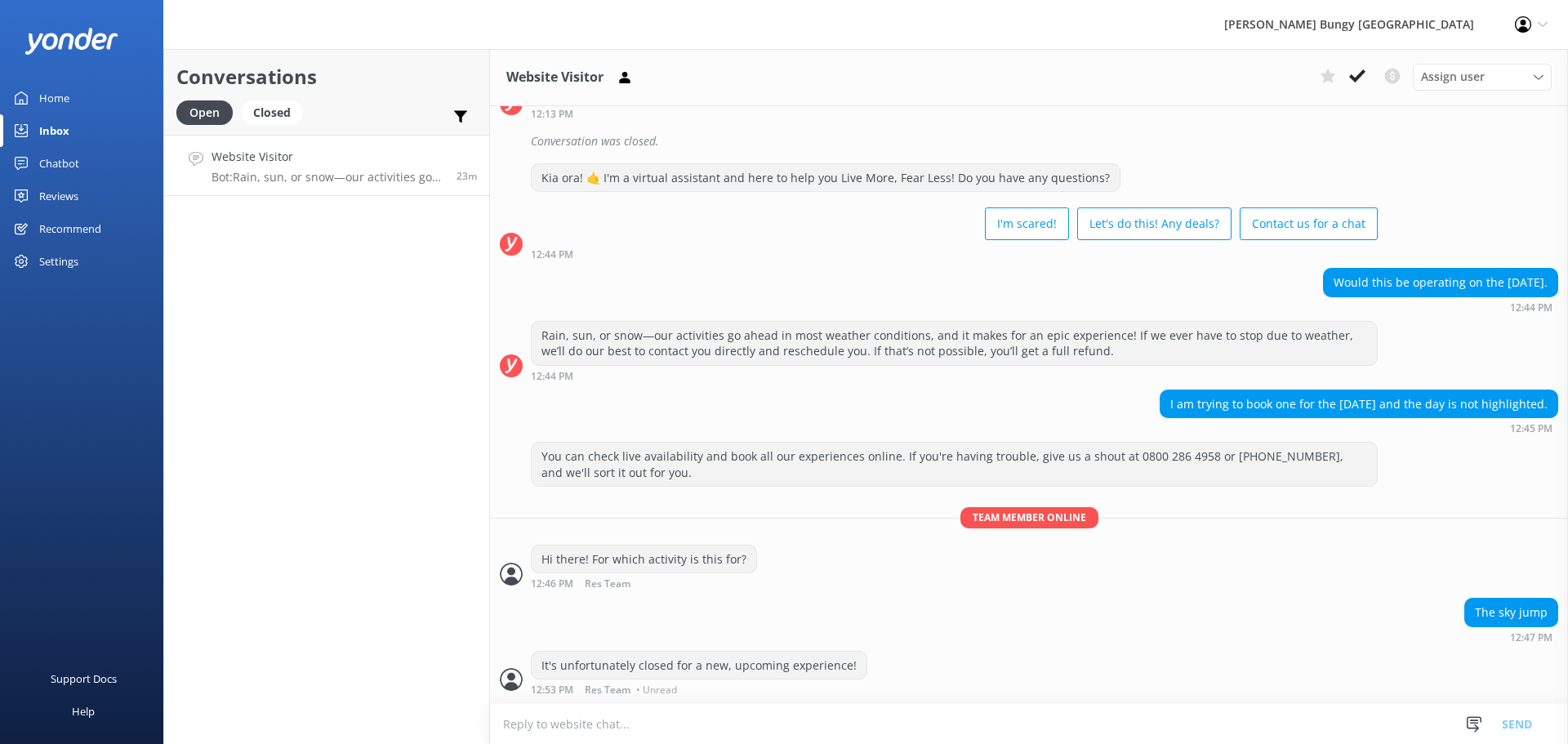
click at [69, 542] on div "Support Docs Help" at bounding box center [81, 558] width 163 height 372
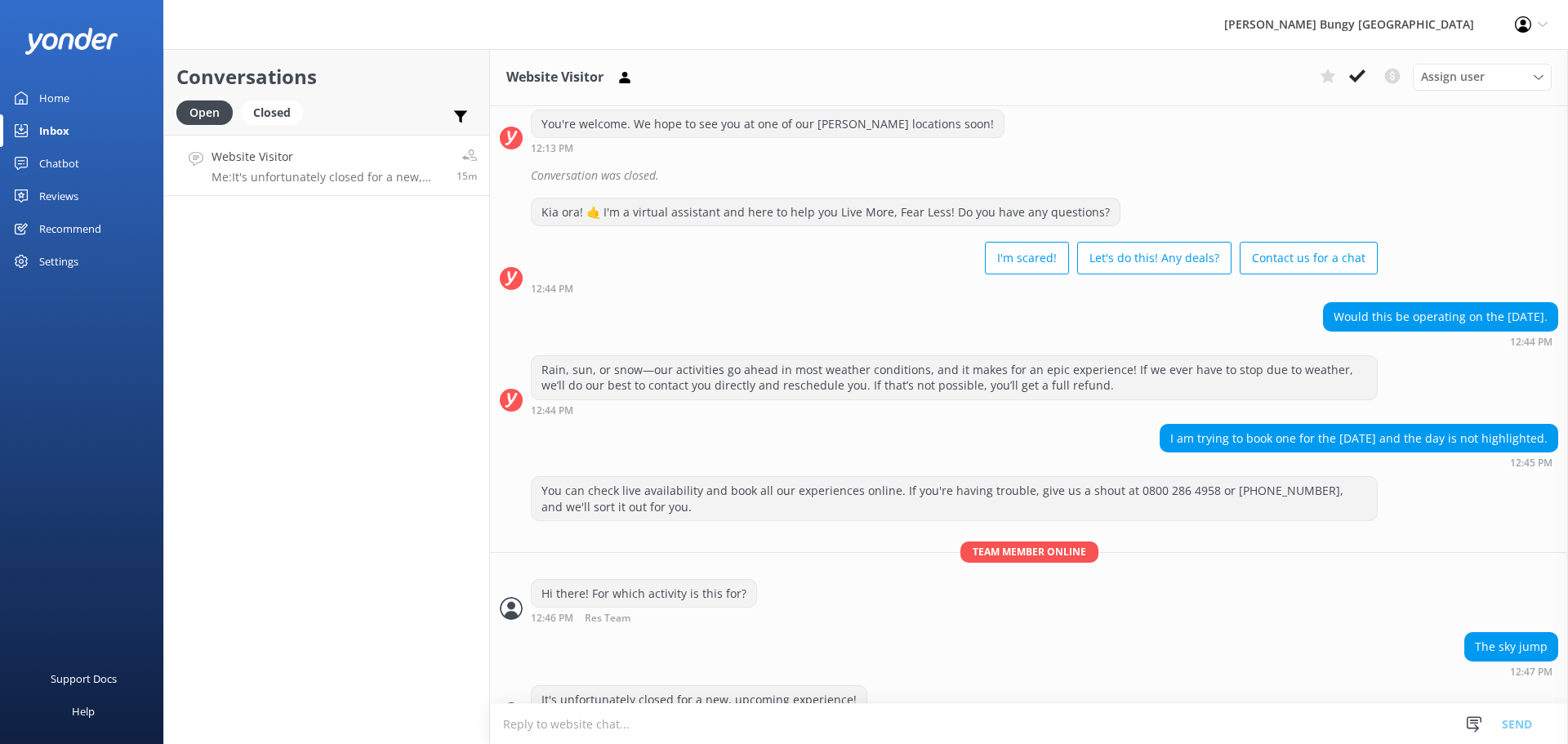
scroll to position [443, 0]
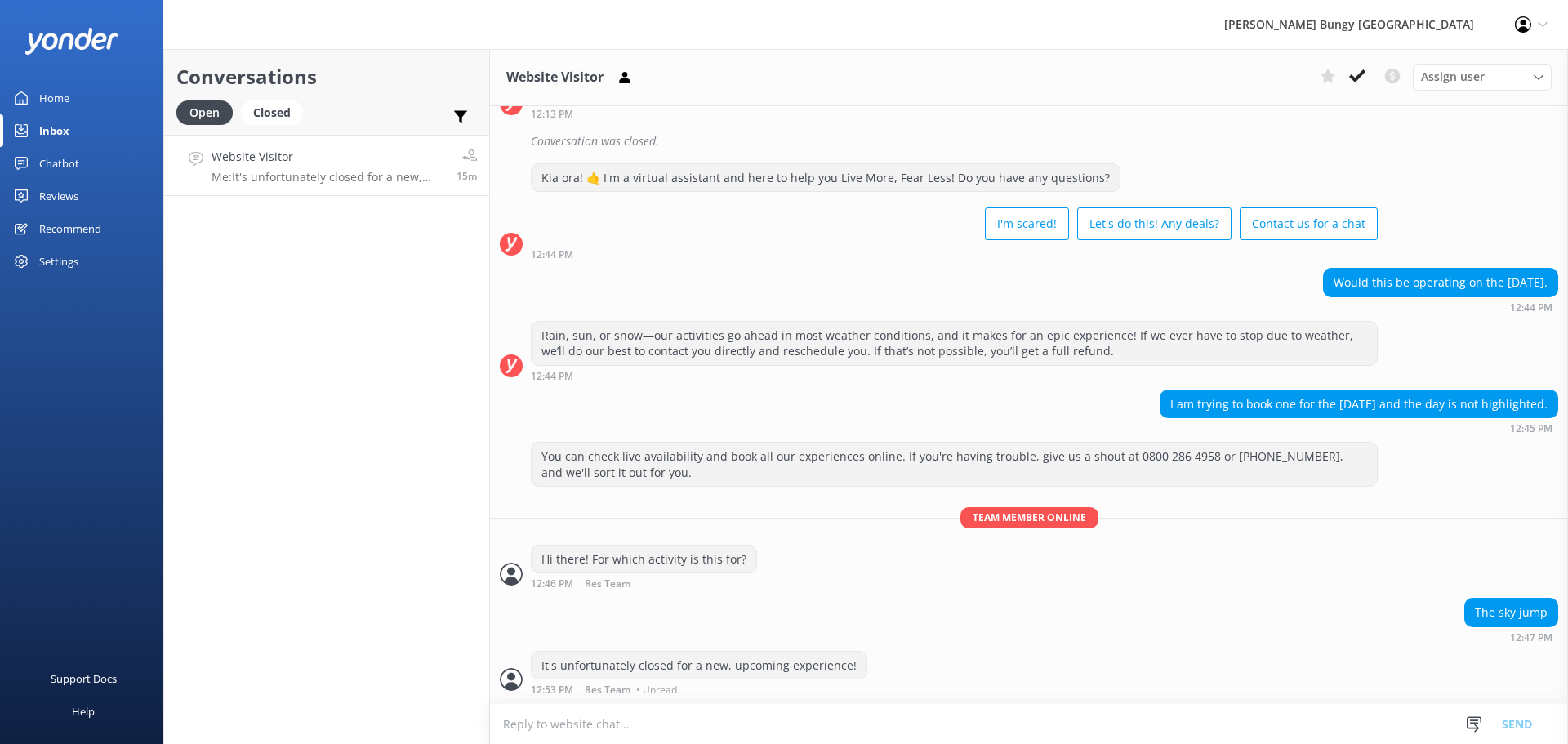
click at [259, 138] on link "Website Visitor Me: It's unfortunately closed for a new, upcoming experience! 1…" at bounding box center [326, 165] width 325 height 61
click at [84, 337] on div "Home Inbox Chatbot Content Products Chat Logs Website Widget Pop-up messages Re…" at bounding box center [81, 186] width 163 height 372
